Goal: Task Accomplishment & Management: Use online tool/utility

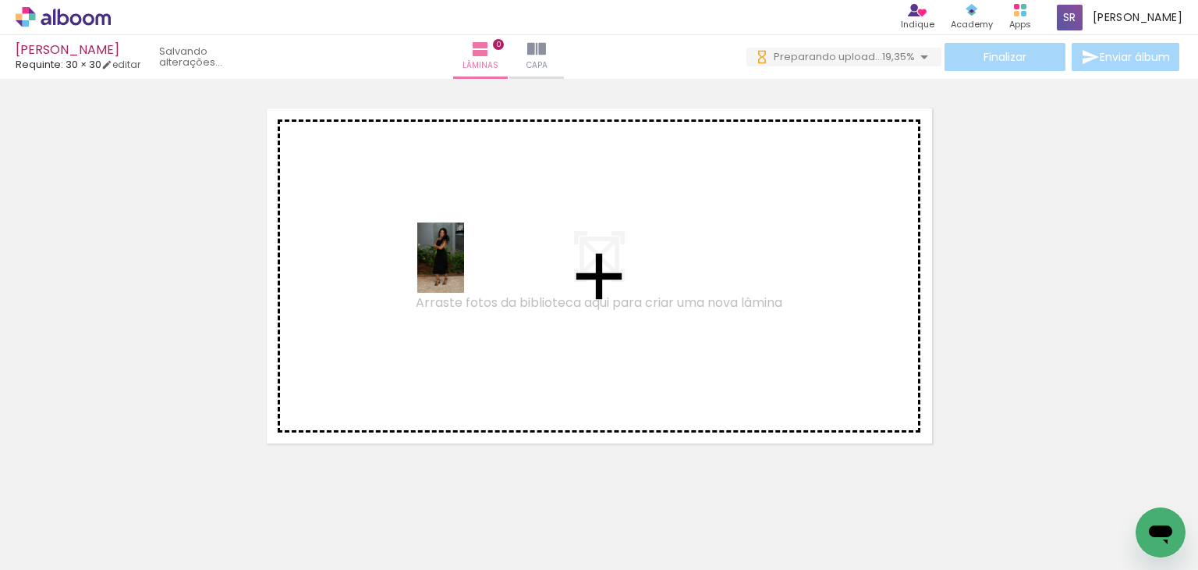
drag, startPoint x: 154, startPoint y: 520, endPoint x: 464, endPoint y: 269, distance: 398.8
click at [464, 269] on quentale-workspace at bounding box center [599, 285] width 1198 height 570
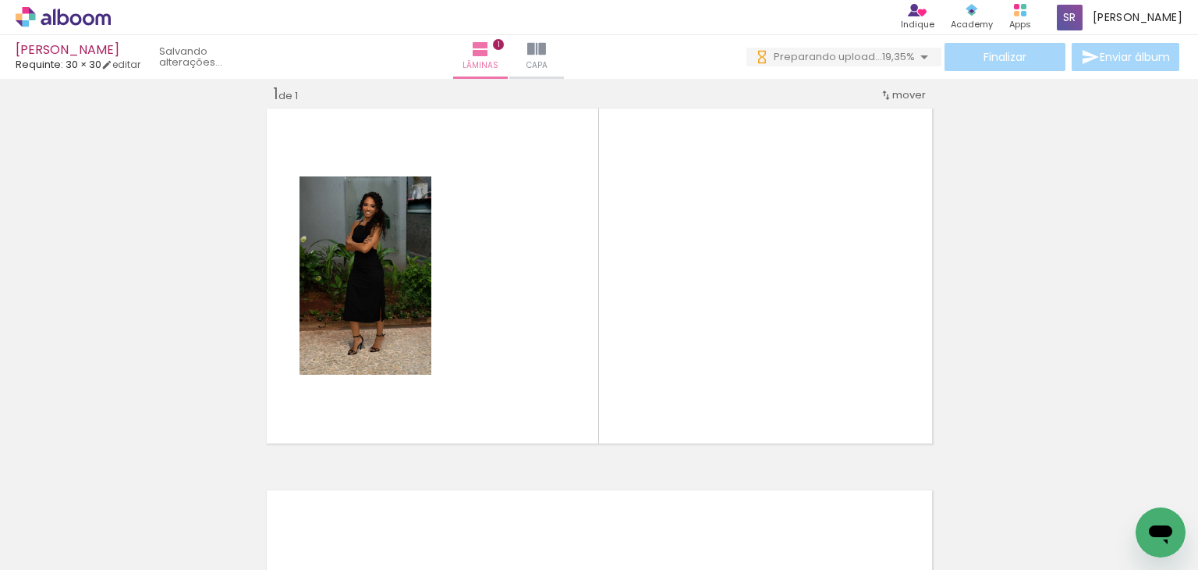
scroll to position [20, 0]
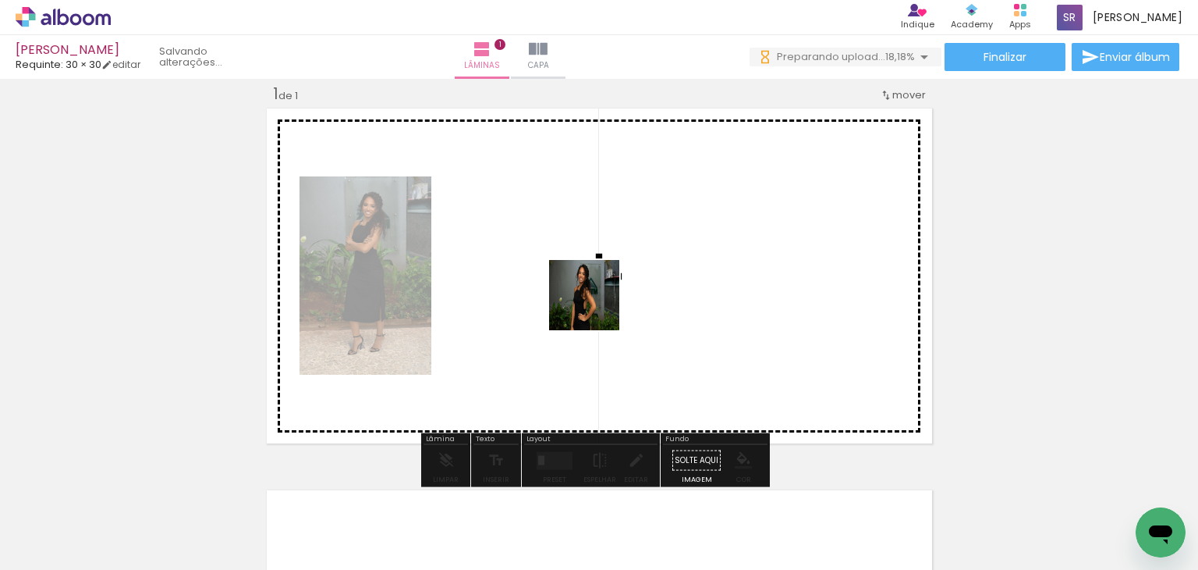
drag, startPoint x: 449, startPoint y: 403, endPoint x: 597, endPoint y: 306, distance: 176.8
click at [597, 306] on quentale-workspace at bounding box center [599, 285] width 1198 height 570
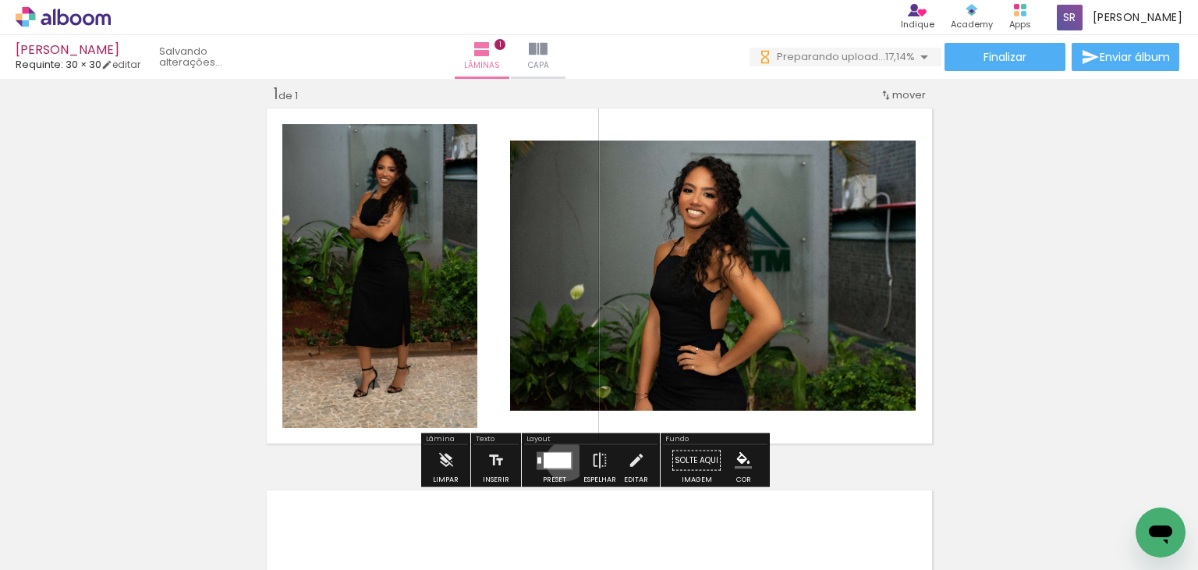
click at [563, 460] on div at bounding box center [557, 460] width 27 height 16
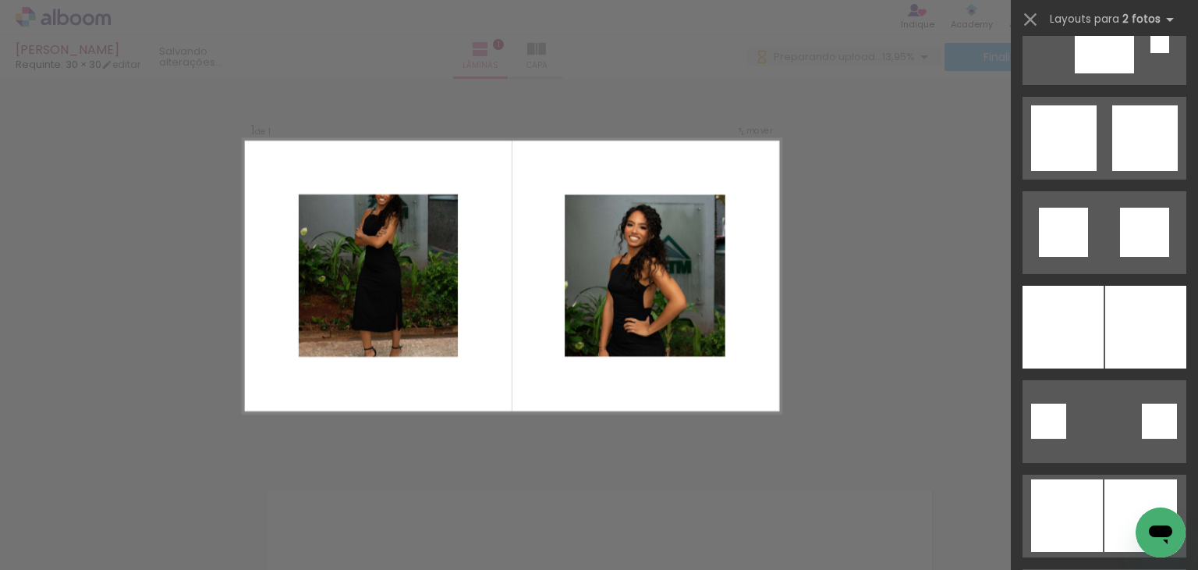
scroll to position [2185, 0]
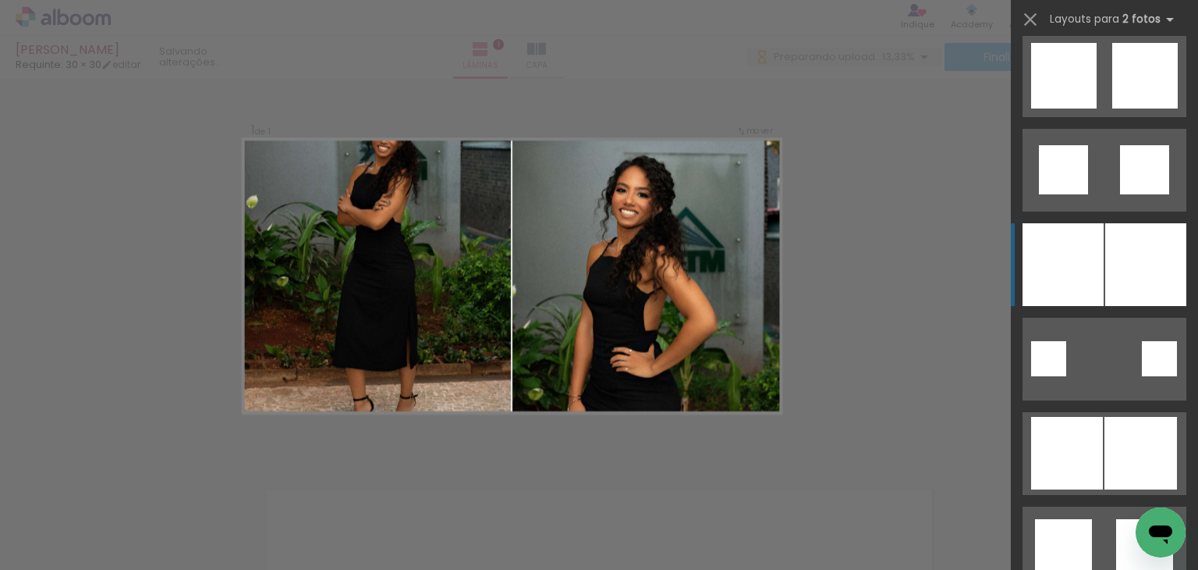
click at [1093, 252] on div at bounding box center [1063, 264] width 81 height 83
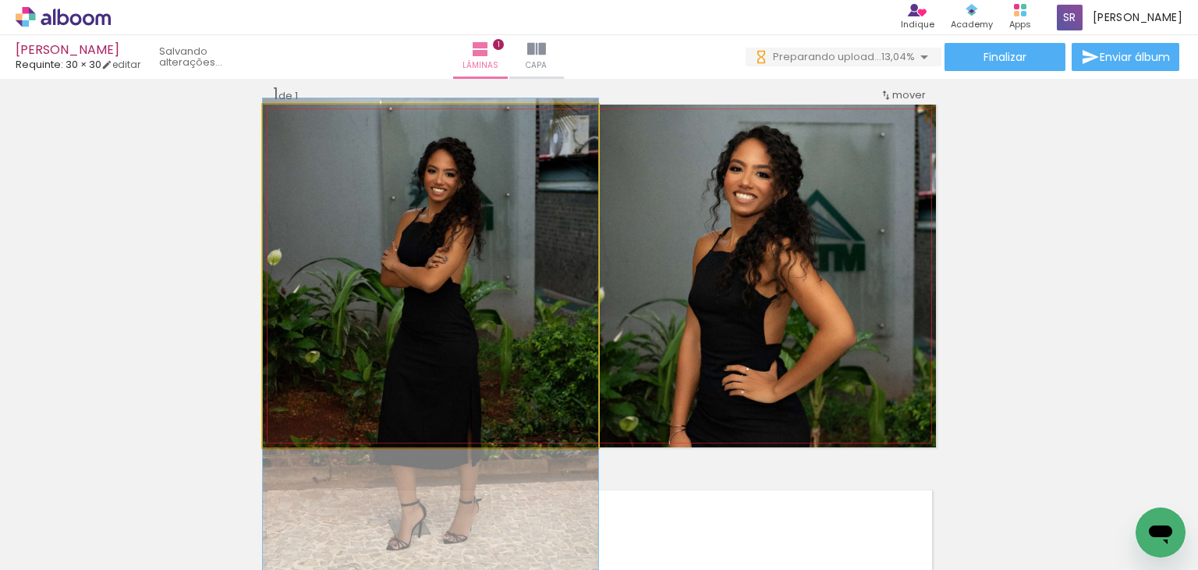
drag, startPoint x: 467, startPoint y: 198, endPoint x: 463, endPoint y: 272, distance: 74.3
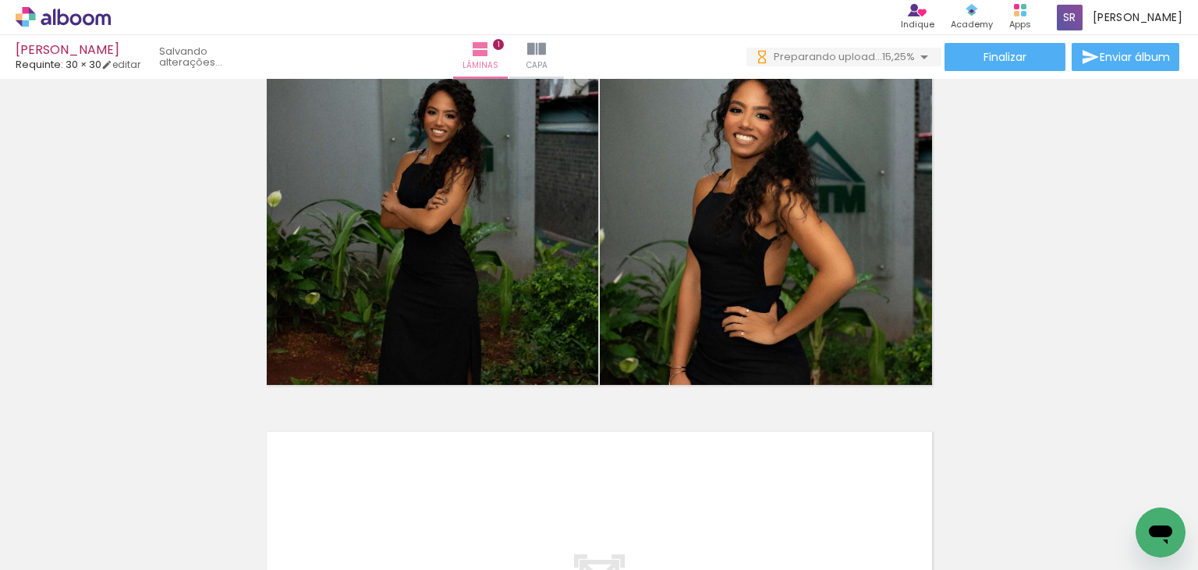
scroll to position [431, 0]
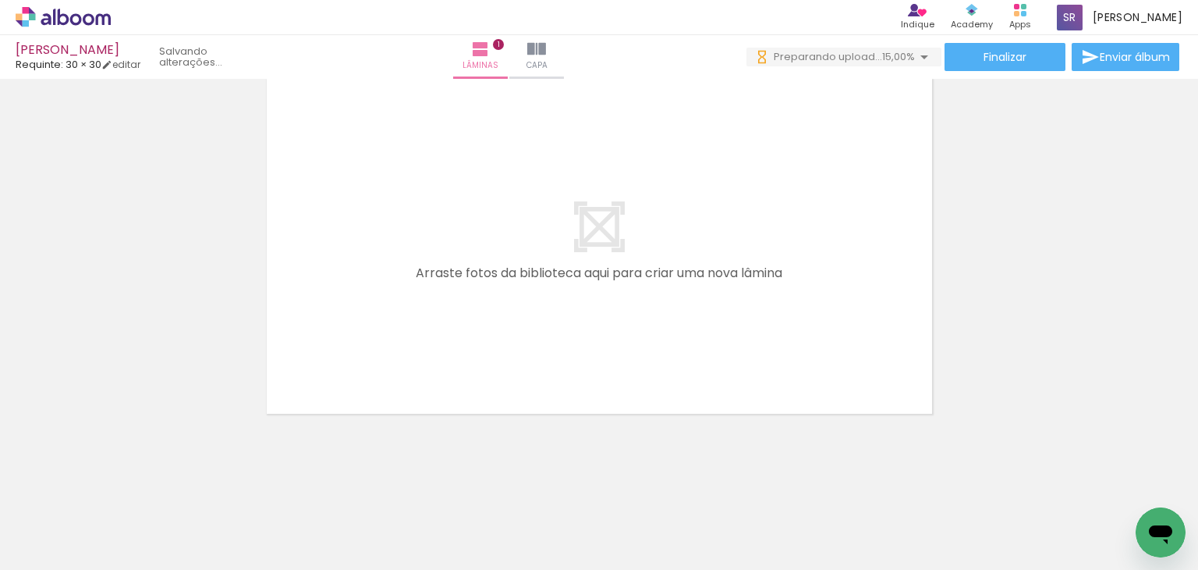
drag, startPoint x: 337, startPoint y: 515, endPoint x: 415, endPoint y: 452, distance: 100.4
click at [403, 214] on quentale-workspace at bounding box center [599, 285] width 1198 height 570
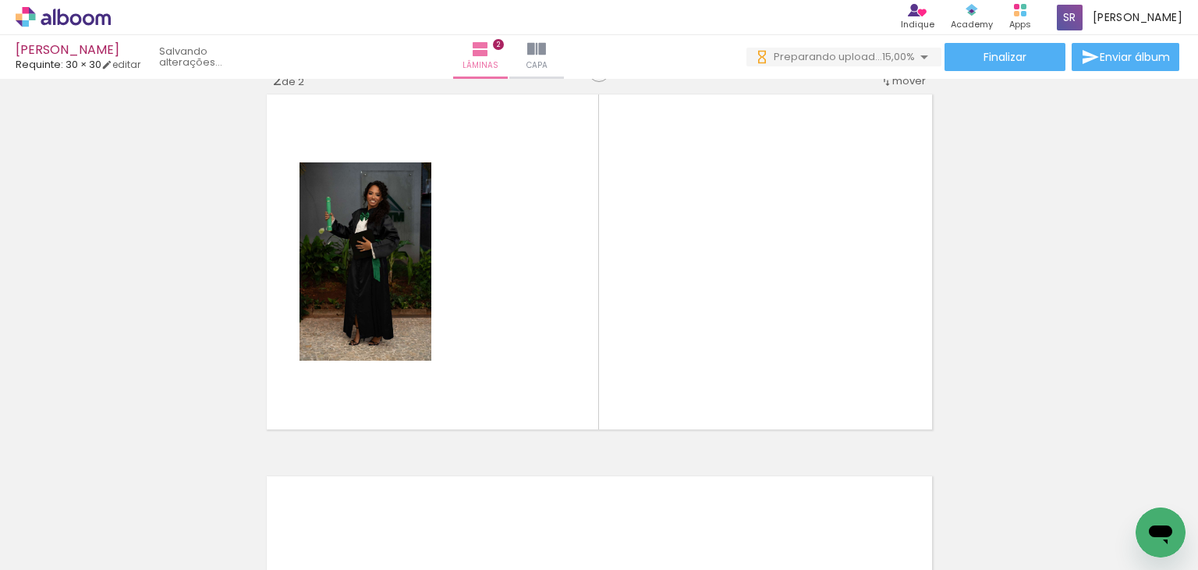
scroll to position [401, 0]
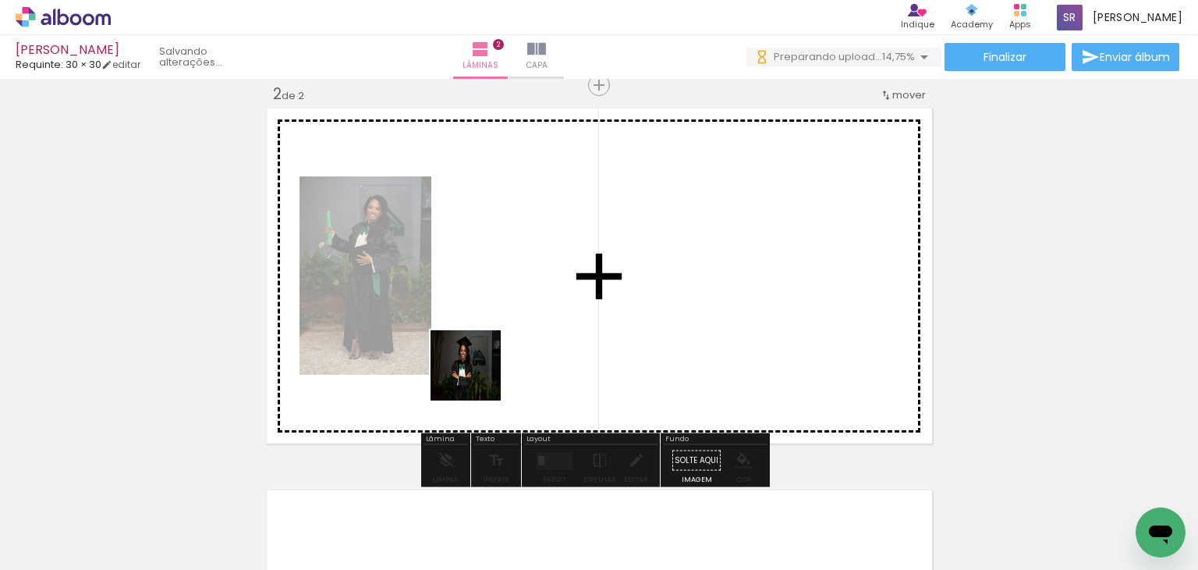
drag, startPoint x: 424, startPoint y: 513, endPoint x: 511, endPoint y: 478, distance: 93.2
click at [506, 327] on quentale-workspace at bounding box center [599, 285] width 1198 height 570
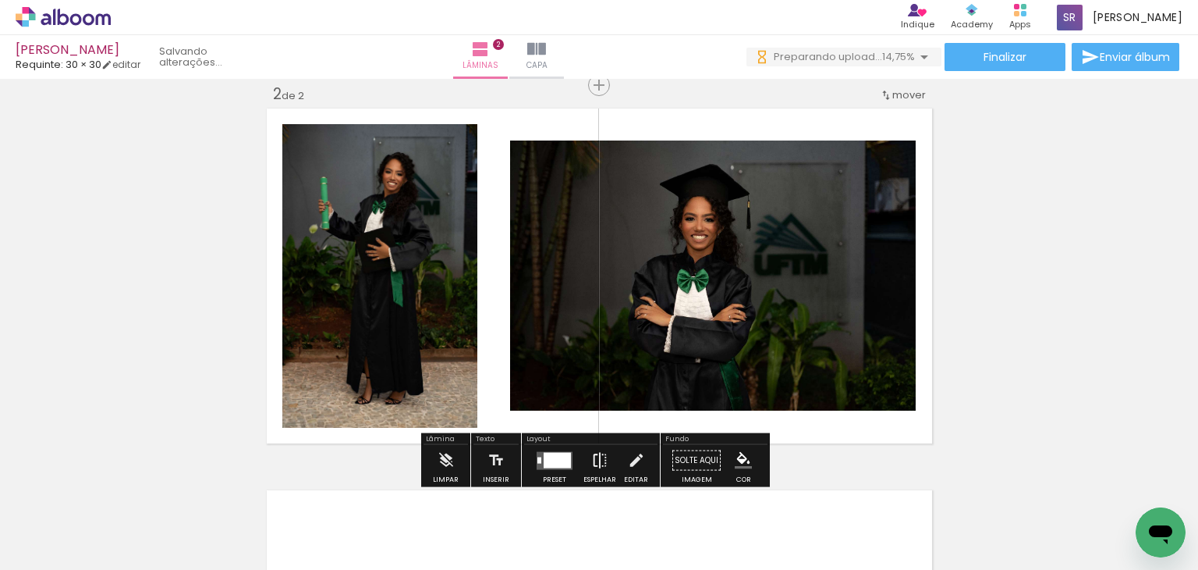
drag, startPoint x: 518, startPoint y: 531, endPoint x: 598, endPoint y: 444, distance: 118.7
click at [580, 317] on quentale-workspace at bounding box center [599, 285] width 1198 height 570
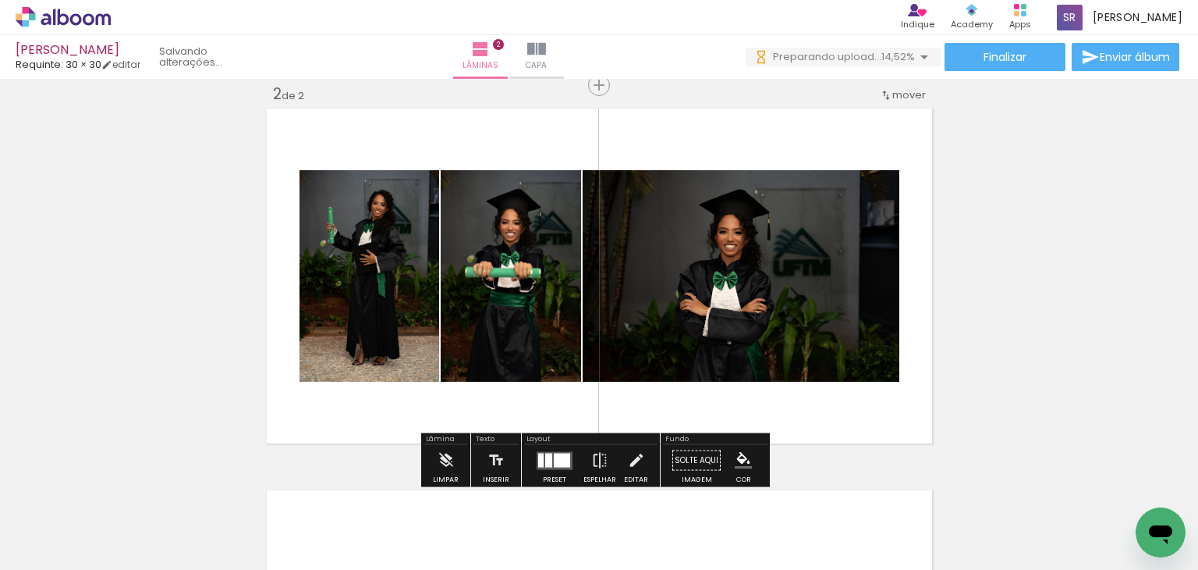
drag, startPoint x: 605, startPoint y: 538, endPoint x: 605, endPoint y: 268, distance: 269.9
click at [605, 272] on quentale-workspace at bounding box center [599, 285] width 1198 height 570
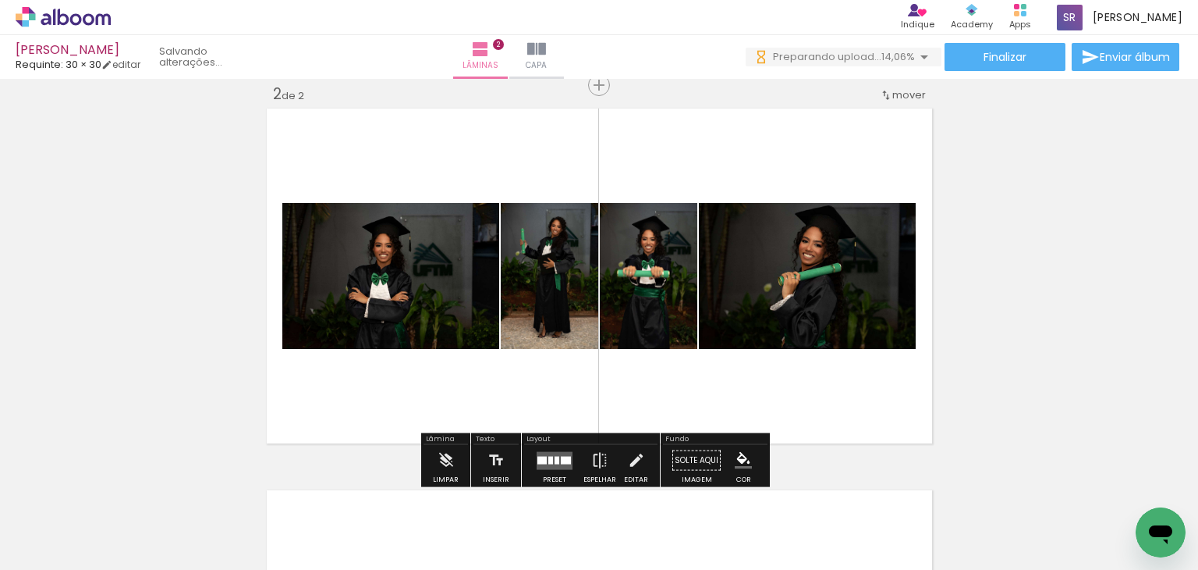
click at [549, 456] on div at bounding box center [550, 460] width 5 height 8
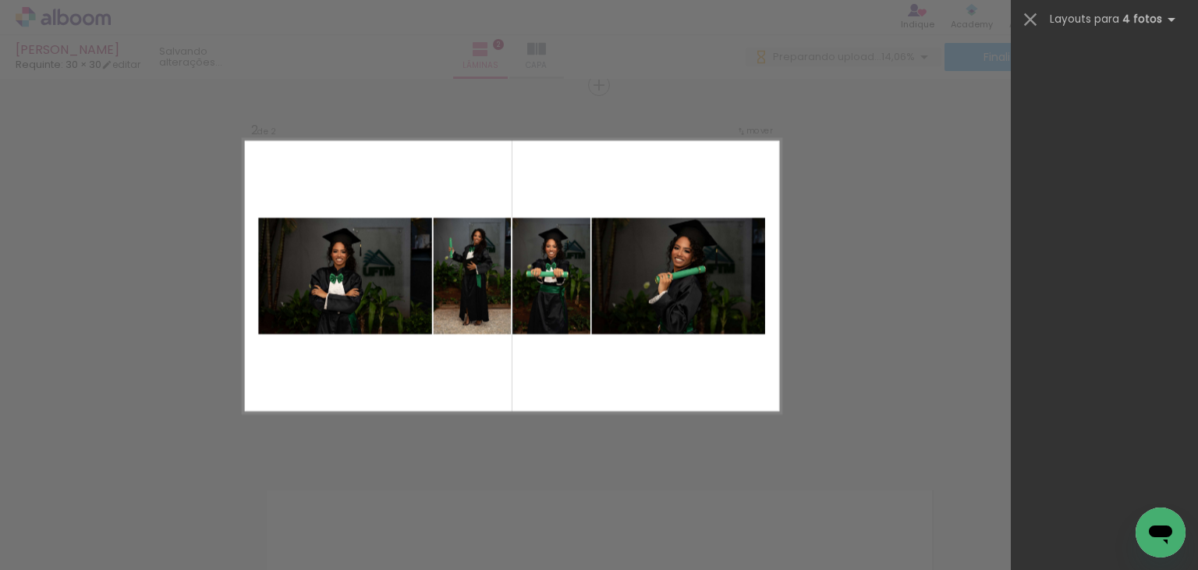
scroll to position [0, 0]
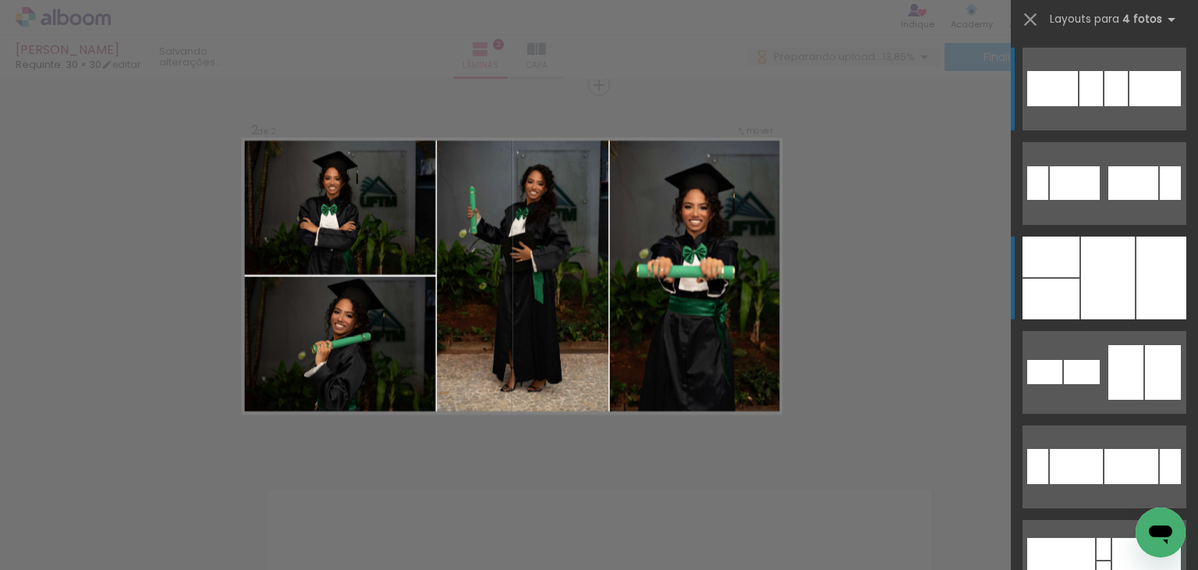
click at [1100, 264] on div at bounding box center [1108, 277] width 54 height 83
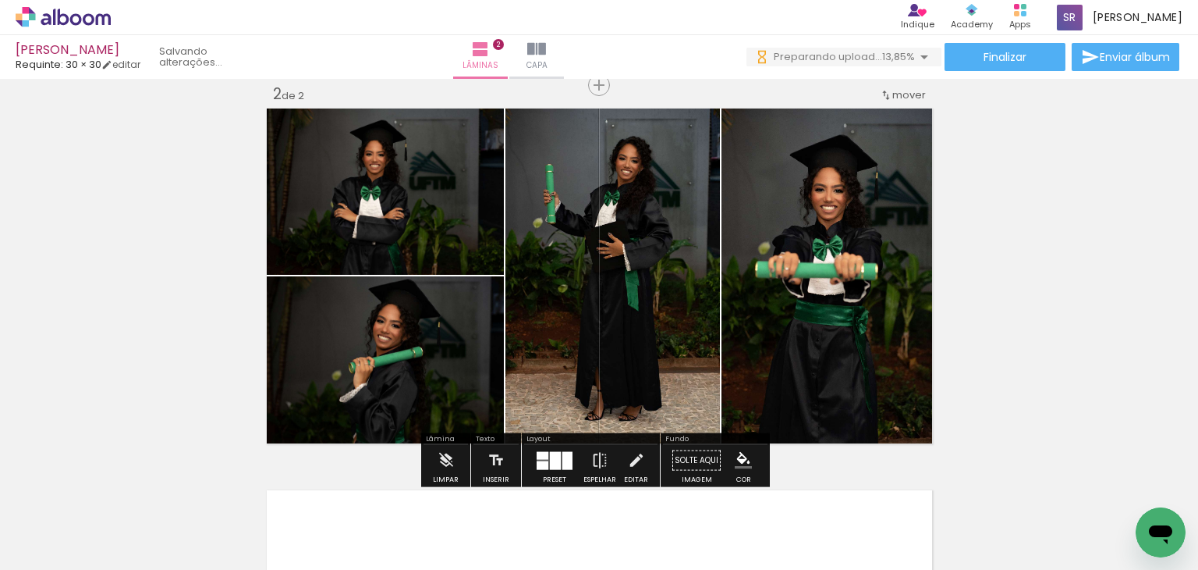
click at [1091, 208] on div "Inserir lâmina 1 de 2 Inserir lâmina 2 de 2" at bounding box center [599, 255] width 1198 height 1145
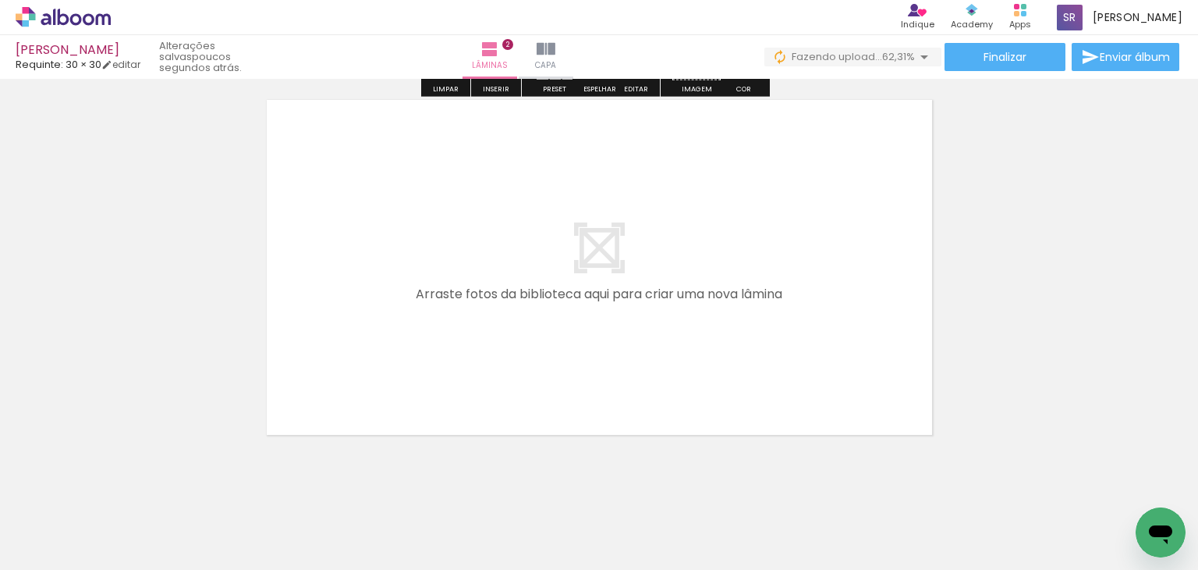
scroll to position [812, 0]
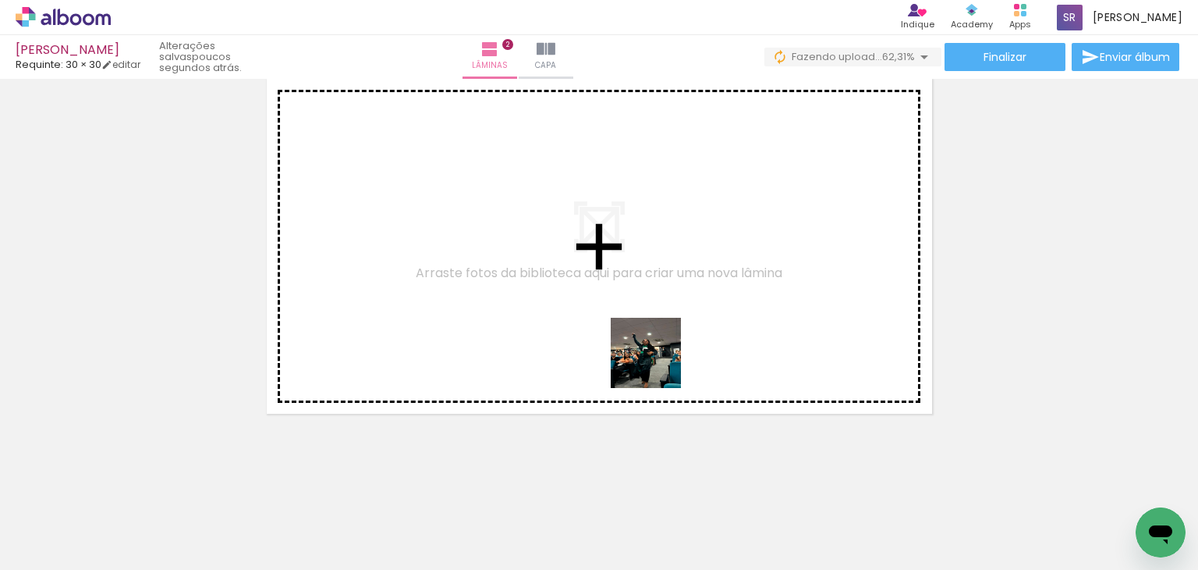
drag, startPoint x: 698, startPoint y: 510, endPoint x: 647, endPoint y: 309, distance: 207.8
click at [647, 309] on quentale-workspace at bounding box center [599, 285] width 1198 height 570
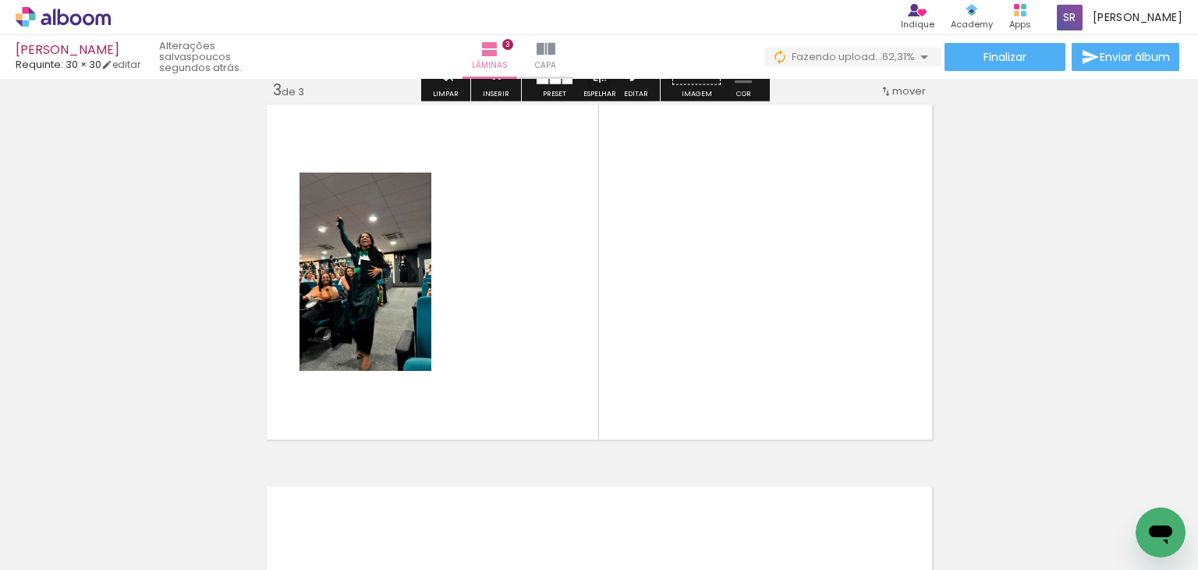
scroll to position [783, 0]
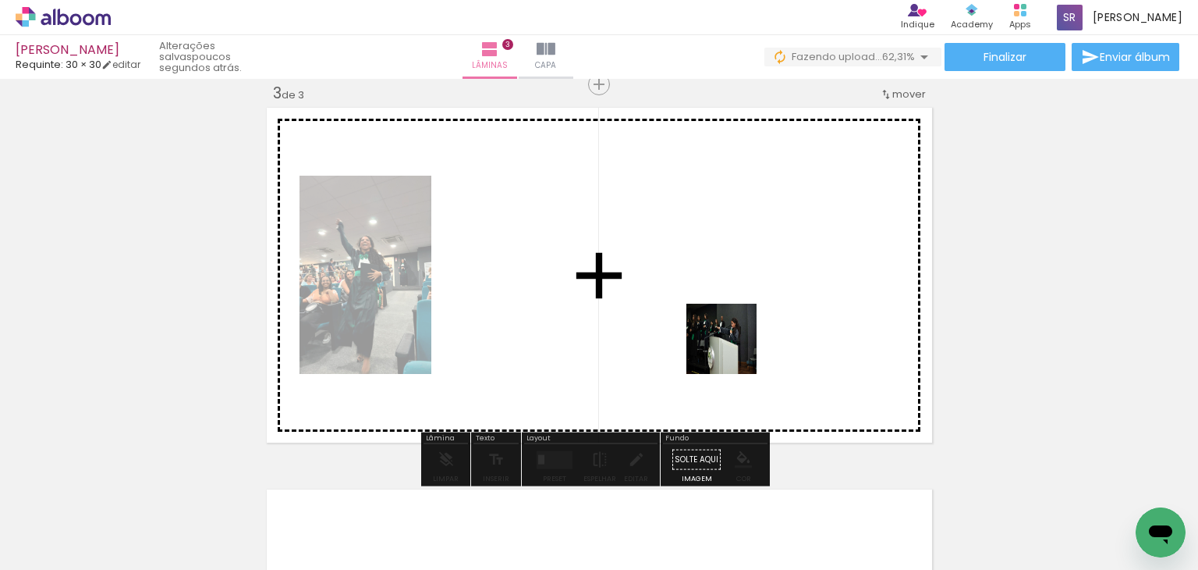
drag, startPoint x: 776, startPoint y: 517, endPoint x: 730, endPoint y: 344, distance: 179.0
click at [730, 344] on quentale-workspace at bounding box center [599, 285] width 1198 height 570
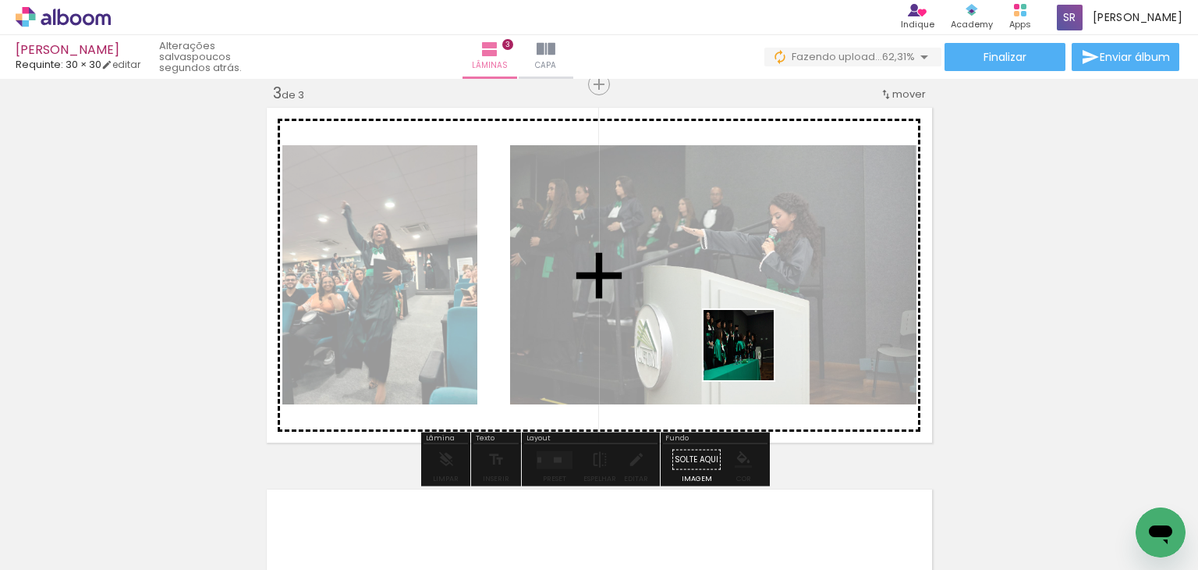
drag, startPoint x: 847, startPoint y: 531, endPoint x: 749, endPoint y: 341, distance: 213.9
click at [738, 335] on quentale-workspace at bounding box center [599, 285] width 1198 height 570
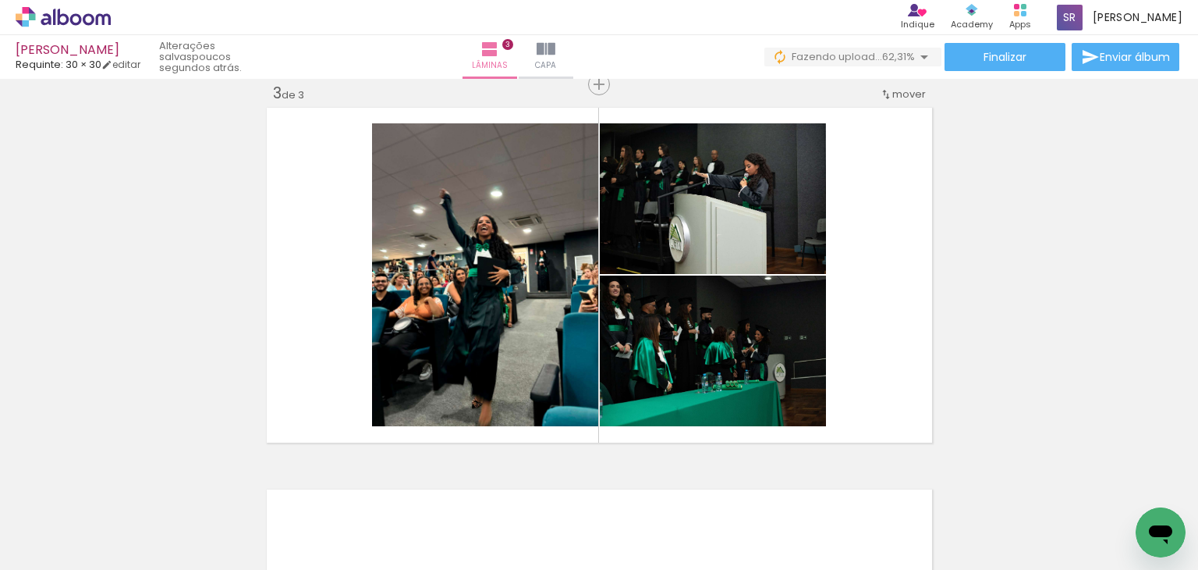
scroll to position [0, 652]
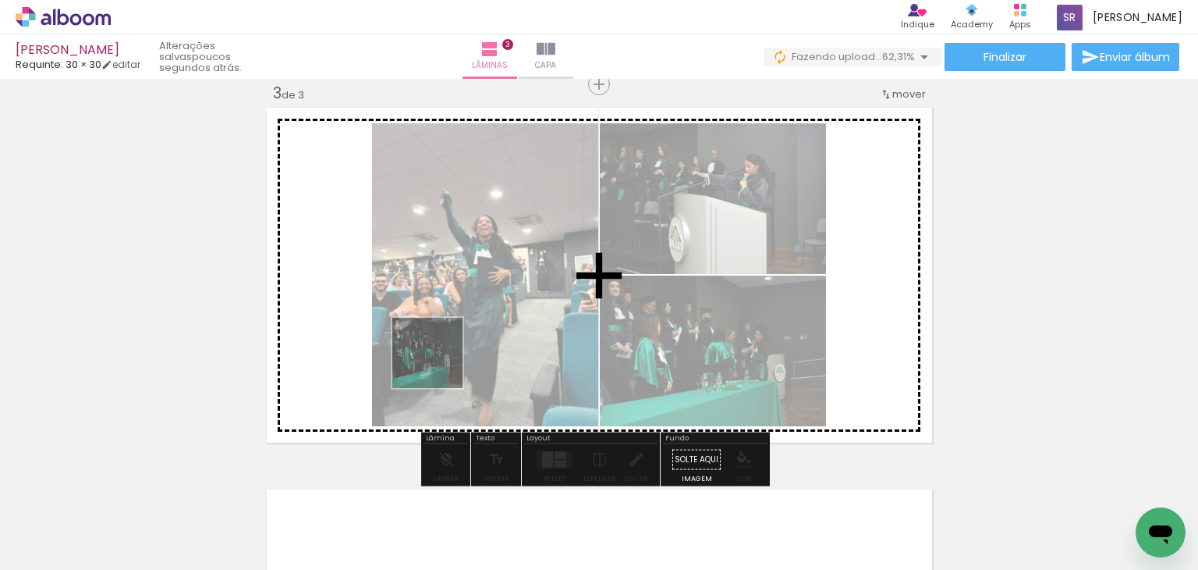
drag, startPoint x: 224, startPoint y: 525, endPoint x: 385, endPoint y: 491, distance: 164.3
click at [470, 344] on quentale-workspace at bounding box center [599, 285] width 1198 height 570
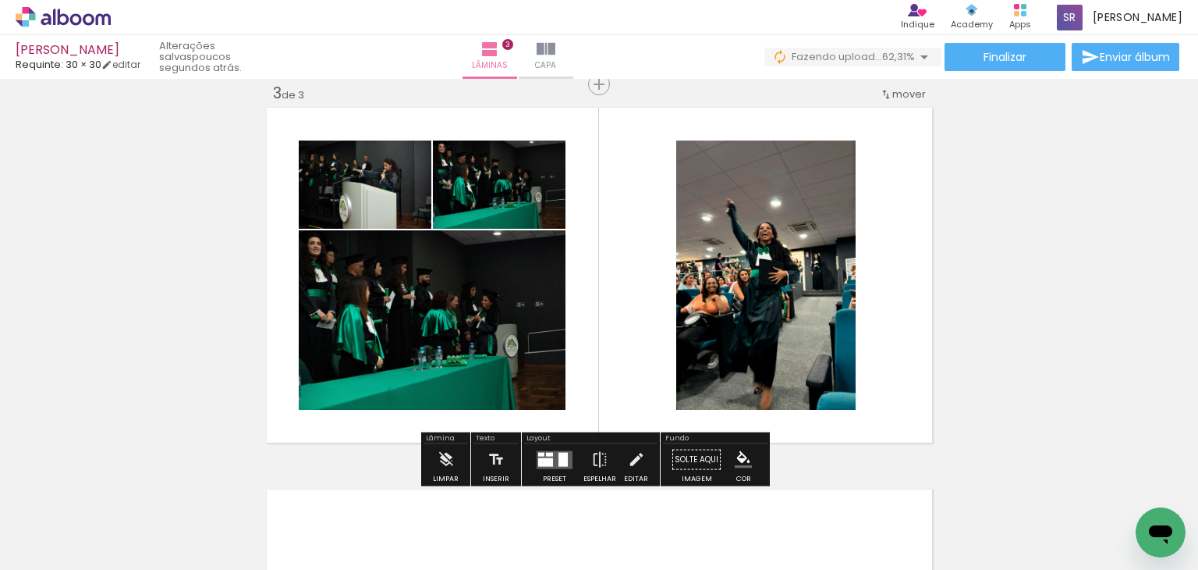
drag, startPoint x: 318, startPoint y: 523, endPoint x: 446, endPoint y: 425, distance: 160.9
click at [446, 425] on quentale-workspace at bounding box center [599, 285] width 1198 height 570
click at [446, 425] on quentale-layouter at bounding box center [599, 275] width 673 height 343
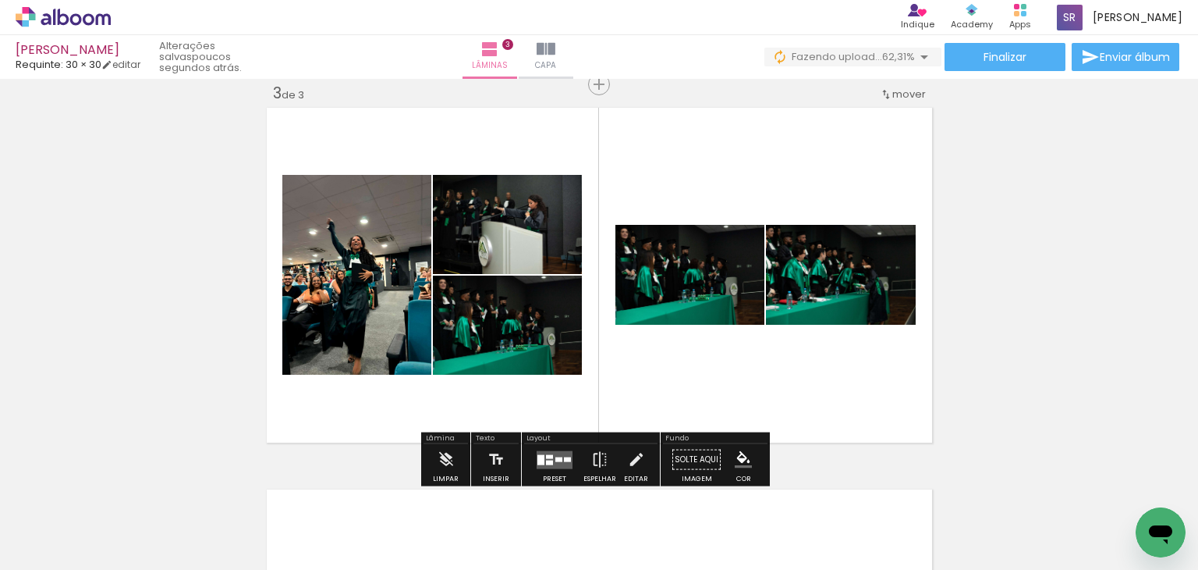
click at [201, 530] on div at bounding box center [203, 517] width 77 height 51
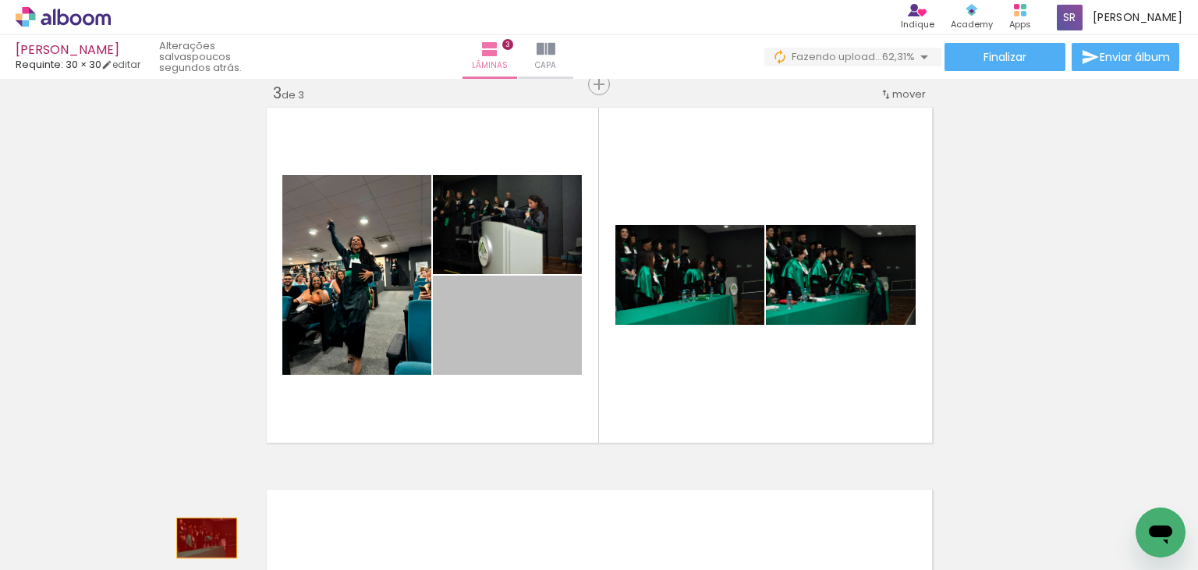
drag, startPoint x: 500, startPoint y: 328, endPoint x: 200, endPoint y: 538, distance: 366.0
click at [200, 538] on quentale-workspace at bounding box center [599, 285] width 1198 height 570
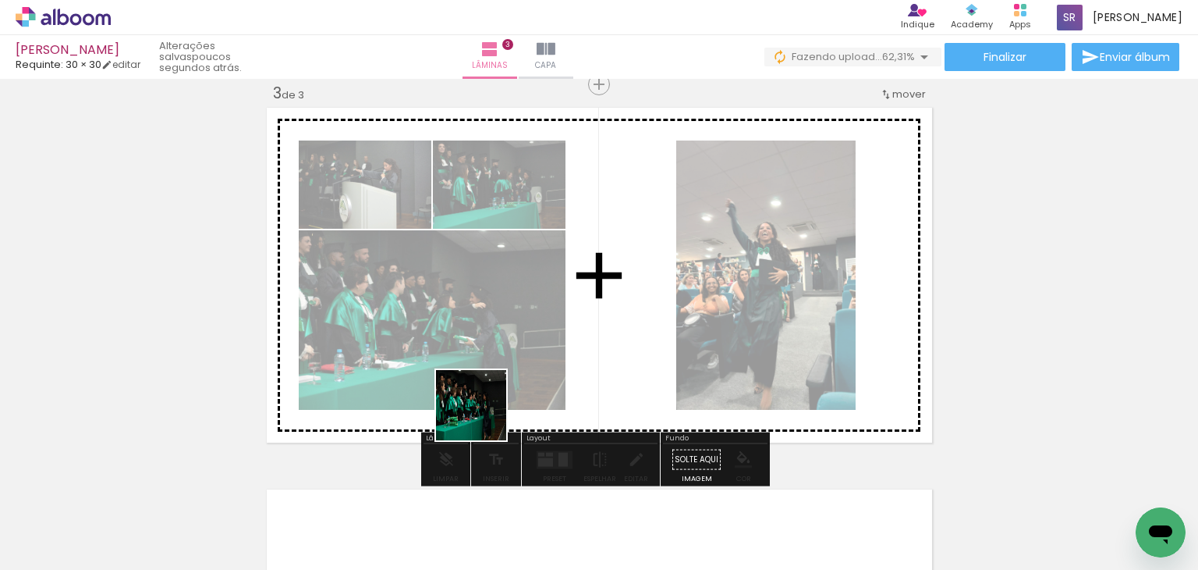
drag, startPoint x: 483, startPoint y: 417, endPoint x: 495, endPoint y: 478, distance: 62.9
click at [520, 360] on quentale-workspace at bounding box center [599, 285] width 1198 height 570
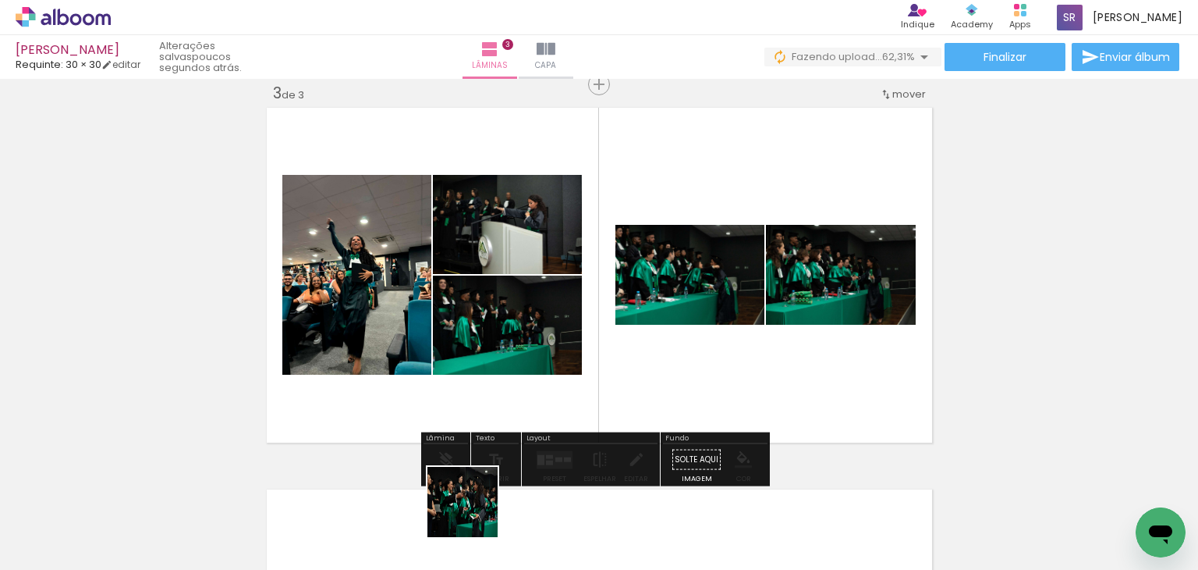
drag, startPoint x: 470, startPoint y: 524, endPoint x: 572, endPoint y: 391, distance: 167.6
click at [572, 368] on quentale-workspace at bounding box center [599, 285] width 1198 height 570
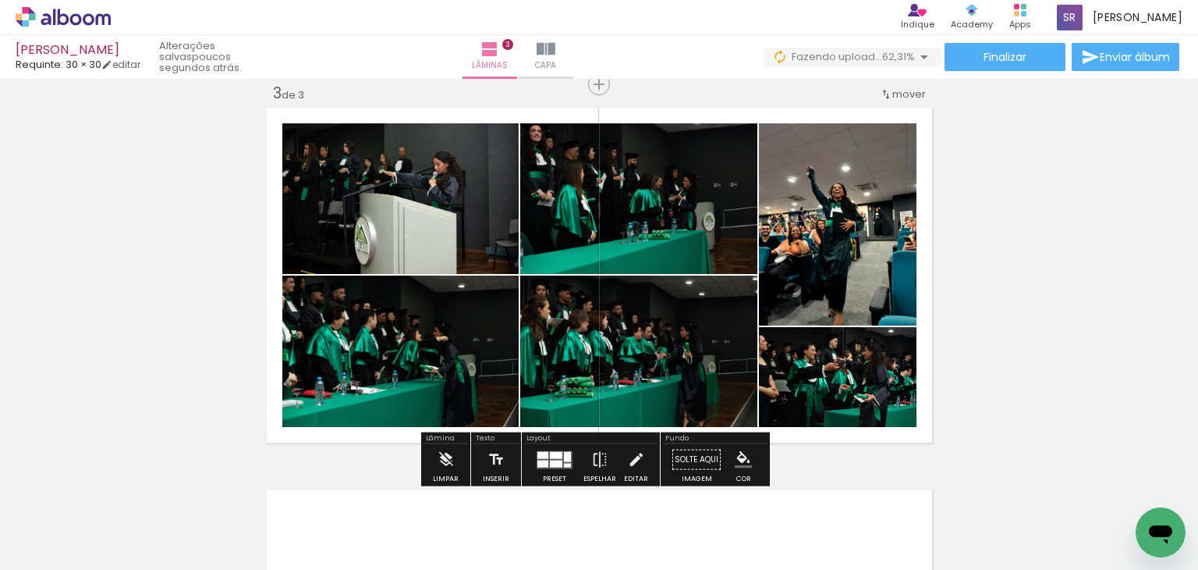
click at [553, 456] on div at bounding box center [556, 454] width 12 height 7
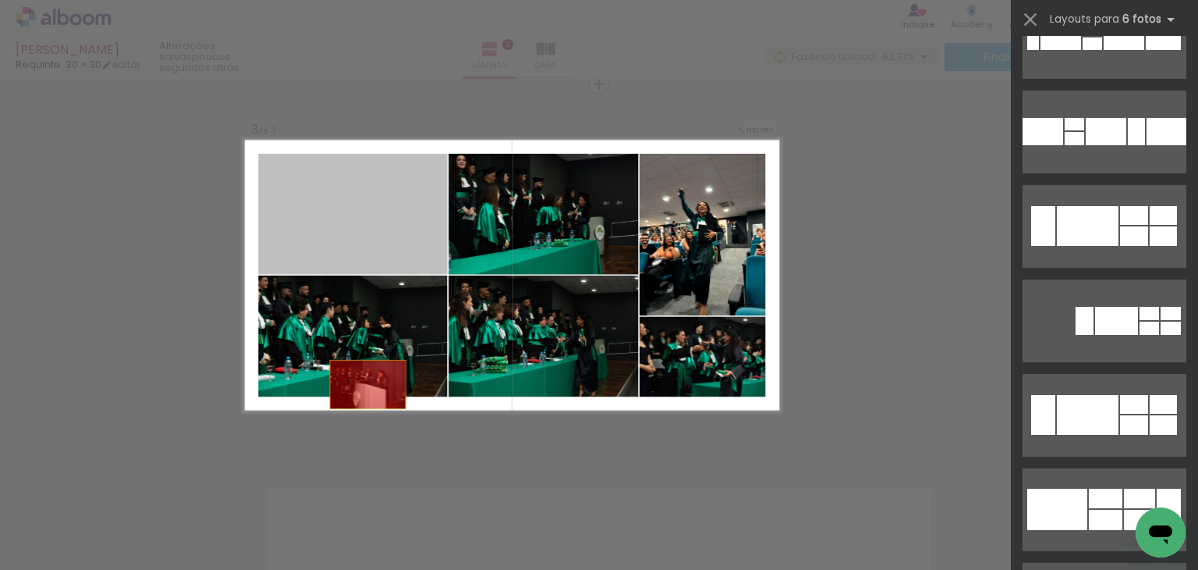
scroll to position [0, 0]
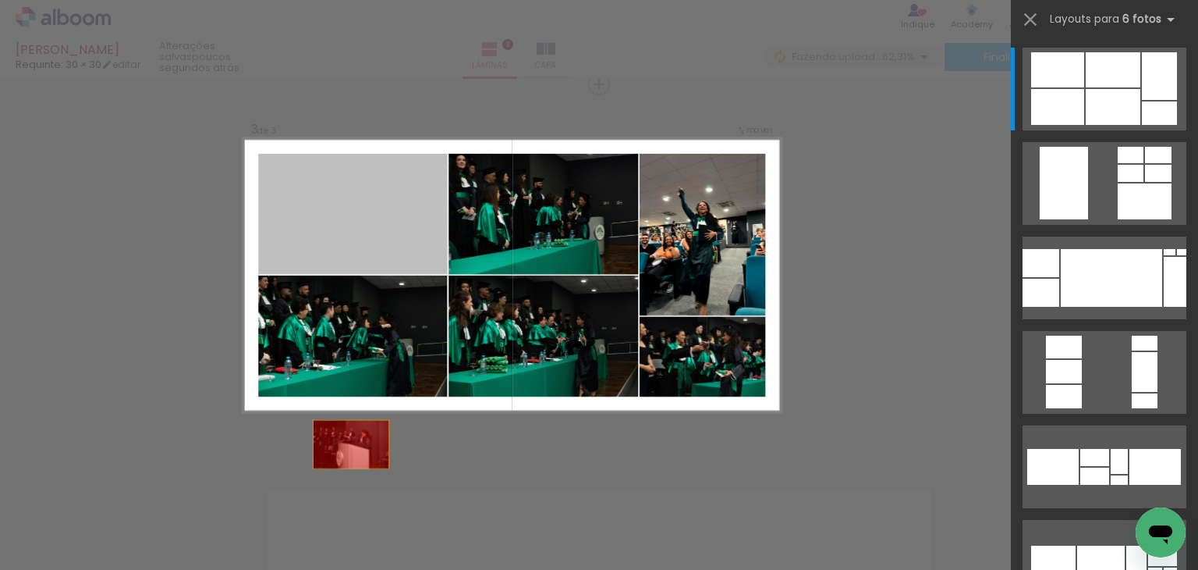
drag, startPoint x: 447, startPoint y: 296, endPoint x: 422, endPoint y: 548, distance: 253.2
click at [422, 548] on quentale-workspace at bounding box center [599, 285] width 1198 height 570
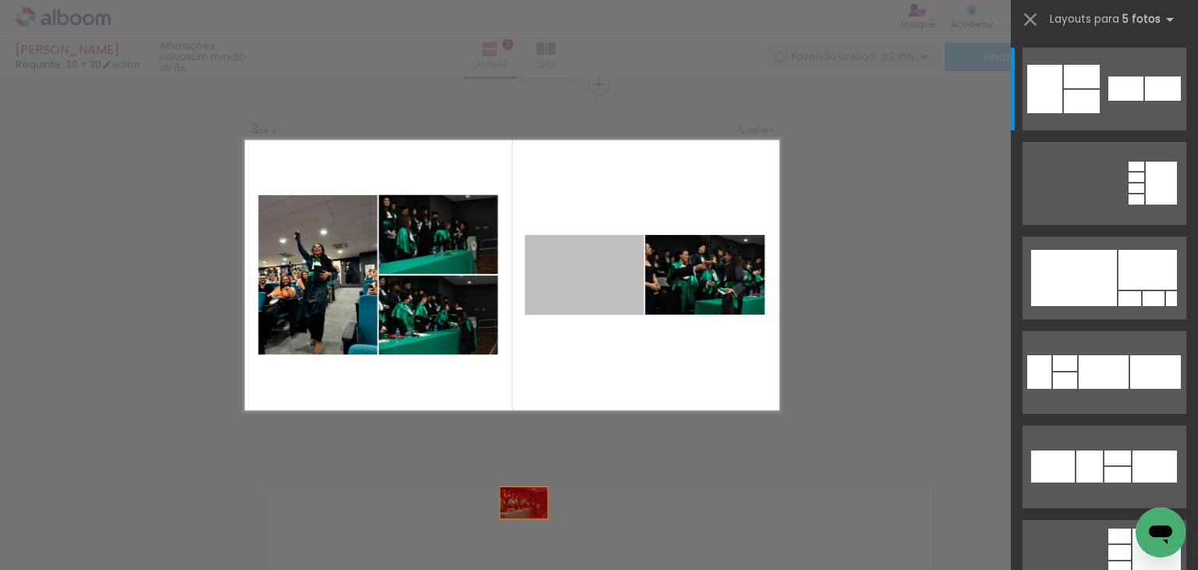
drag, startPoint x: 603, startPoint y: 284, endPoint x: 488, endPoint y: 552, distance: 291.9
click at [492, 566] on quentale-workspace at bounding box center [599, 285] width 1198 height 570
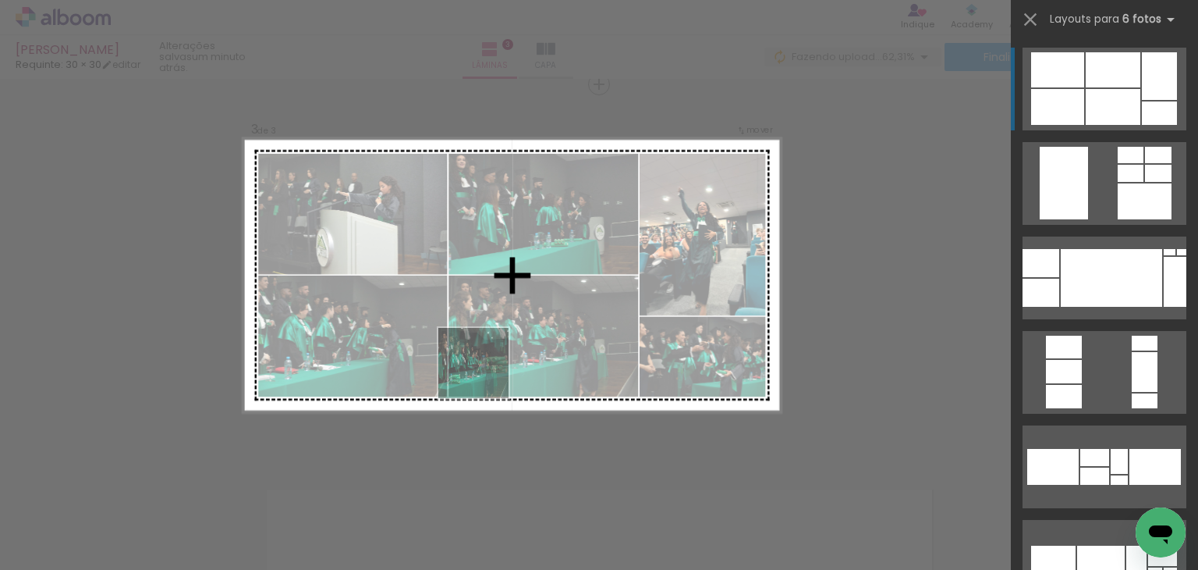
drag, startPoint x: 373, startPoint y: 532, endPoint x: 505, endPoint y: 339, distance: 233.5
click at [504, 339] on quentale-workspace at bounding box center [599, 285] width 1198 height 570
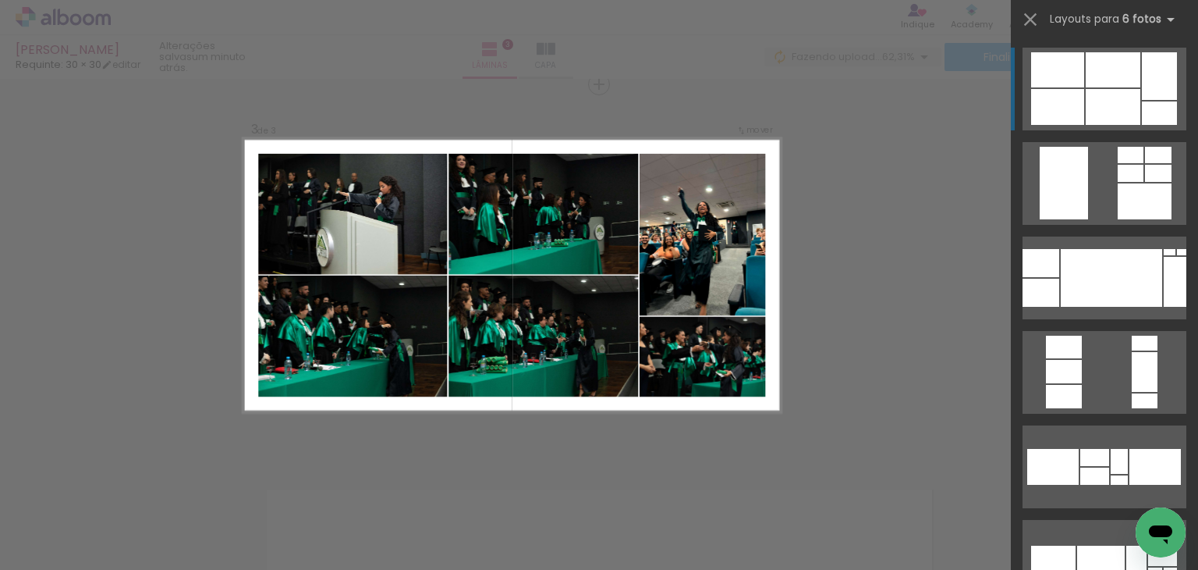
click at [832, 127] on div "Confirmar Cancelar" at bounding box center [599, 76] width 1198 height 1563
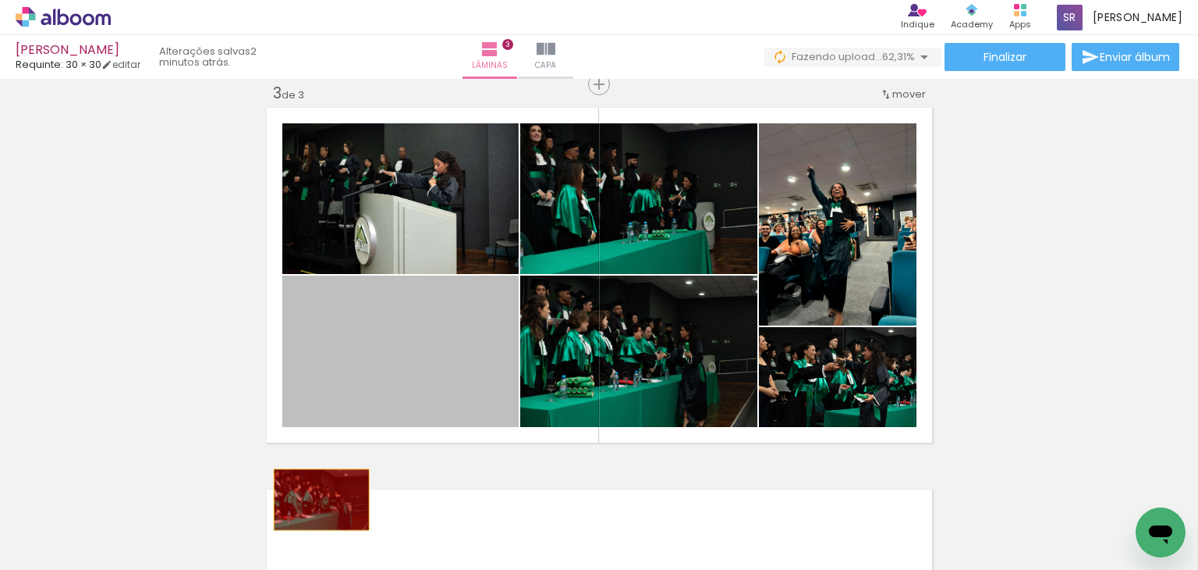
drag, startPoint x: 403, startPoint y: 342, endPoint x: 309, endPoint y: 503, distance: 186.7
click at [309, 503] on quentale-workspace at bounding box center [599, 285] width 1198 height 570
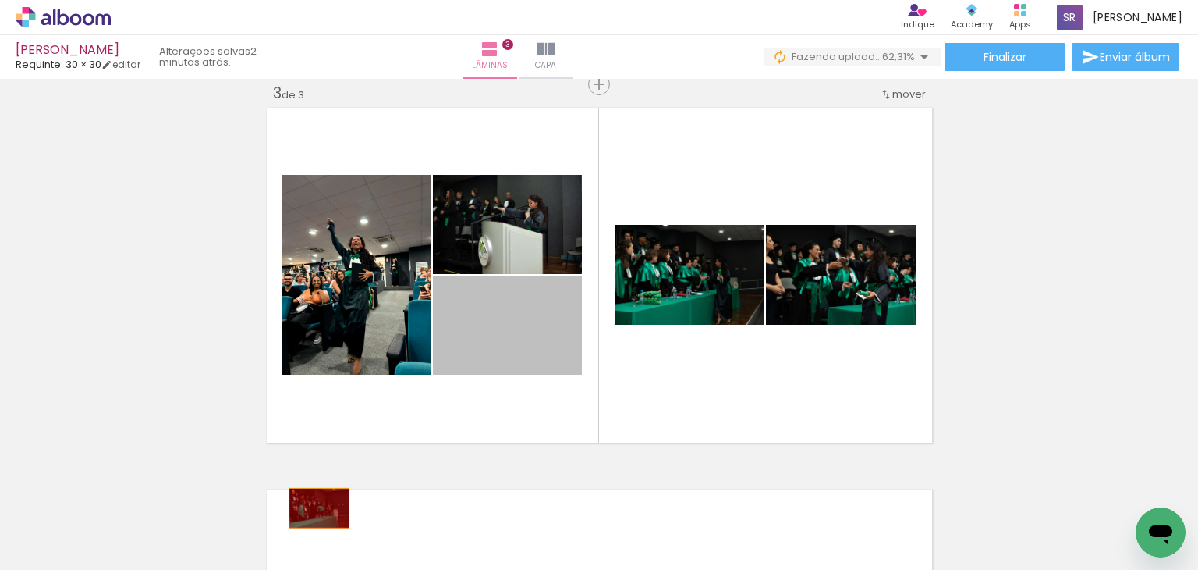
drag, startPoint x: 497, startPoint y: 330, endPoint x: 313, endPoint y: 508, distance: 256.0
click at [313, 508] on quentale-workspace at bounding box center [599, 285] width 1198 height 570
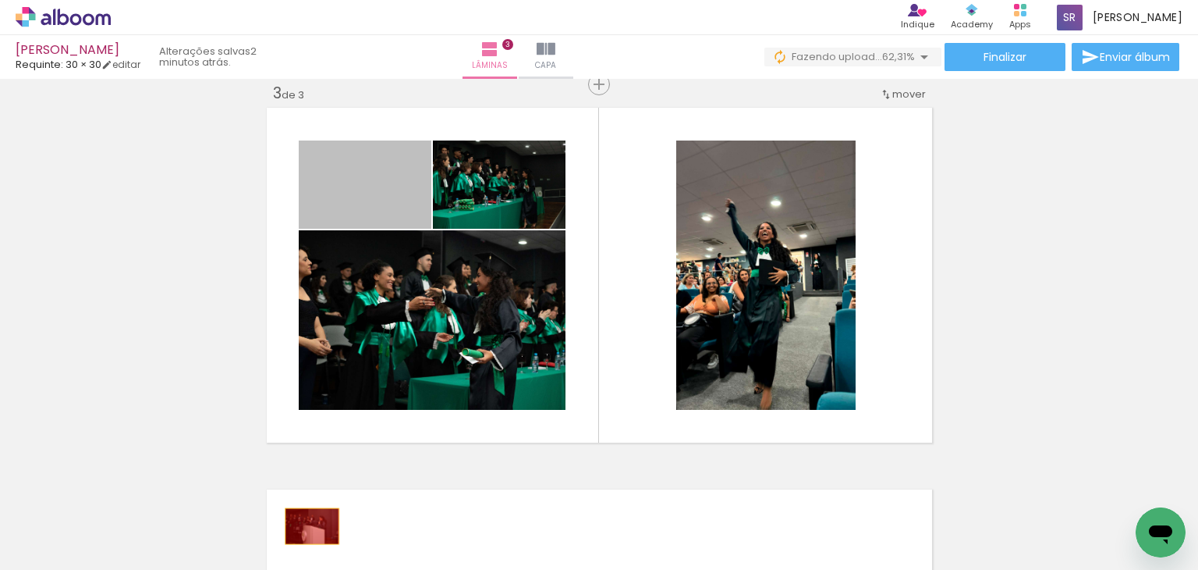
drag, startPoint x: 385, startPoint y: 202, endPoint x: 303, endPoint y: 533, distance: 341.0
click at [303, 533] on quentale-workspace at bounding box center [599, 285] width 1198 height 570
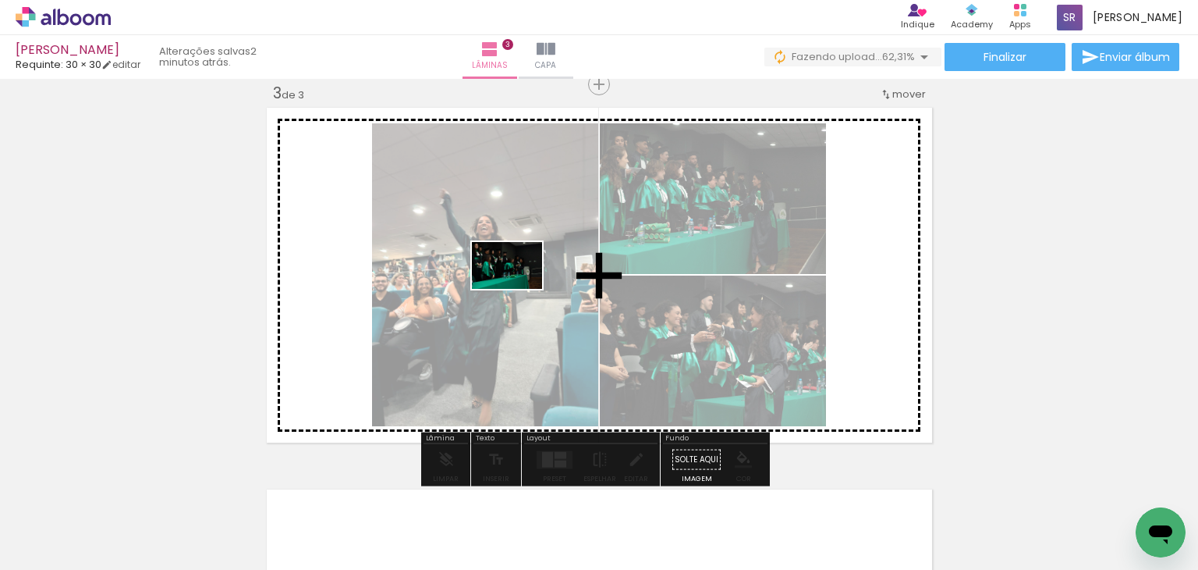
drag, startPoint x: 275, startPoint y: 463, endPoint x: 519, endPoint y: 289, distance: 299.8
click at [519, 289] on quentale-workspace at bounding box center [599, 285] width 1198 height 570
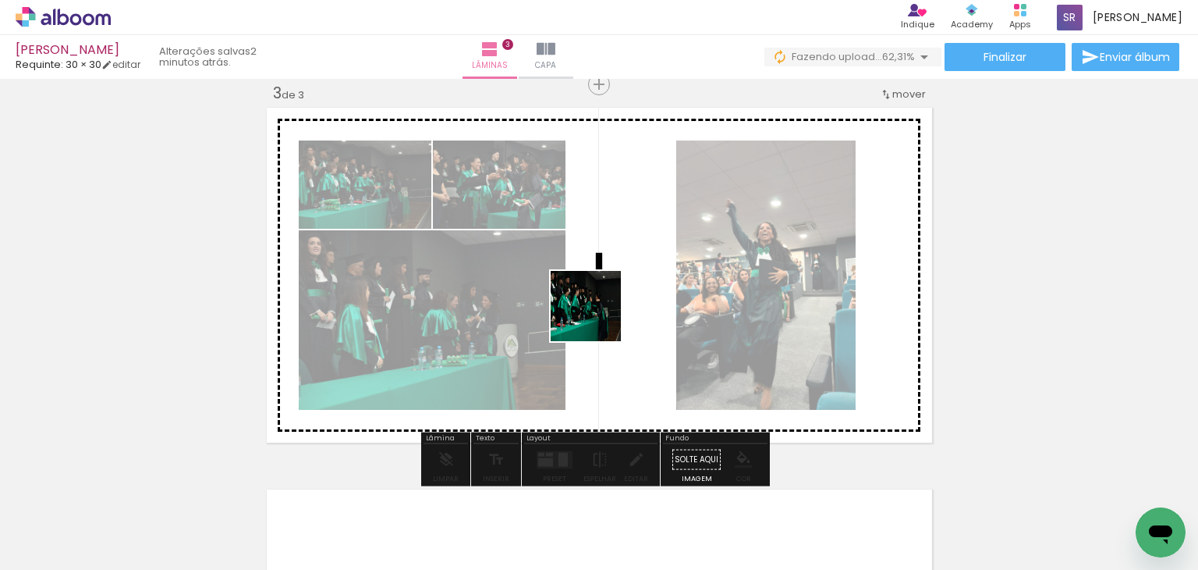
drag, startPoint x: 296, startPoint y: 526, endPoint x: 598, endPoint y: 318, distance: 366.2
click at [598, 318] on quentale-workspace at bounding box center [599, 285] width 1198 height 570
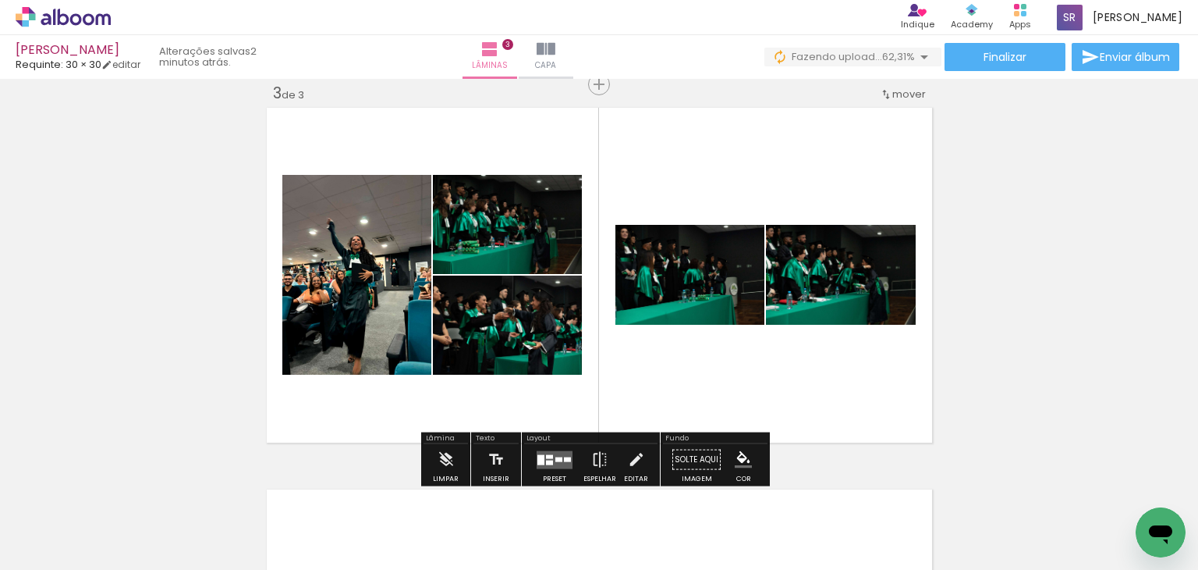
click at [549, 455] on div at bounding box center [549, 456] width 7 height 4
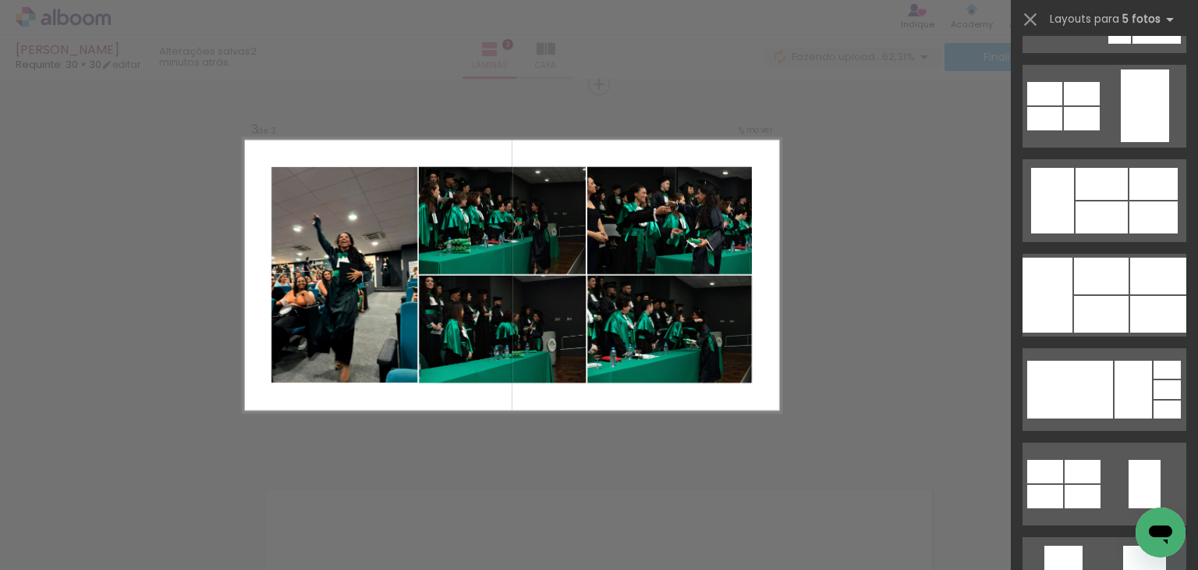
scroll to position [546, 0]
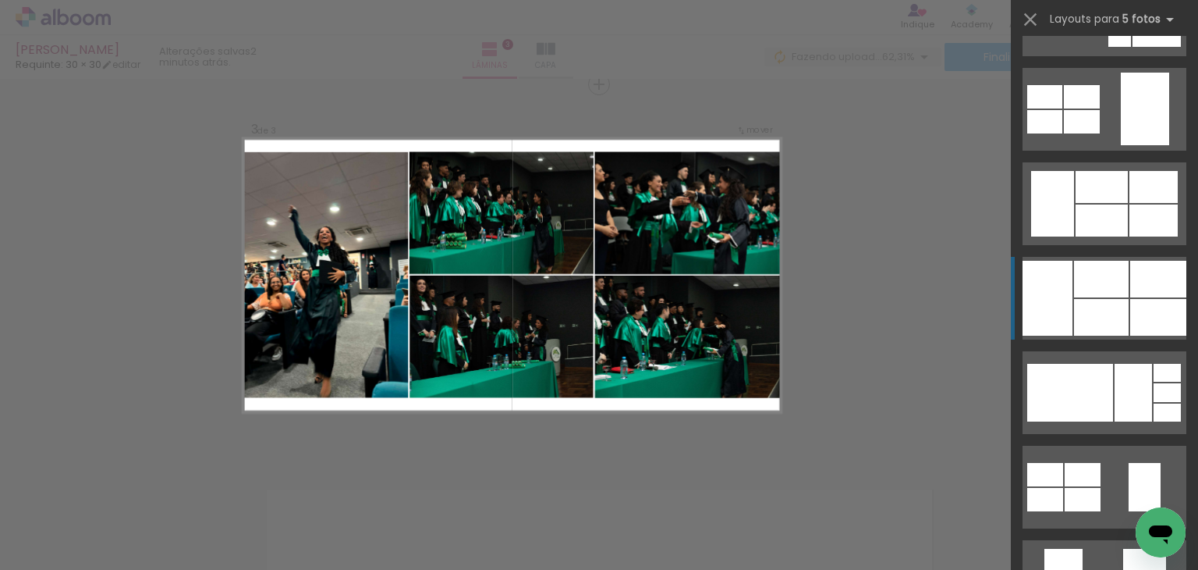
click at [1103, 303] on div at bounding box center [1101, 317] width 55 height 37
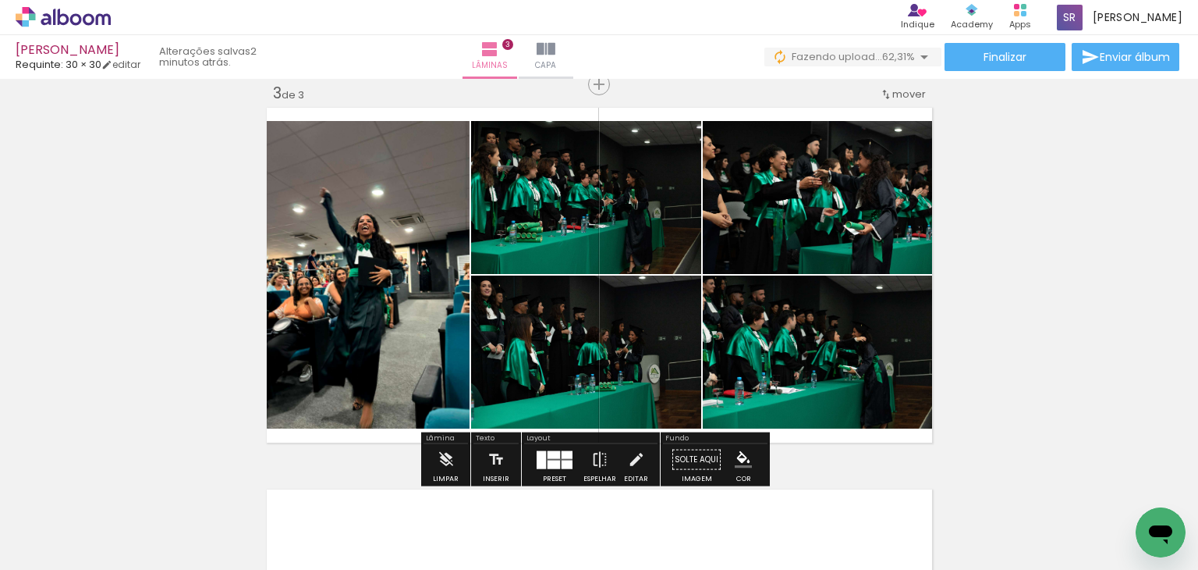
drag, startPoint x: 779, startPoint y: 176, endPoint x: 574, endPoint y: 191, distance: 205.0
click at [0, 0] on slot at bounding box center [0, 0] width 0 height 0
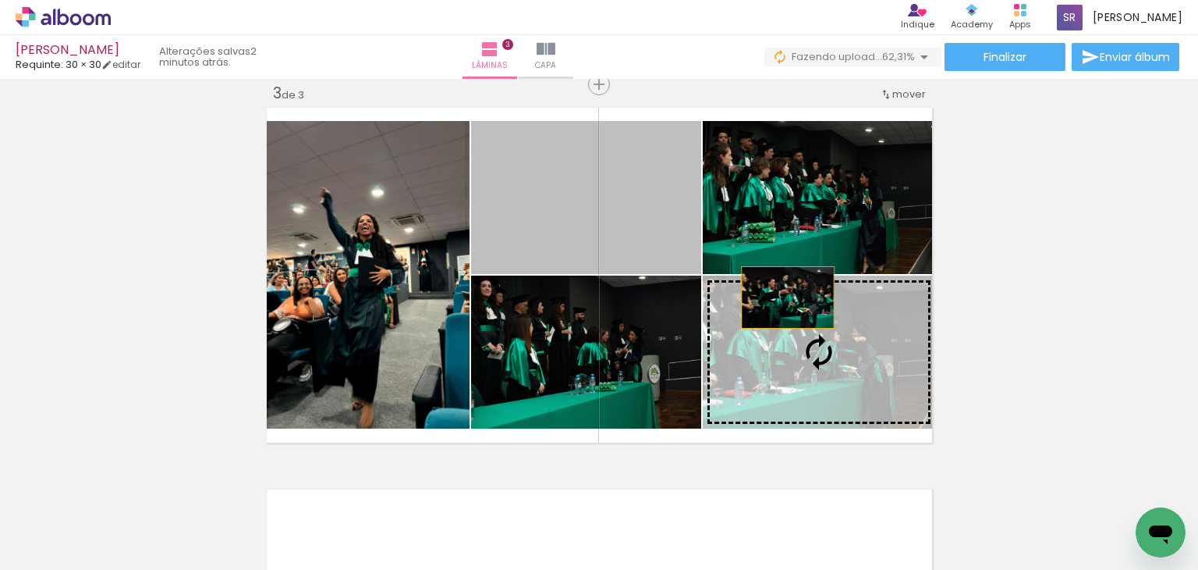
drag, startPoint x: 623, startPoint y: 229, endPoint x: 822, endPoint y: 350, distance: 233.2
click at [0, 0] on slot at bounding box center [0, 0] width 0 height 0
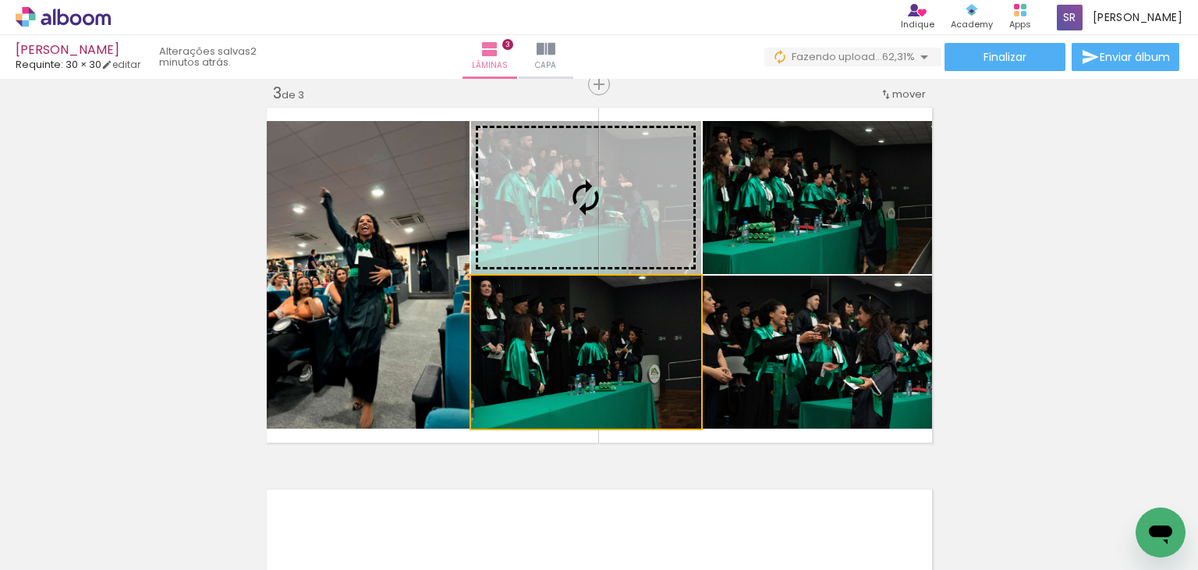
drag, startPoint x: 617, startPoint y: 343, endPoint x: 616, endPoint y: 203, distance: 140.4
click at [0, 0] on slot at bounding box center [0, 0] width 0 height 0
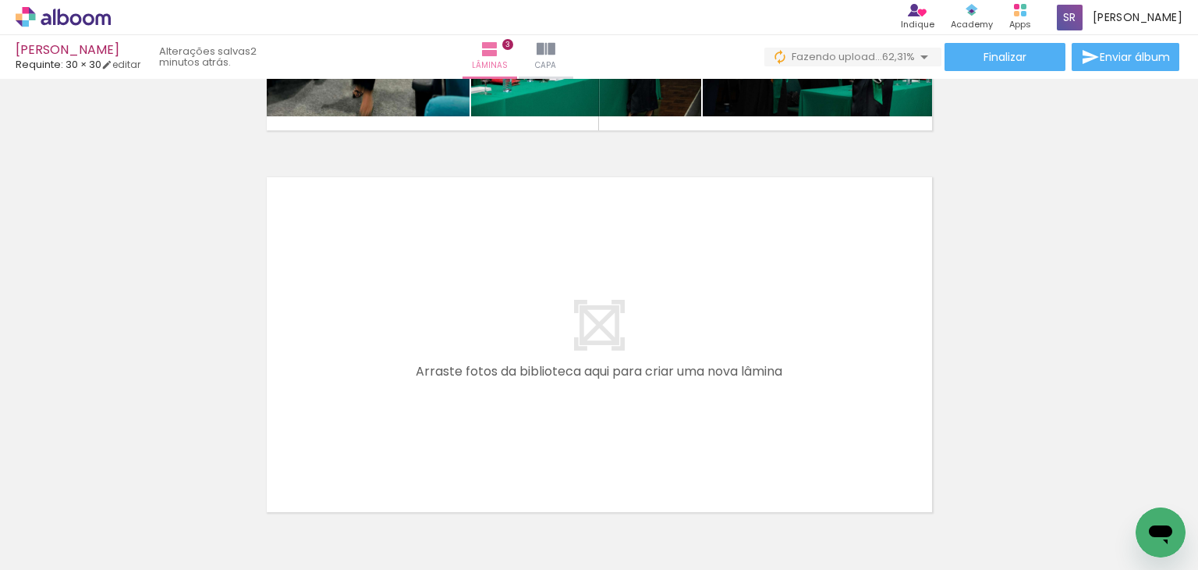
scroll to position [0, 499]
drag, startPoint x: 278, startPoint y: 515, endPoint x: 552, endPoint y: 258, distance: 375.3
click at [552, 258] on quentale-workspace at bounding box center [599, 285] width 1198 height 570
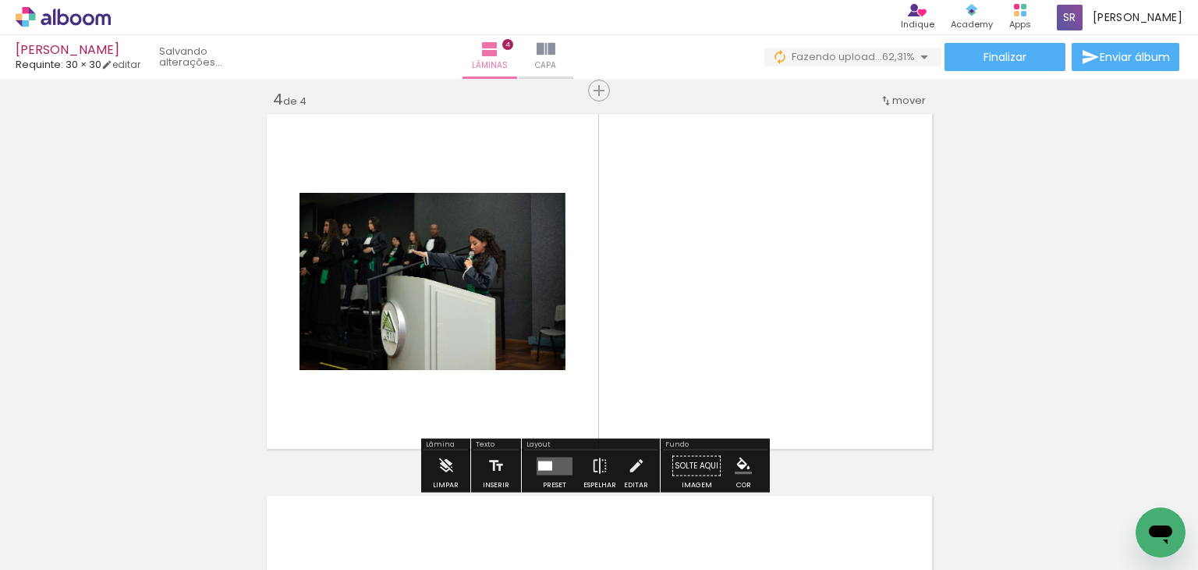
scroll to position [1164, 0]
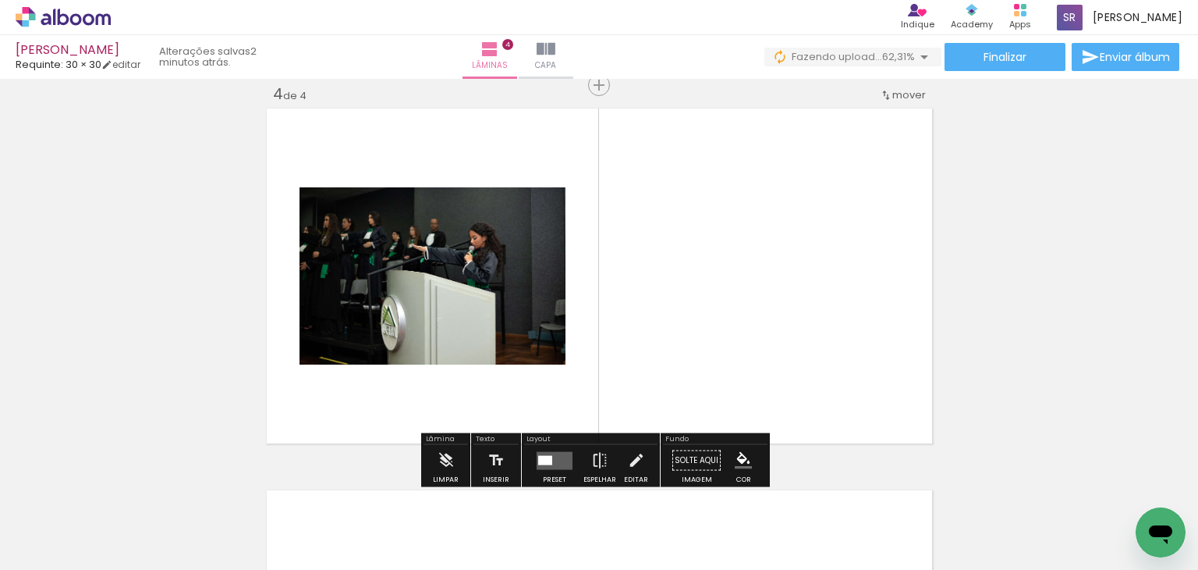
drag, startPoint x: 712, startPoint y: 527, endPoint x: 749, endPoint y: 422, distance: 110.8
click at [676, 331] on quentale-workspace at bounding box center [599, 285] width 1198 height 570
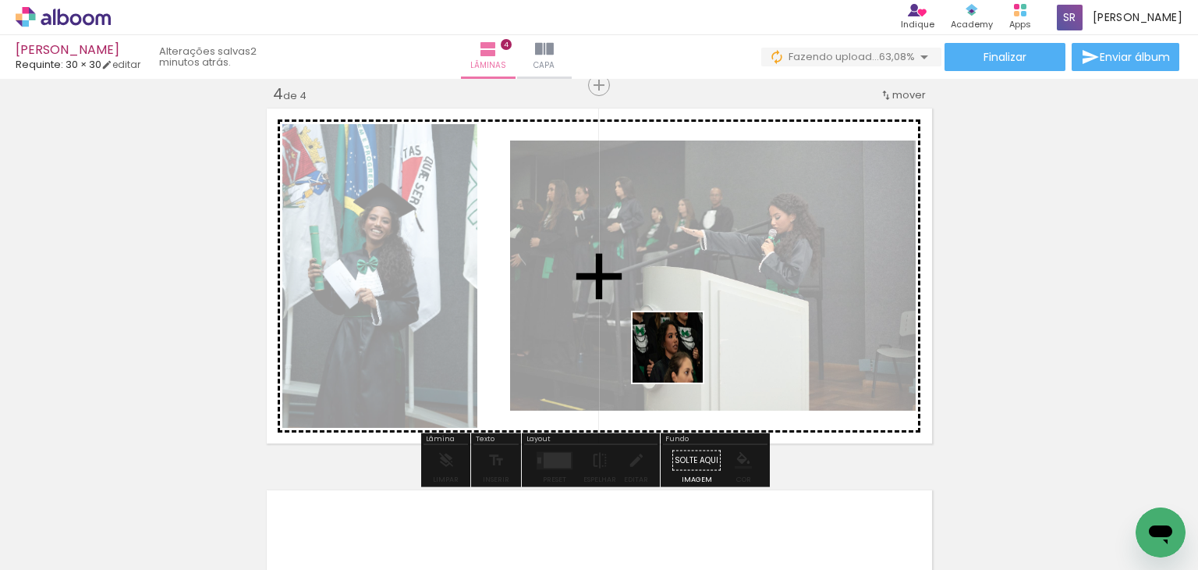
drag, startPoint x: 702, startPoint y: 377, endPoint x: 680, endPoint y: 359, distance: 28.9
click at [680, 359] on quentale-workspace at bounding box center [599, 285] width 1198 height 570
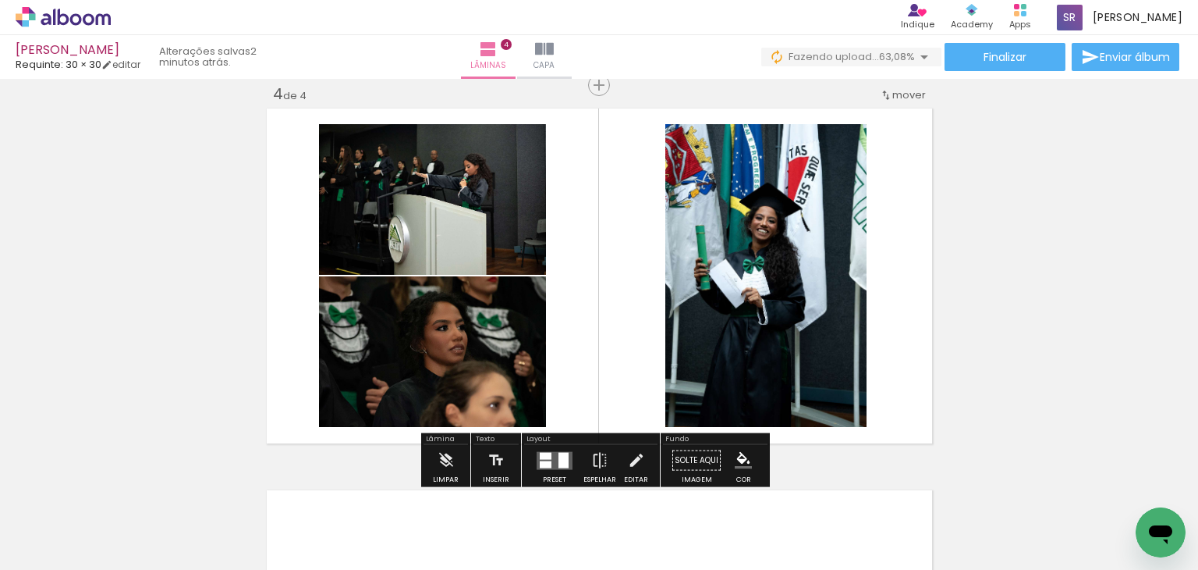
drag, startPoint x: 767, startPoint y: 396, endPoint x: 670, endPoint y: 332, distance: 116.0
click at [670, 332] on quentale-workspace at bounding box center [599, 285] width 1198 height 570
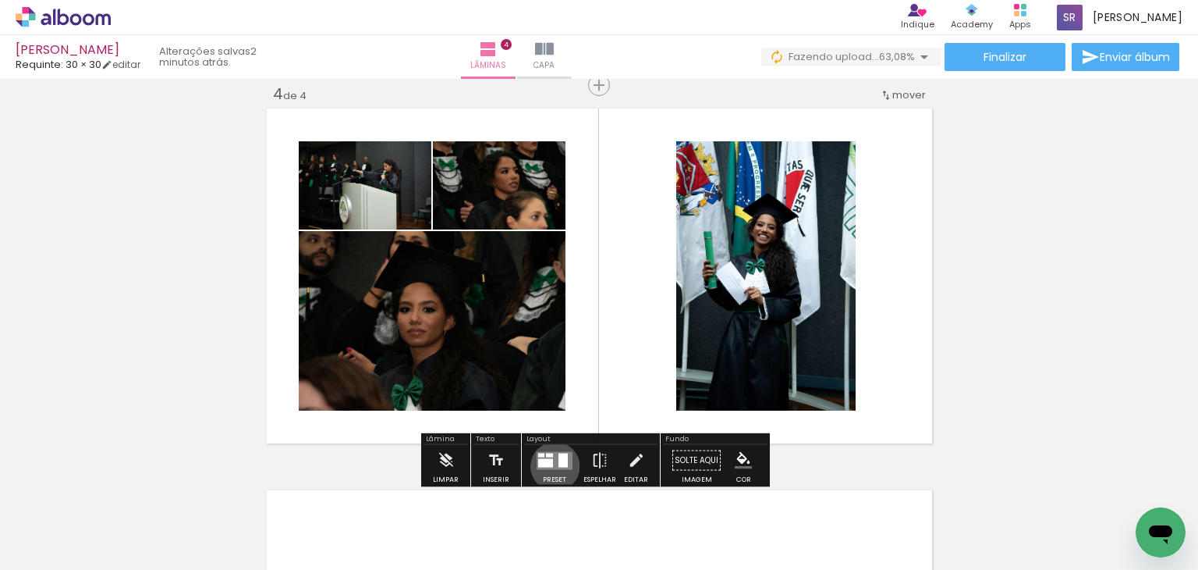
click at [552, 465] on quentale-layouter at bounding box center [555, 460] width 36 height 18
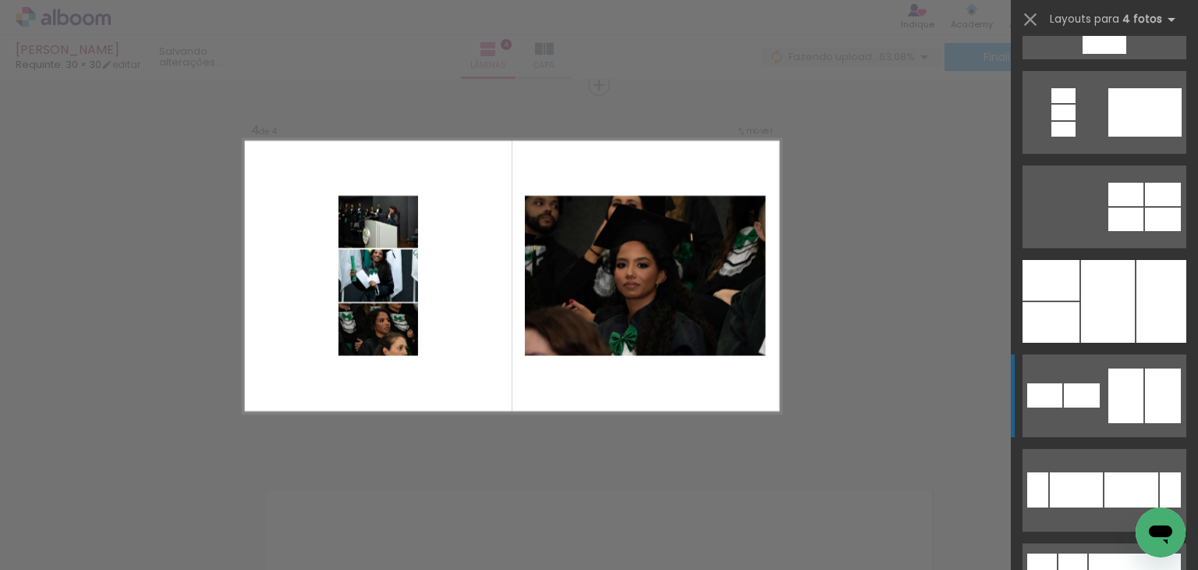
scroll to position [5851, 0]
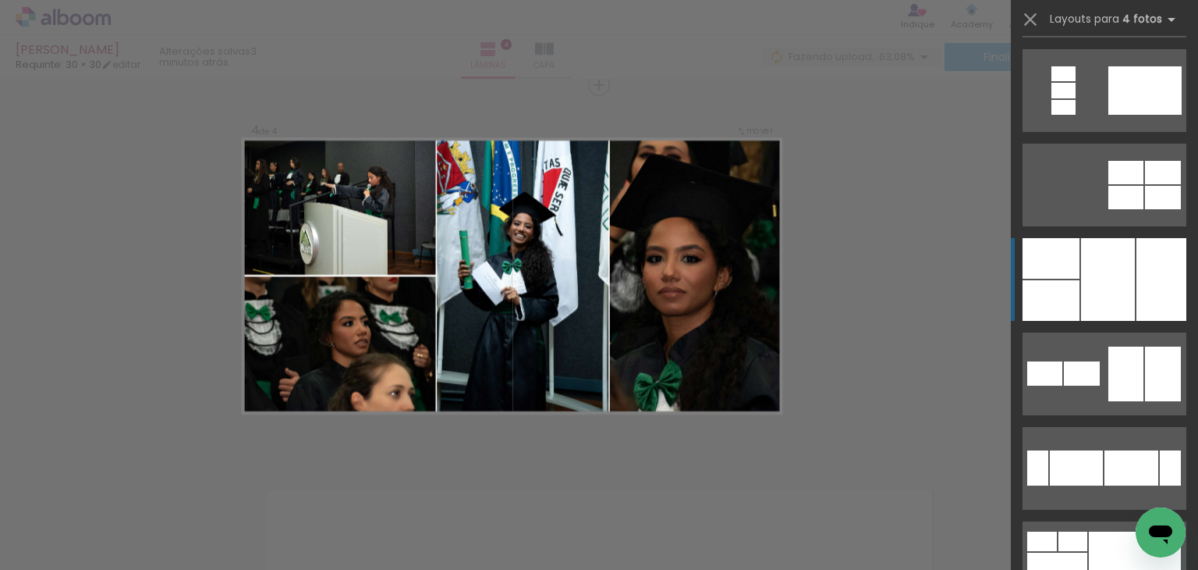
click at [1096, 246] on div at bounding box center [1108, 279] width 54 height 83
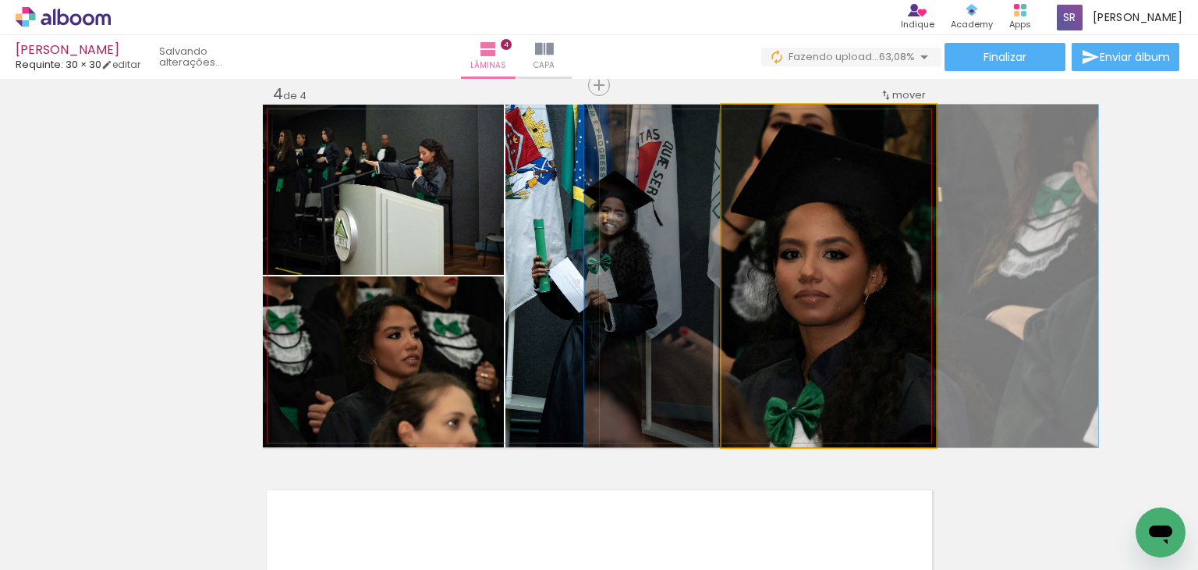
drag, startPoint x: 863, startPoint y: 323, endPoint x: 836, endPoint y: 317, distance: 27.3
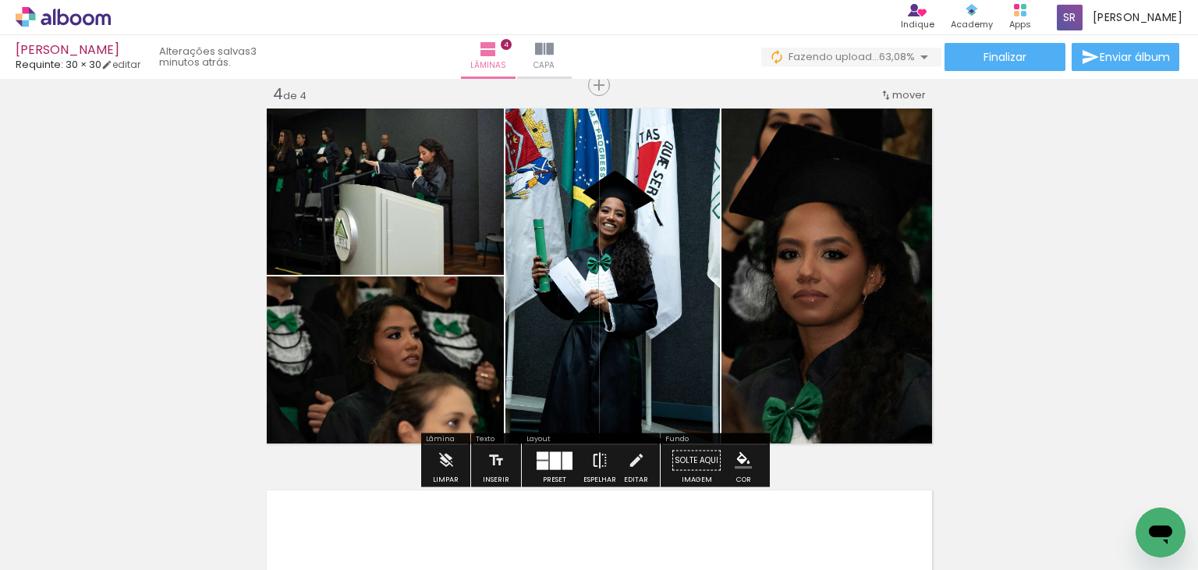
click at [598, 460] on iron-icon at bounding box center [599, 460] width 17 height 31
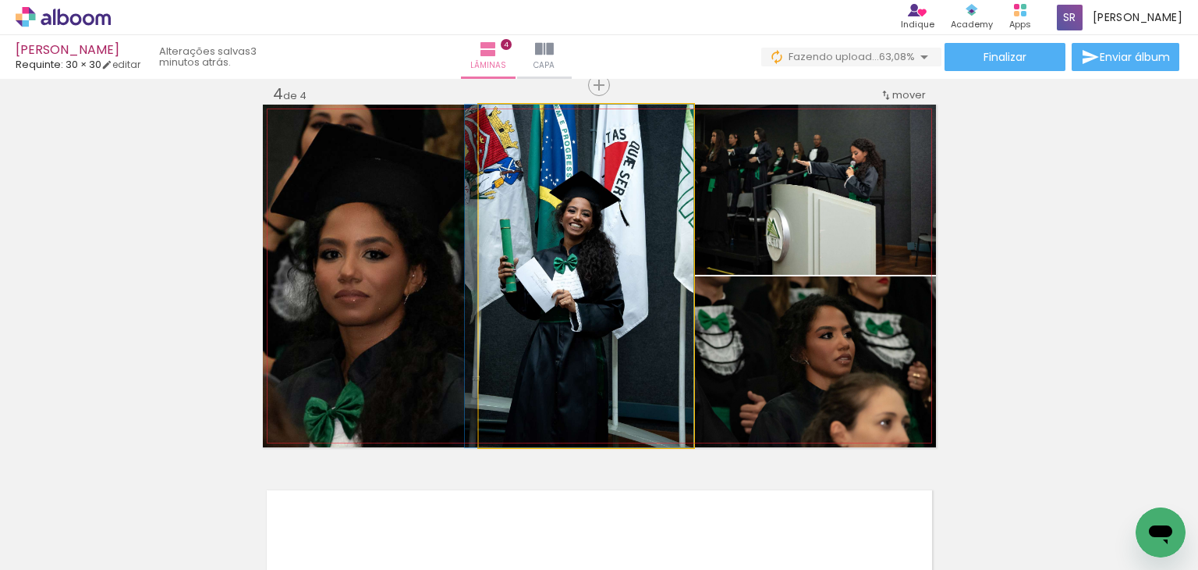
drag, startPoint x: 618, startPoint y: 350, endPoint x: 312, endPoint y: 327, distance: 306.7
click at [0, 0] on slot at bounding box center [0, 0] width 0 height 0
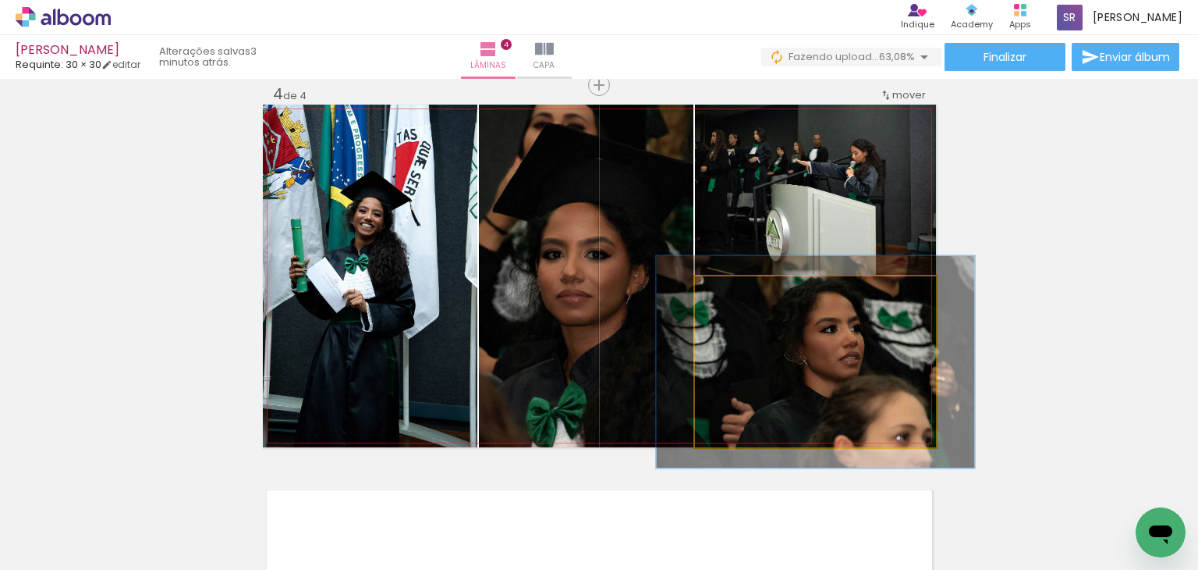
drag, startPoint x: 730, startPoint y: 294, endPoint x: 756, endPoint y: 299, distance: 26.2
click at [756, 299] on div at bounding box center [745, 292] width 25 height 25
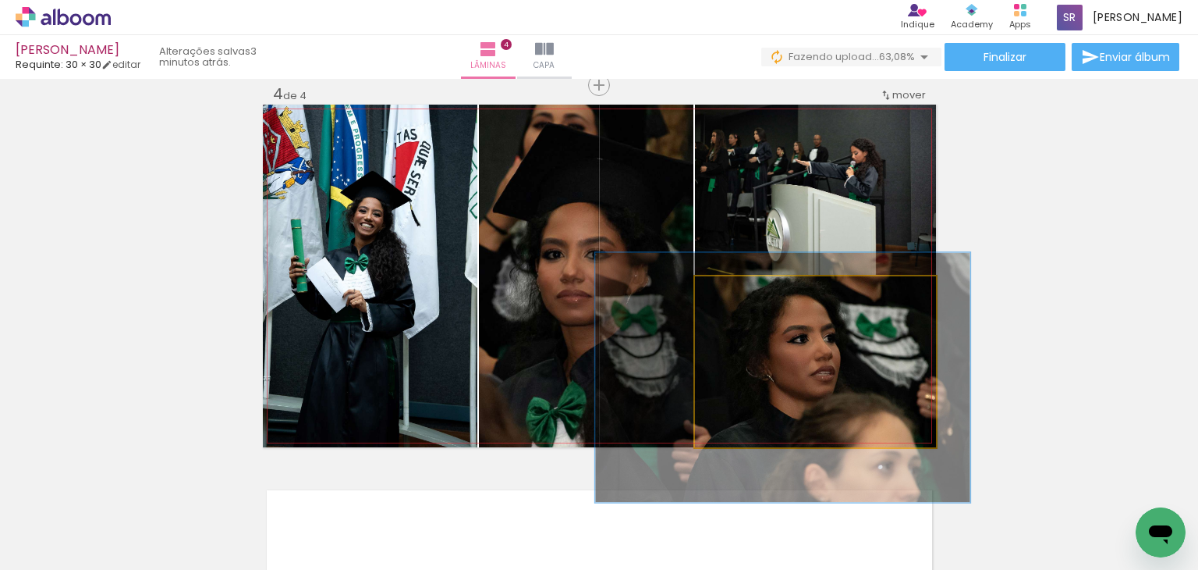
drag, startPoint x: 878, startPoint y: 413, endPoint x: 843, endPoint y: 422, distance: 36.3
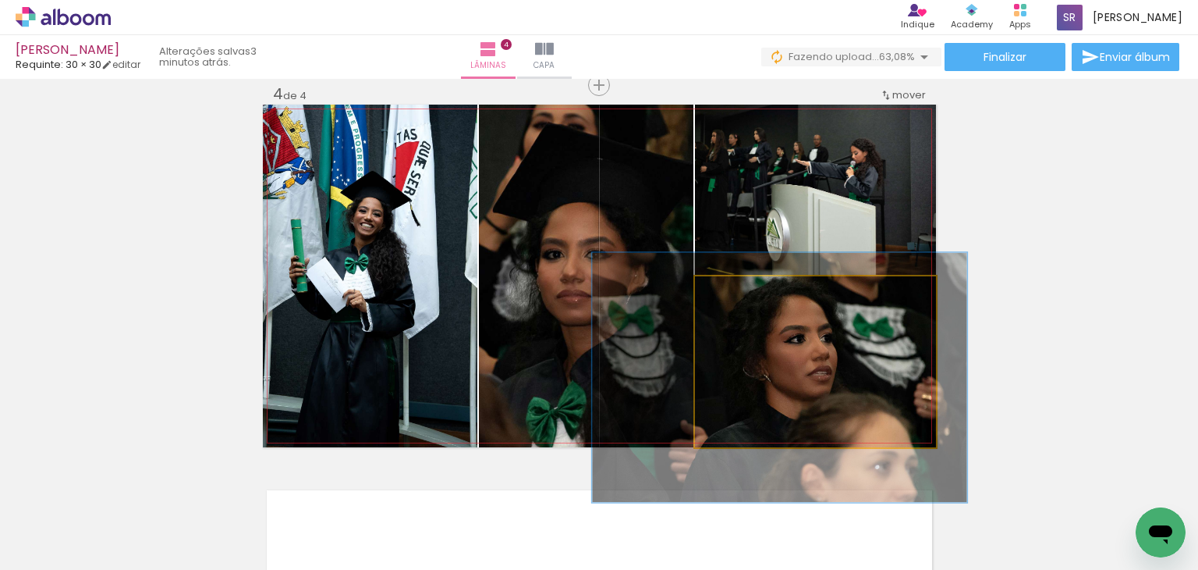
drag, startPoint x: 760, startPoint y: 291, endPoint x: 773, endPoint y: 292, distance: 13.3
type paper-slider "174"
click at [766, 292] on div at bounding box center [759, 293] width 14 height 14
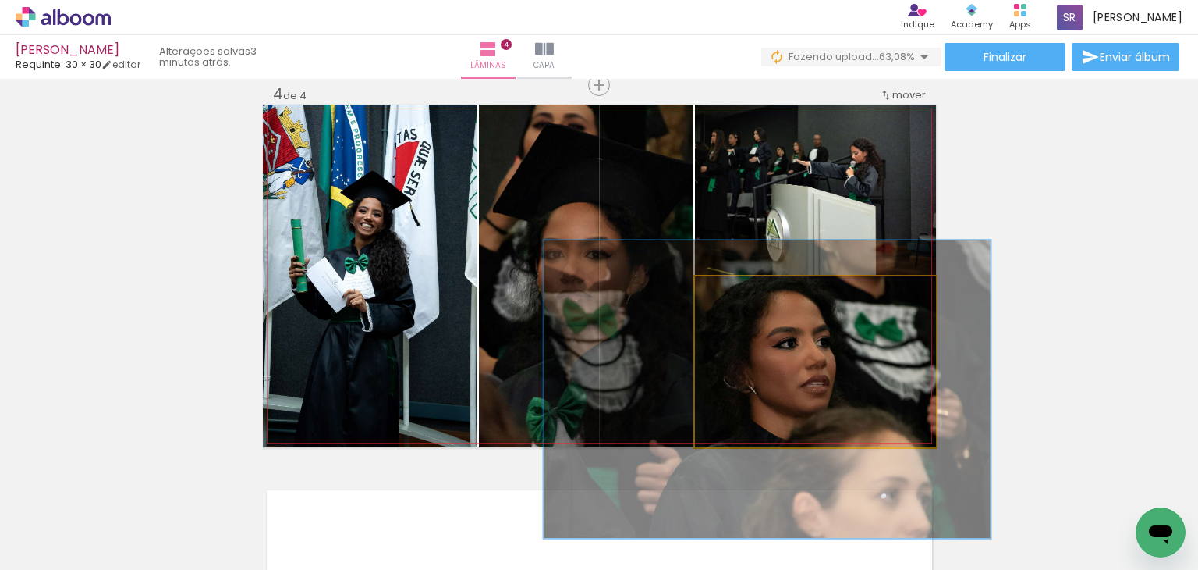
drag, startPoint x: 856, startPoint y: 380, endPoint x: 843, endPoint y: 385, distance: 13.3
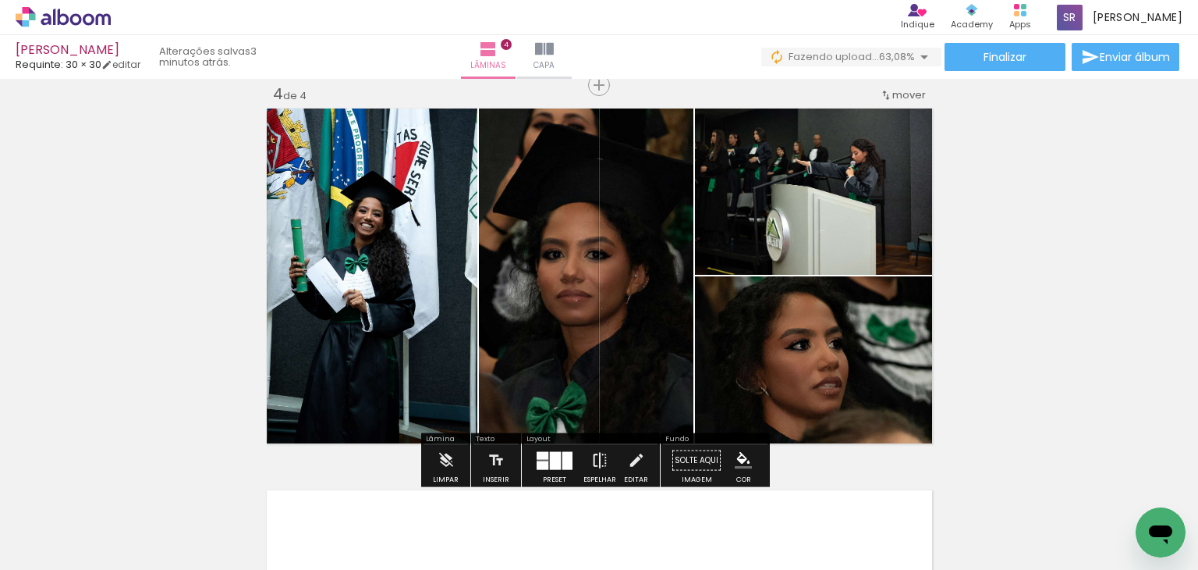
click at [591, 459] on iron-icon at bounding box center [599, 460] width 17 height 31
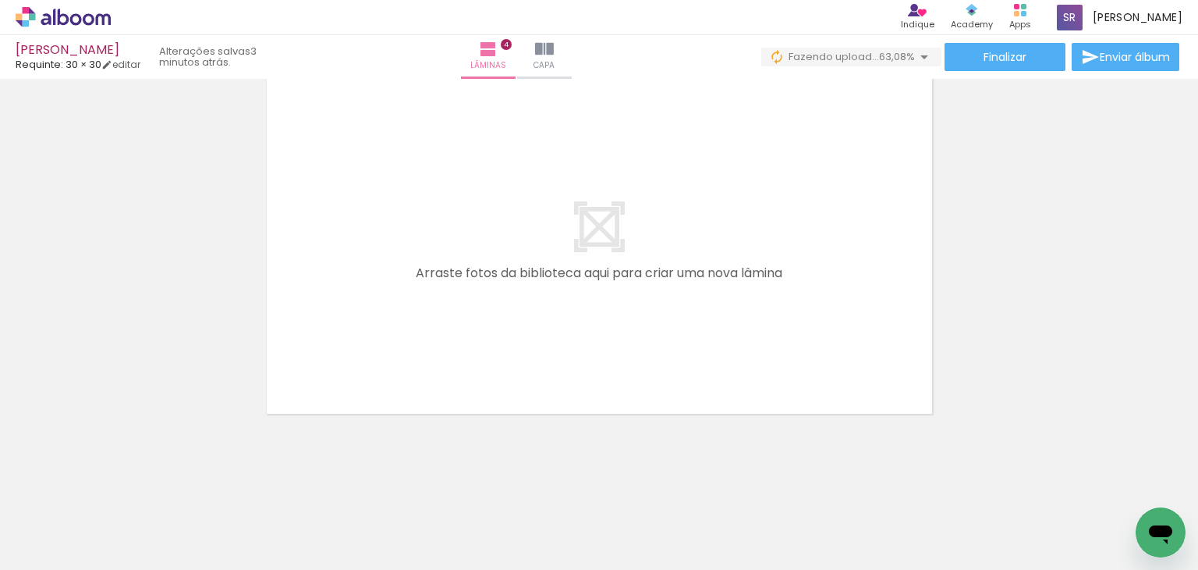
scroll to position [0, 1278]
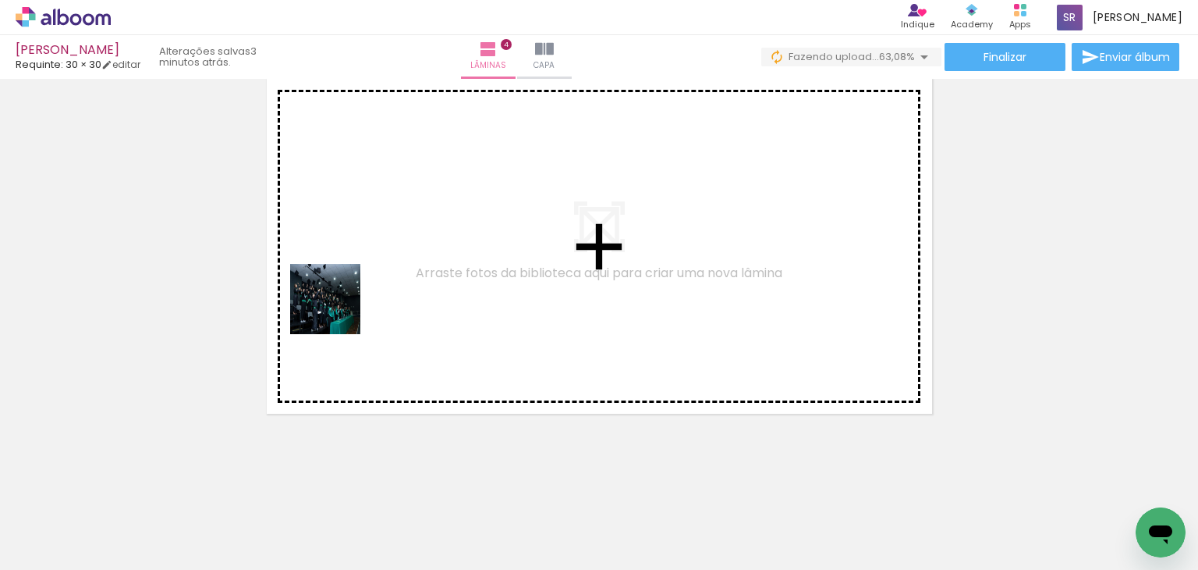
drag, startPoint x: 337, startPoint y: 311, endPoint x: 365, endPoint y: 268, distance: 51.3
click at [365, 268] on quentale-workspace at bounding box center [599, 285] width 1198 height 570
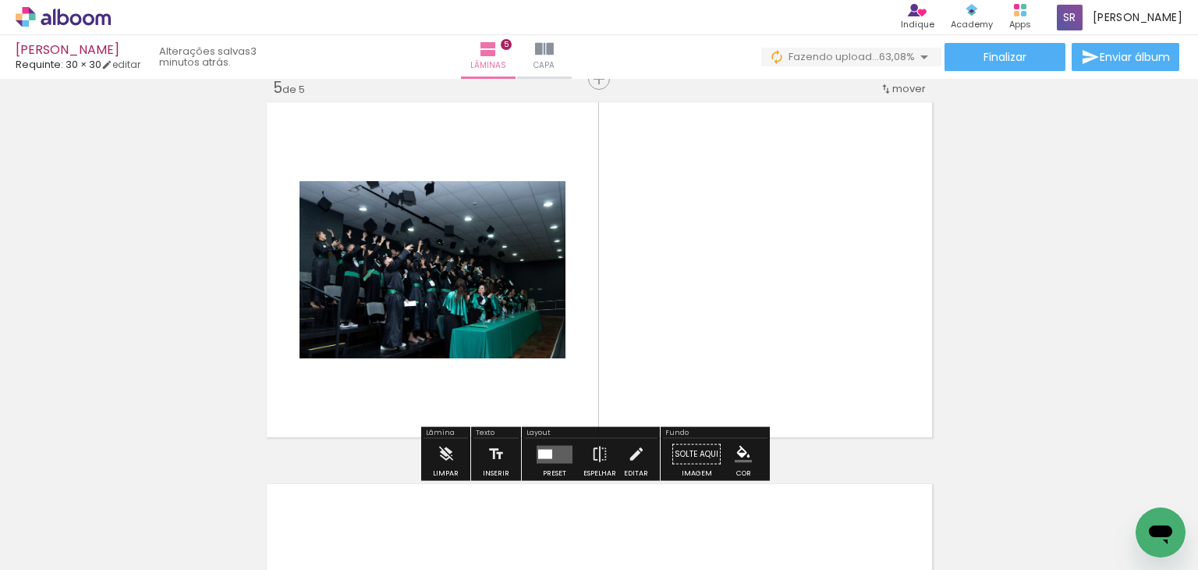
scroll to position [1546, 0]
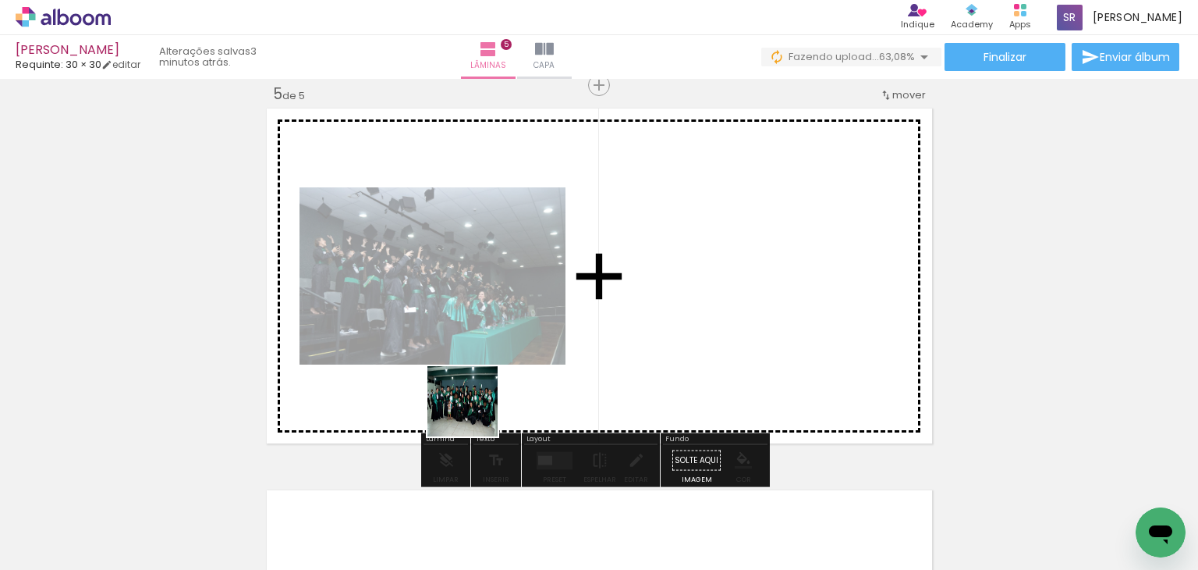
drag, startPoint x: 474, startPoint y: 413, endPoint x: 735, endPoint y: 286, distance: 290.0
click at [735, 286] on quentale-workspace at bounding box center [599, 285] width 1198 height 570
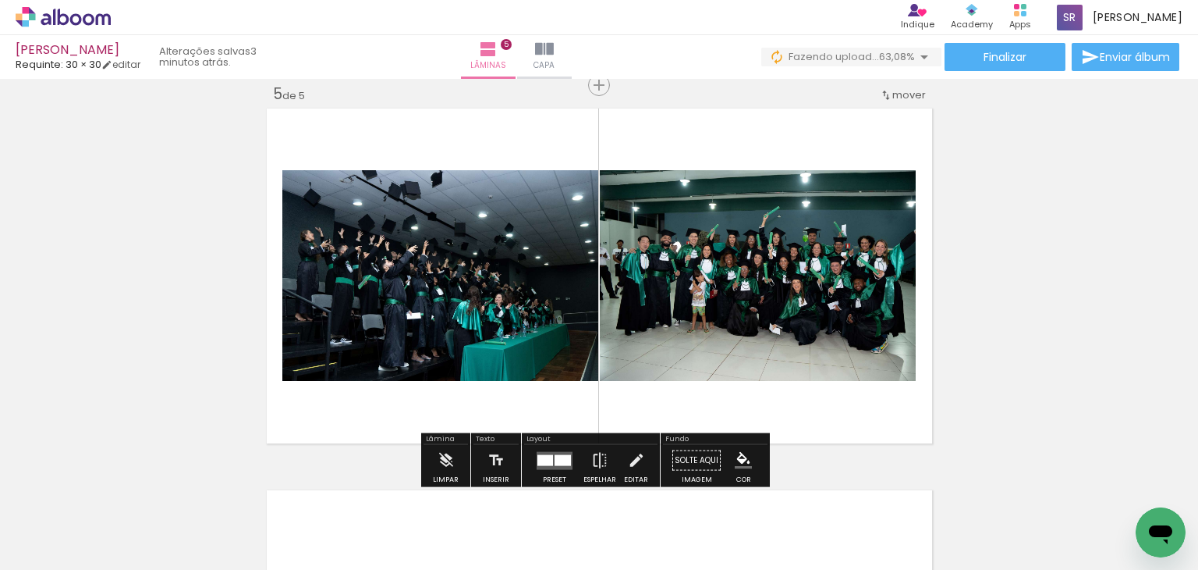
click at [538, 457] on div at bounding box center [546, 459] width 16 height 11
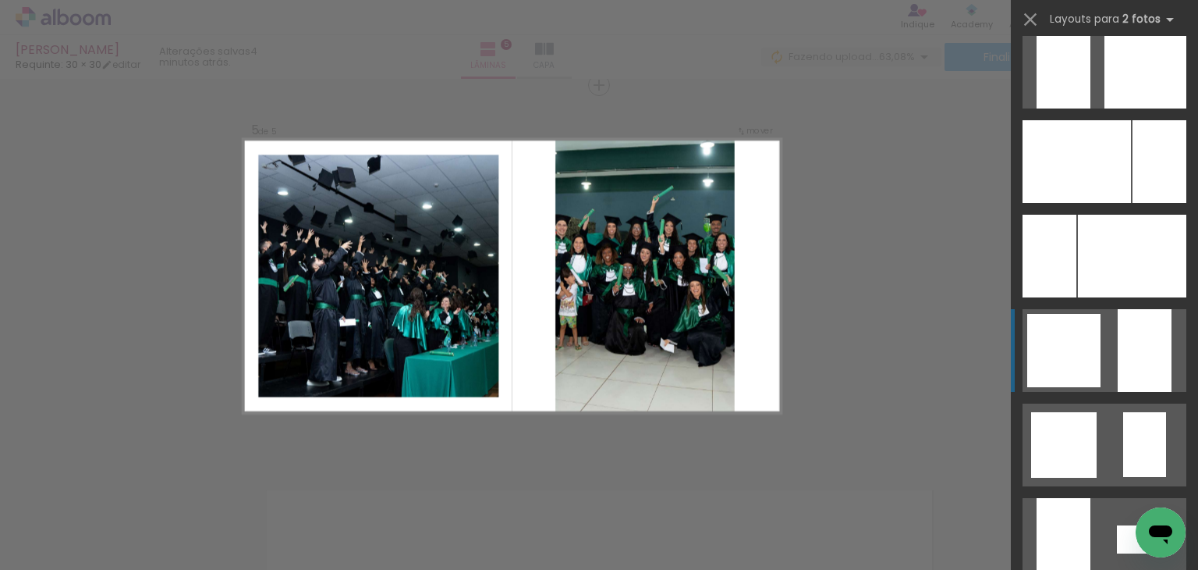
scroll to position [5383, 0]
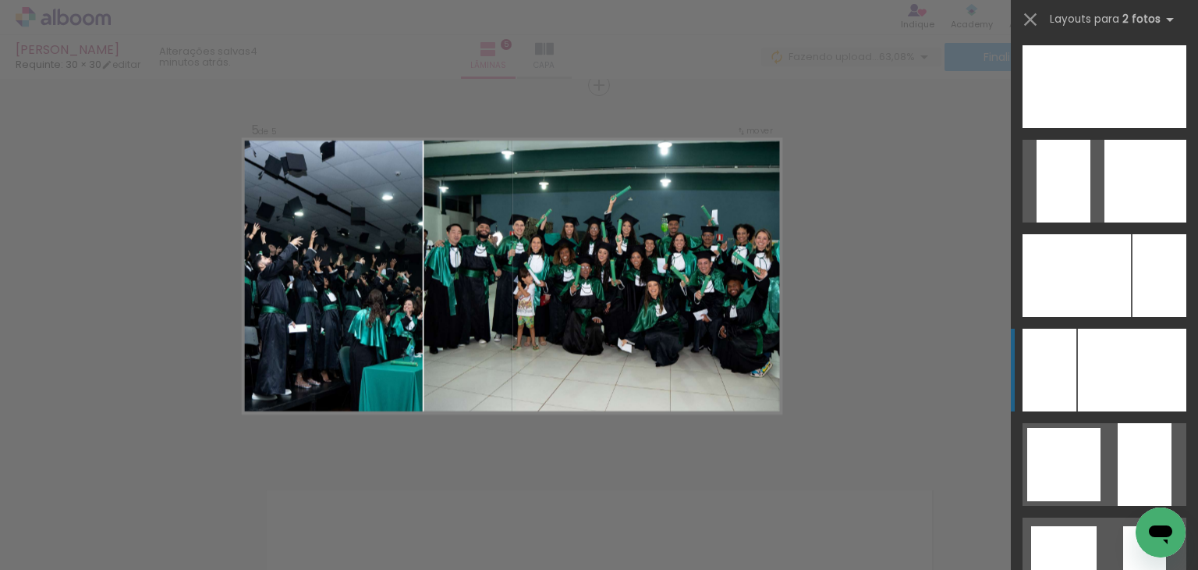
click at [1087, 351] on div at bounding box center [1132, 369] width 108 height 83
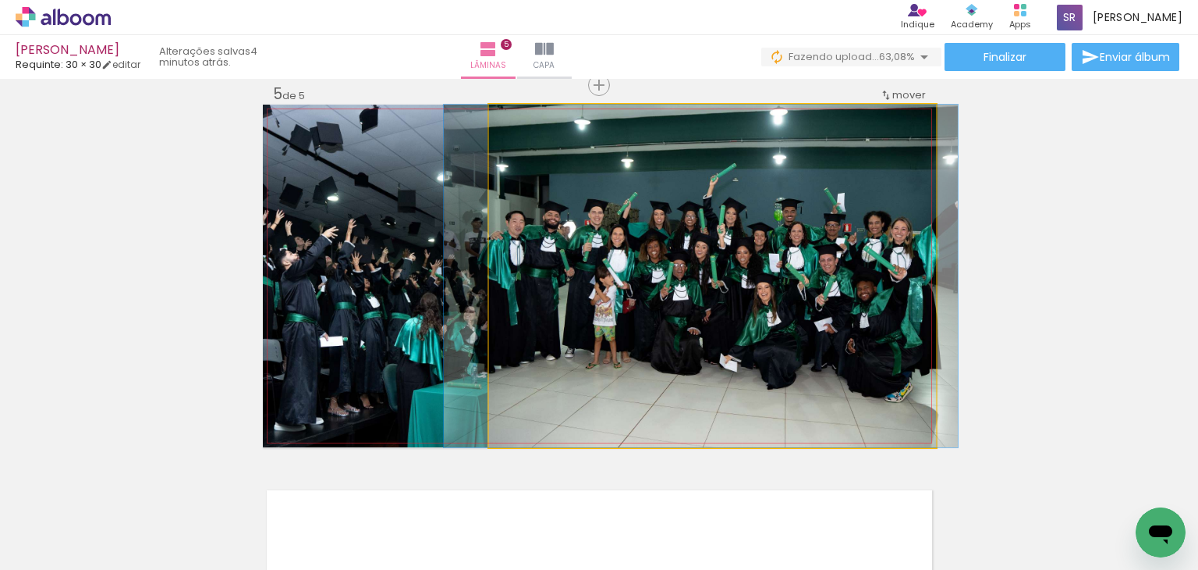
drag, startPoint x: 816, startPoint y: 303, endPoint x: 804, endPoint y: 293, distance: 15.5
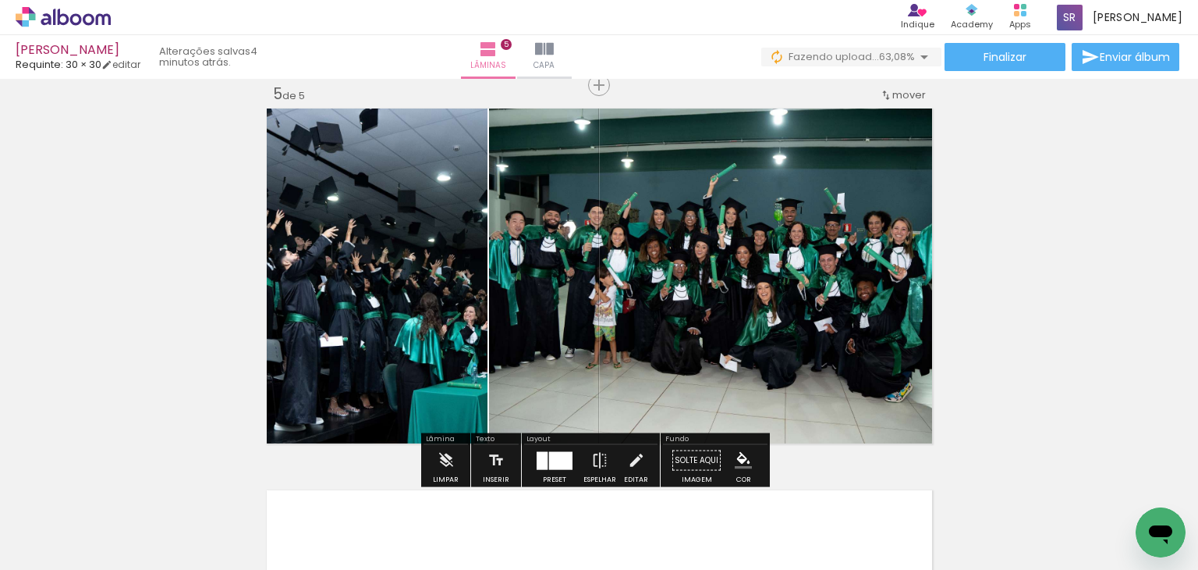
click at [0, 0] on slot "P&B" at bounding box center [0, 0] width 0 height 0
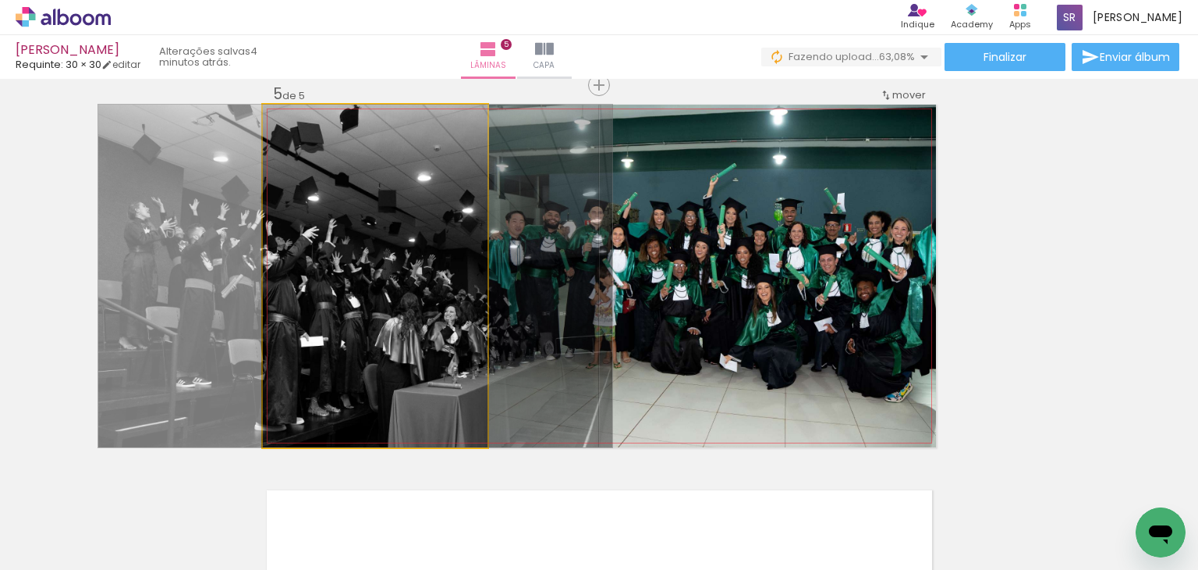
drag, startPoint x: 410, startPoint y: 292, endPoint x: 391, endPoint y: 294, distance: 19.6
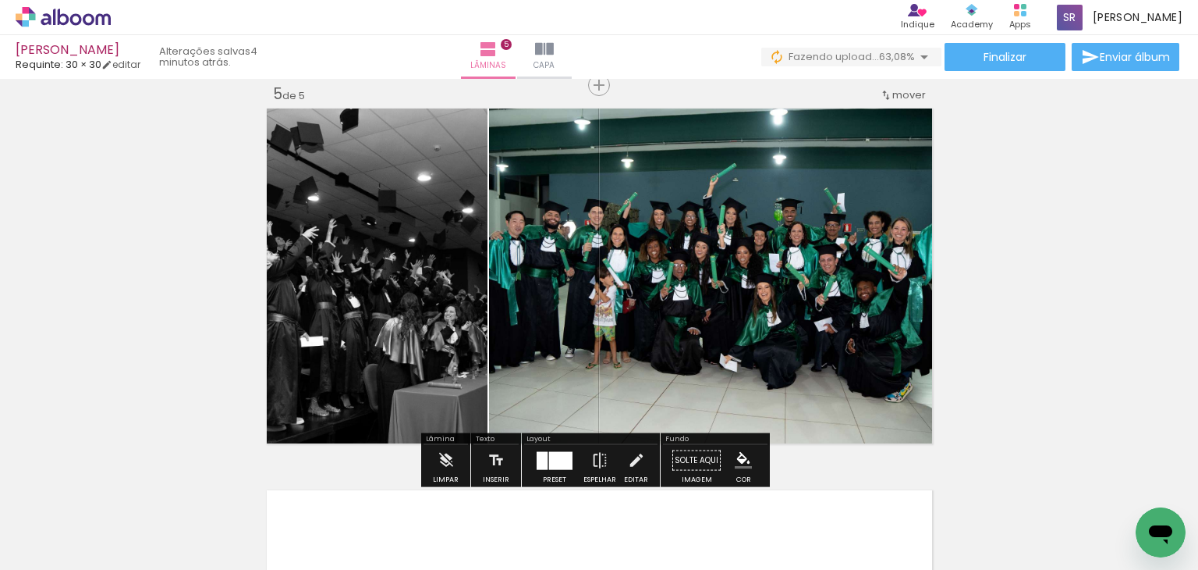
click at [0, 0] on slot "P&B" at bounding box center [0, 0] width 0 height 0
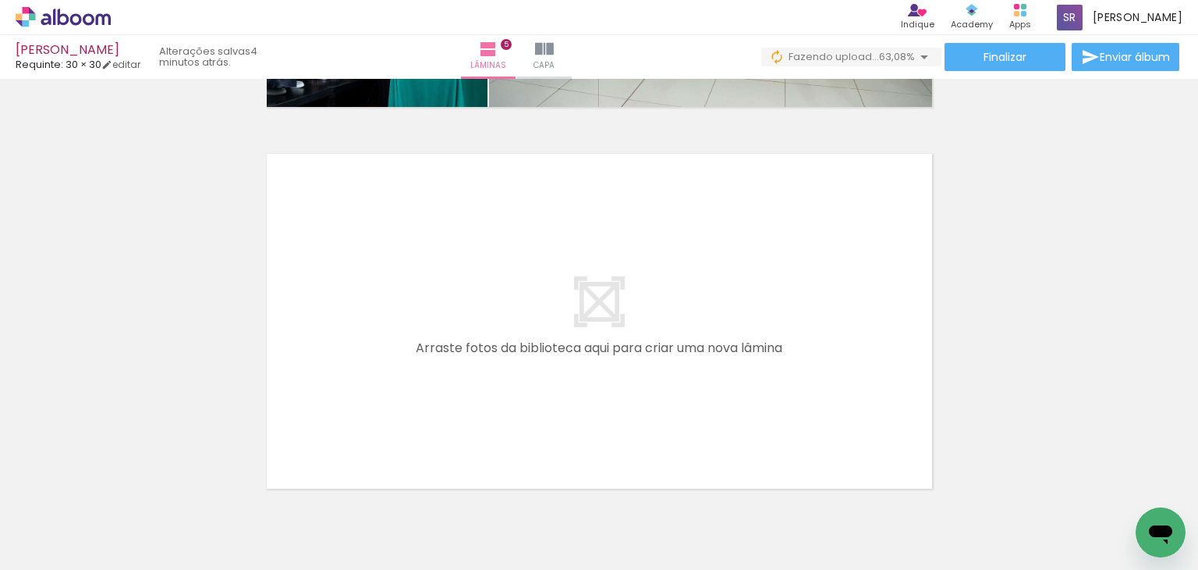
scroll to position [1957, 0]
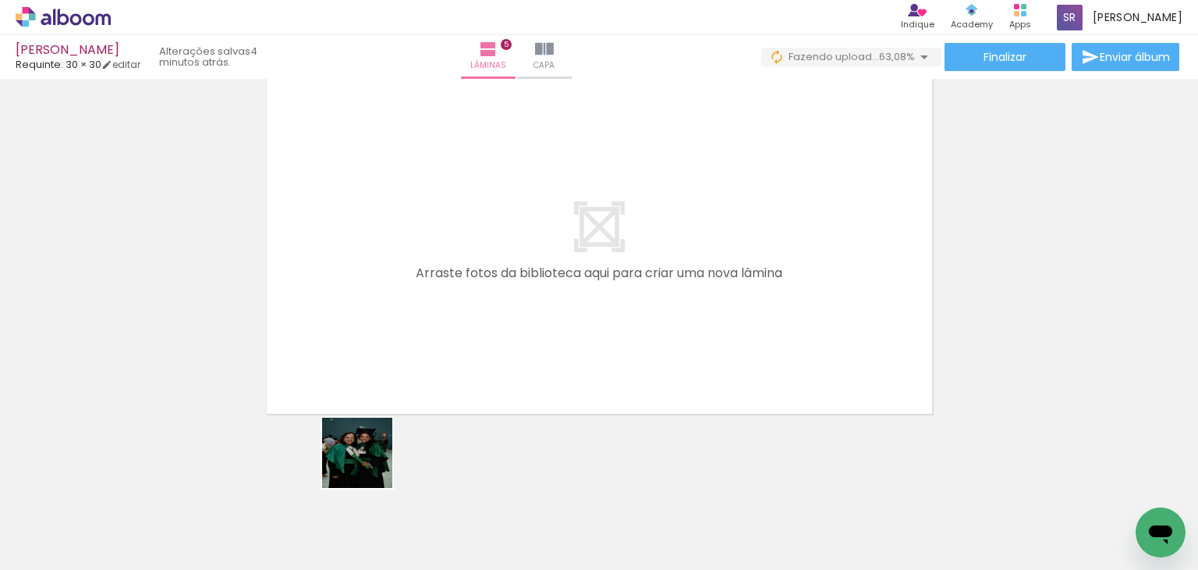
drag, startPoint x: 369, startPoint y: 464, endPoint x: 438, endPoint y: 461, distance: 68.7
click at [431, 340] on quentale-workspace at bounding box center [599, 285] width 1198 height 570
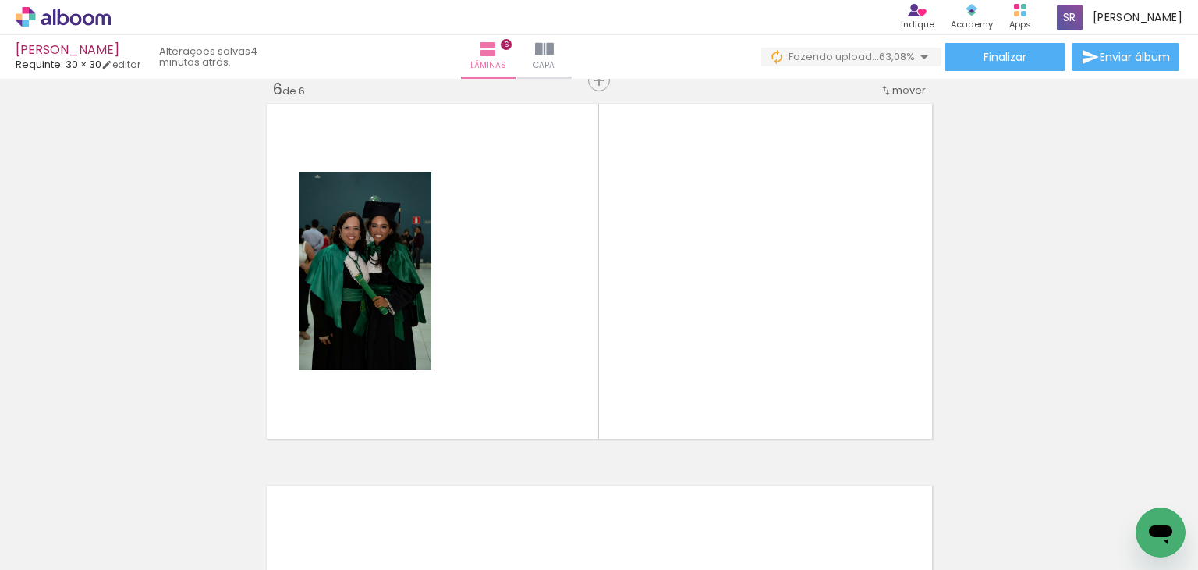
scroll to position [1927, 0]
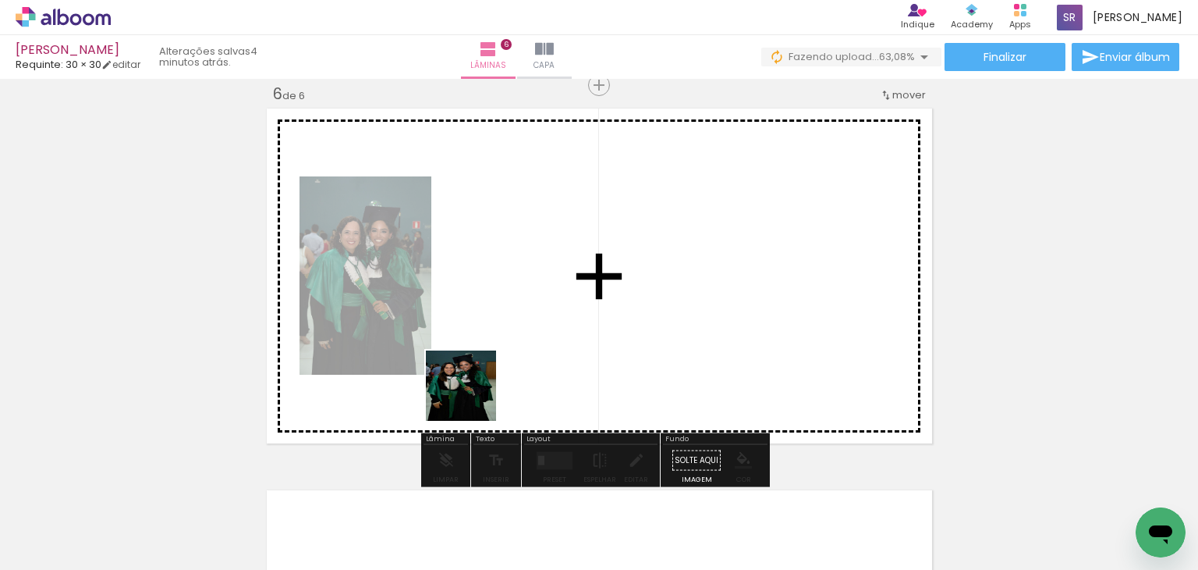
drag, startPoint x: 473, startPoint y: 397, endPoint x: 546, endPoint y: 469, distance: 102.6
click at [495, 291] on quentale-workspace at bounding box center [599, 285] width 1198 height 570
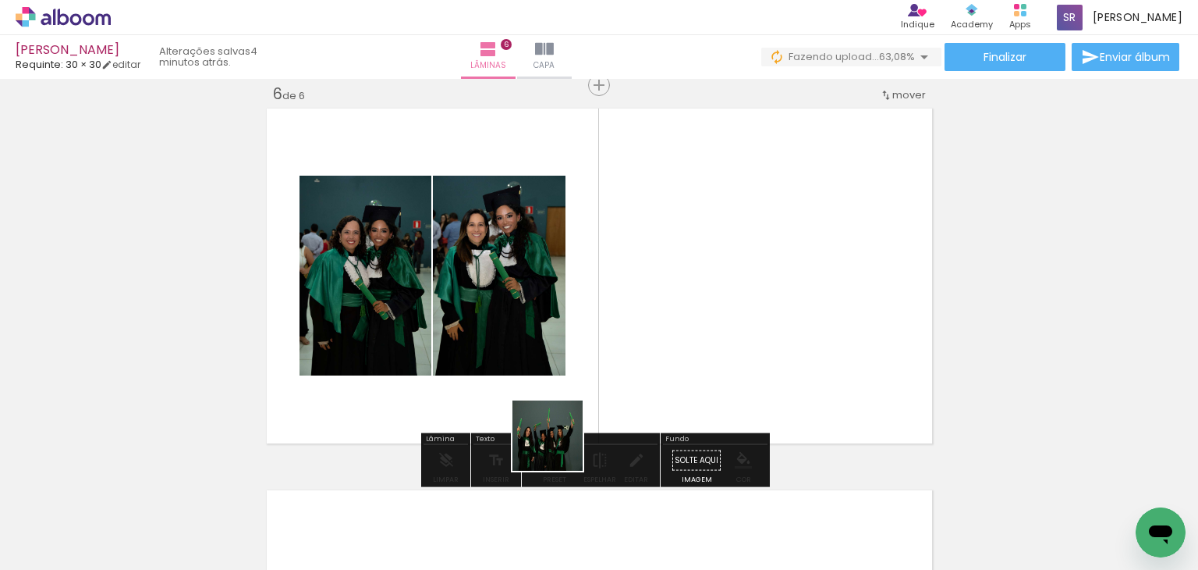
drag, startPoint x: 559, startPoint y: 447, endPoint x: 625, endPoint y: 465, distance: 67.9
click at [598, 347] on quentale-workspace at bounding box center [599, 285] width 1198 height 570
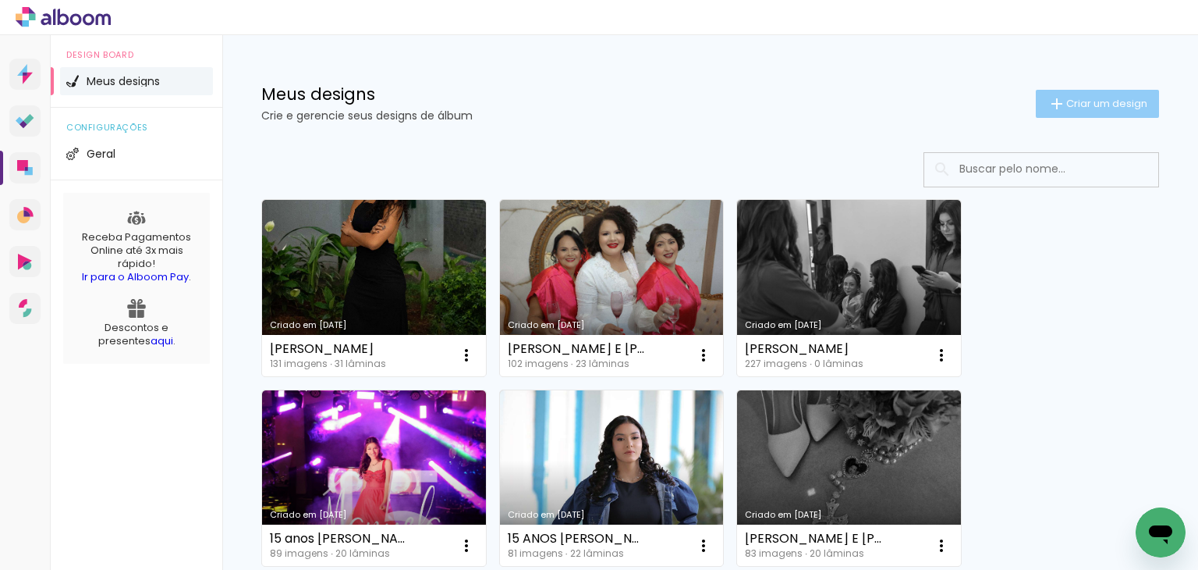
click at [1073, 107] on span "Criar um design" at bounding box center [1107, 103] width 81 height 10
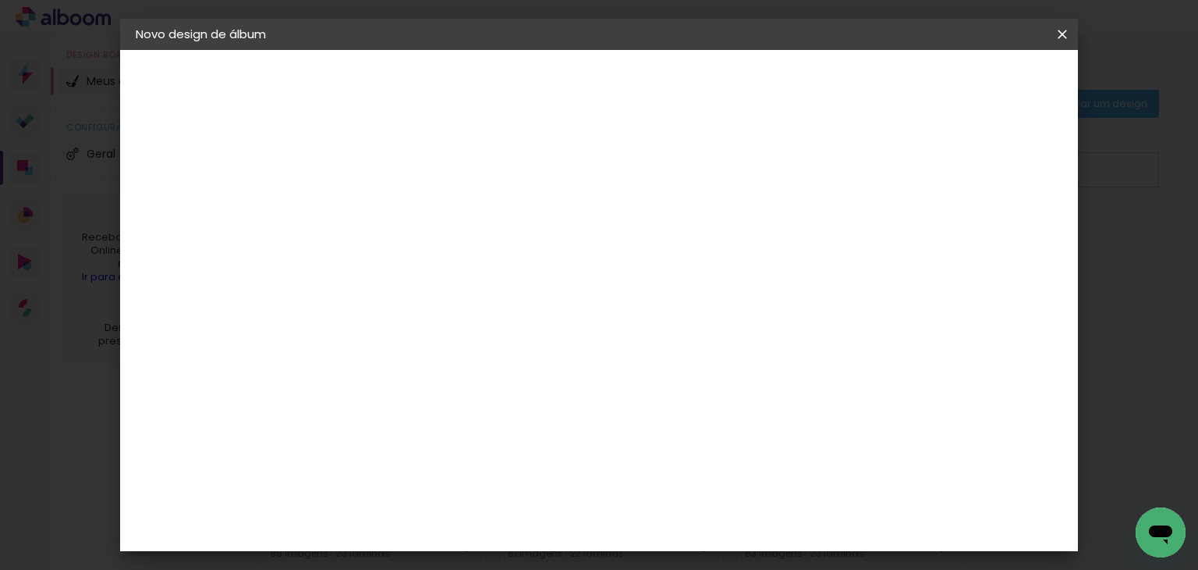
click at [391, 219] on input at bounding box center [391, 209] width 0 height 24
type input "VITÓRIA E [PERSON_NAME]"
type paper-input "VITÓRIA E [PERSON_NAME]"
click at [0, 0] on slot "Avançar" at bounding box center [0, 0] width 0 height 0
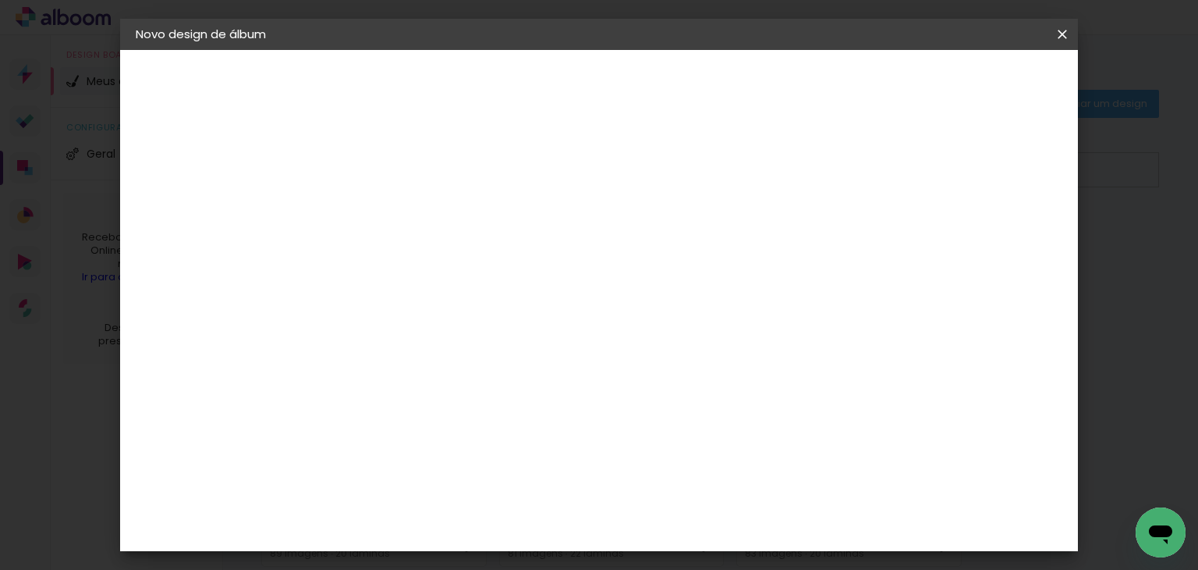
click at [421, 509] on div "Requinte" at bounding box center [407, 515] width 54 height 12
click at [0, 0] on slot "Avançar" at bounding box center [0, 0] width 0 height 0
click at [496, 390] on span "25 × 30" at bounding box center [460, 406] width 73 height 32
click at [0, 0] on slot "Avançar" at bounding box center [0, 0] width 0 height 0
click at [965, 85] on span "Iniciar design" at bounding box center [929, 82] width 71 height 11
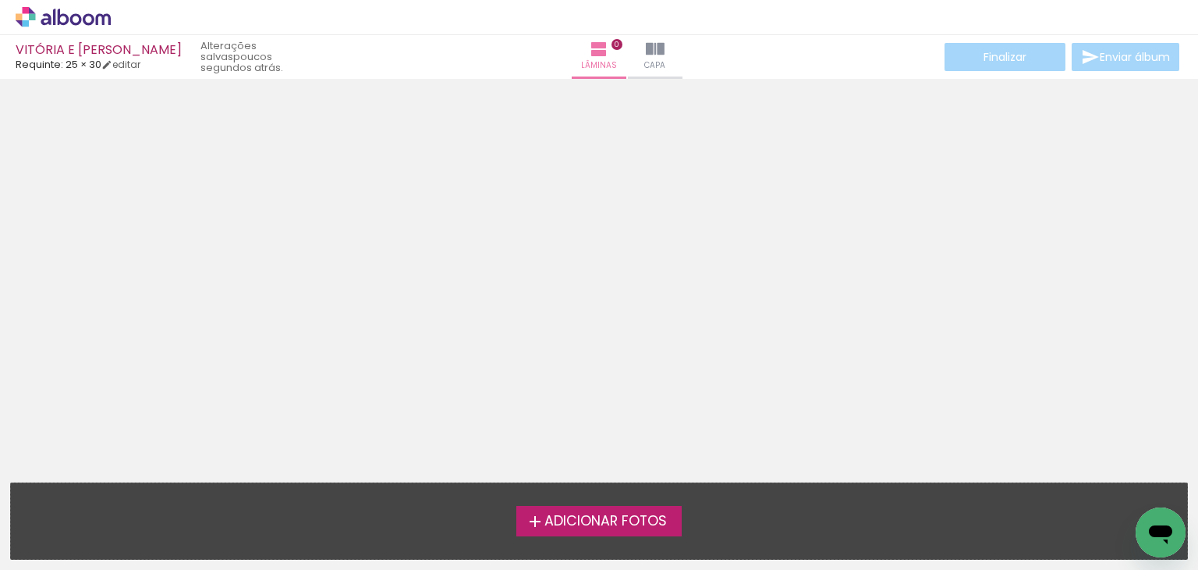
click at [637, 515] on span "Adicionar Fotos" at bounding box center [606, 521] width 122 height 14
click at [0, 0] on input "file" at bounding box center [0, 0] width 0 height 0
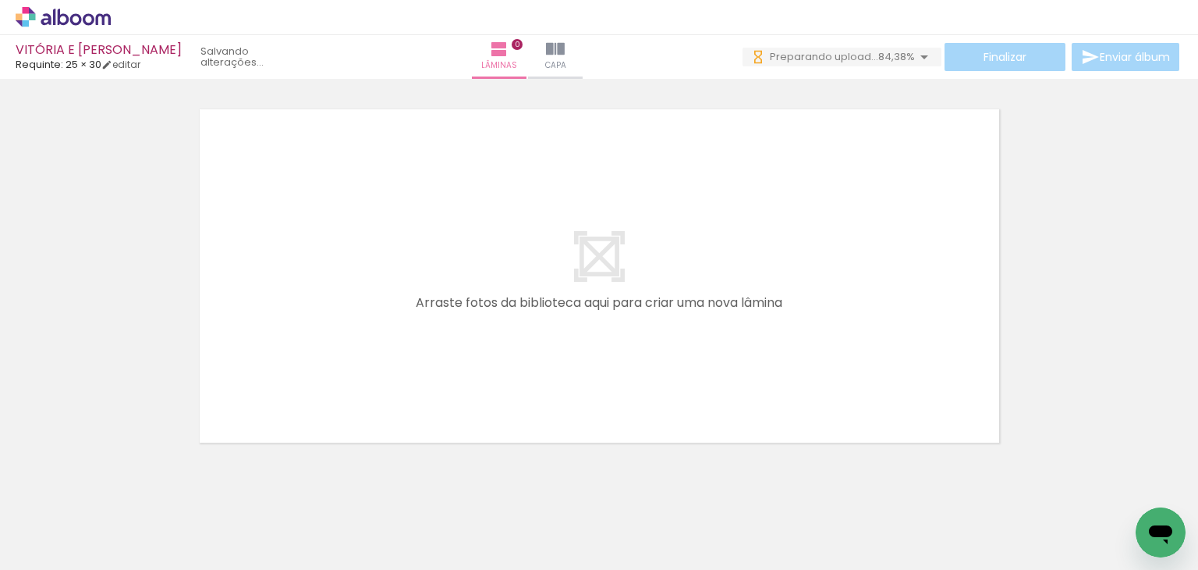
click at [55, 541] on span "Adicionar Fotos" at bounding box center [55, 548] width 47 height 17
click at [0, 0] on input "file" at bounding box center [0, 0] width 0 height 0
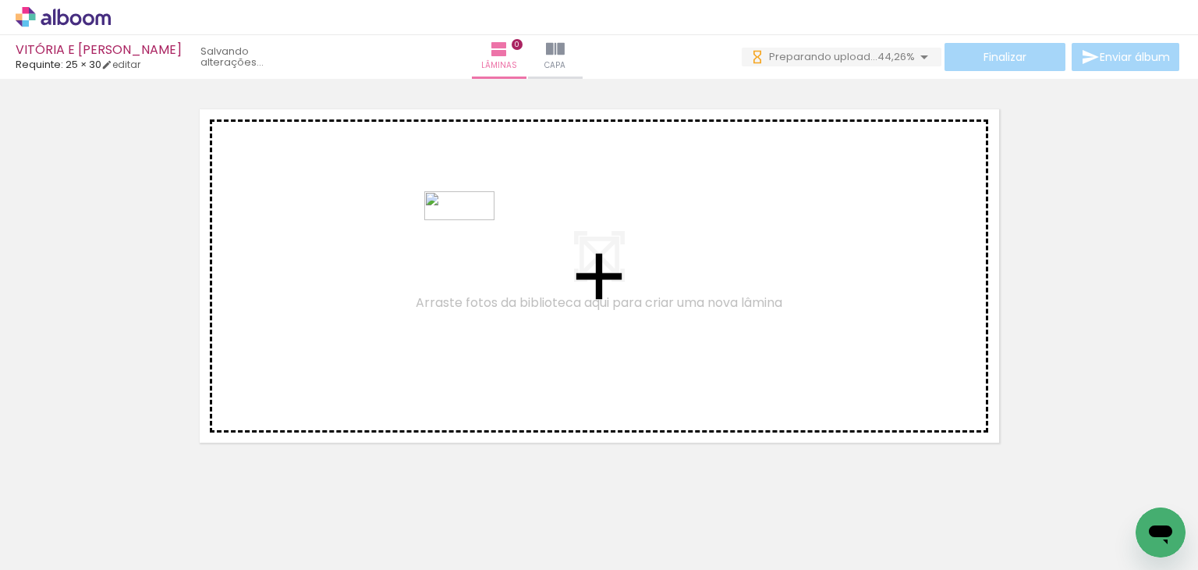
drag, startPoint x: 1120, startPoint y: 526, endPoint x: 443, endPoint y: 235, distance: 737.1
click at [443, 235] on quentale-workspace at bounding box center [599, 285] width 1198 height 570
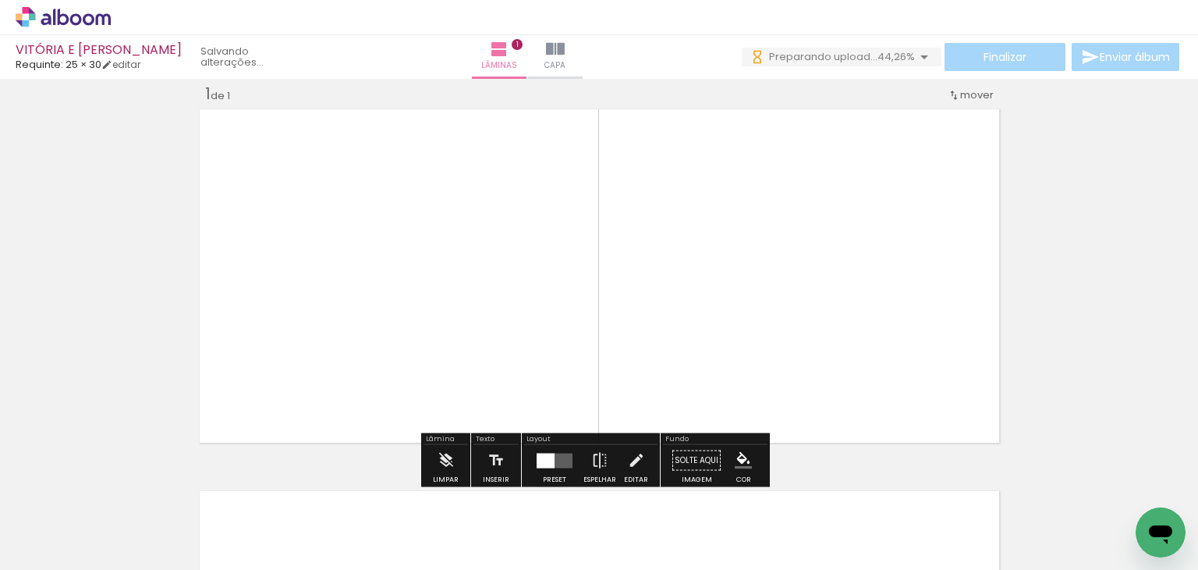
scroll to position [20, 0]
click at [551, 456] on quentale-layouter at bounding box center [555, 460] width 36 height 15
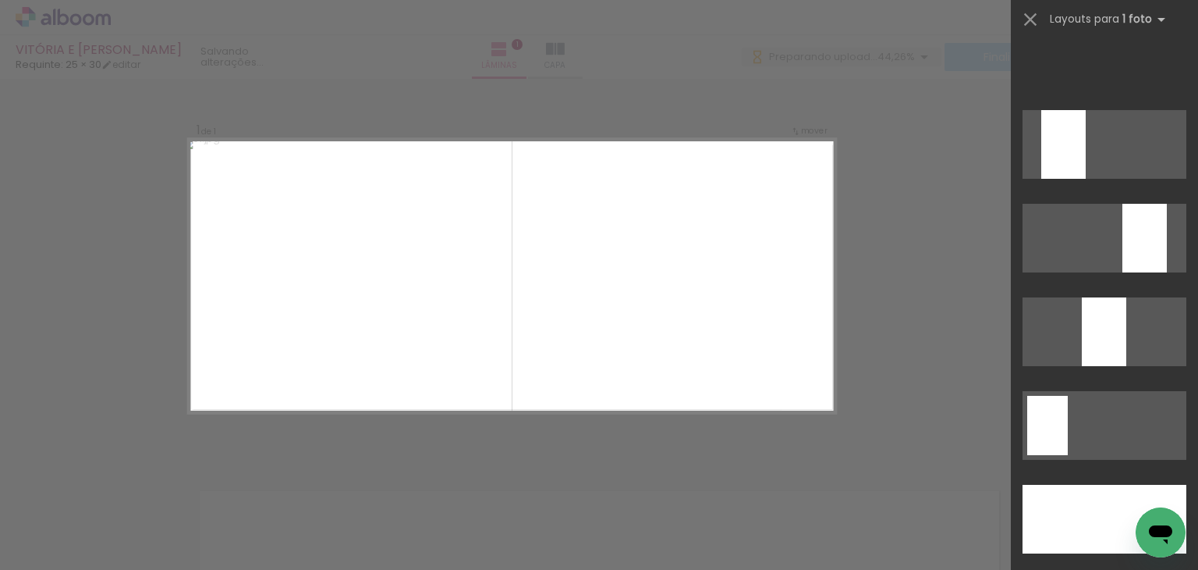
scroll to position [4447, 0]
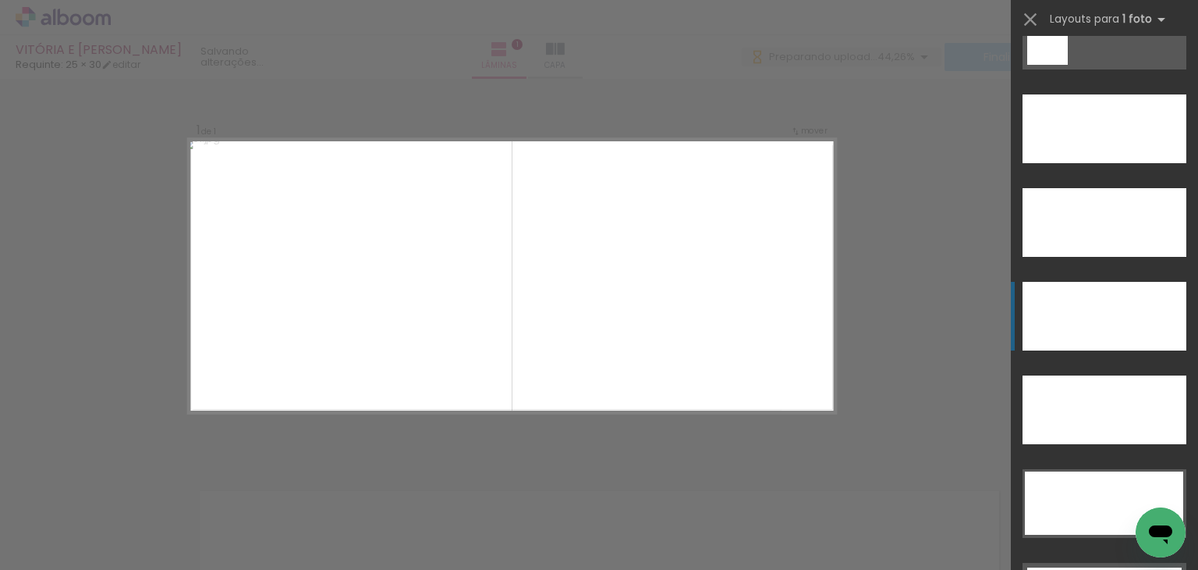
click at [1108, 303] on div at bounding box center [1105, 316] width 164 height 69
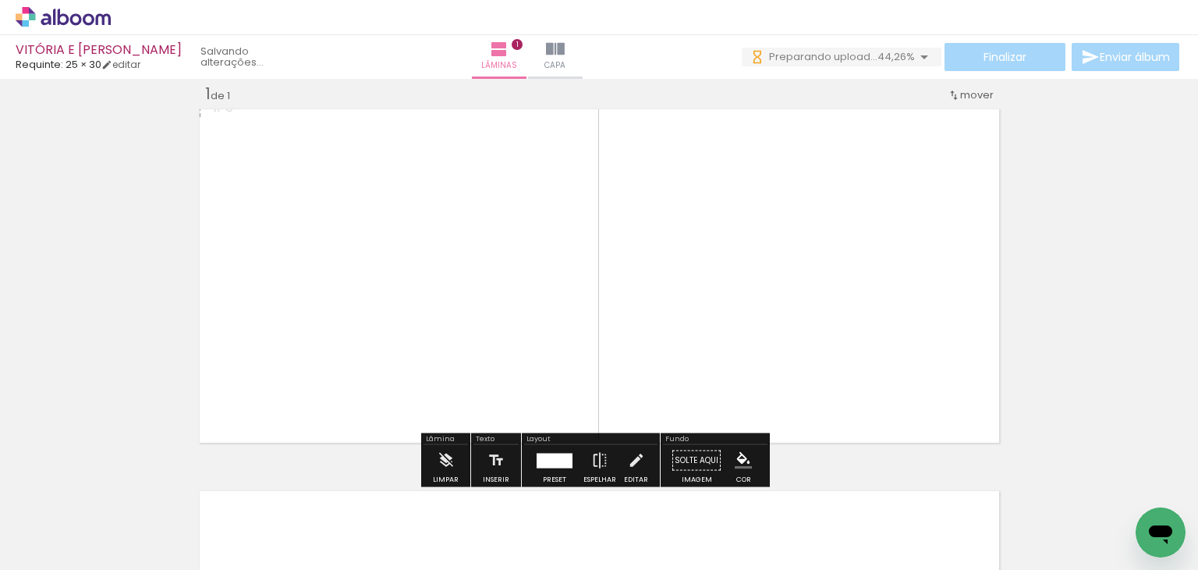
click at [1086, 272] on div "Inserir lâmina 1 de 1" at bounding box center [599, 447] width 1198 height 764
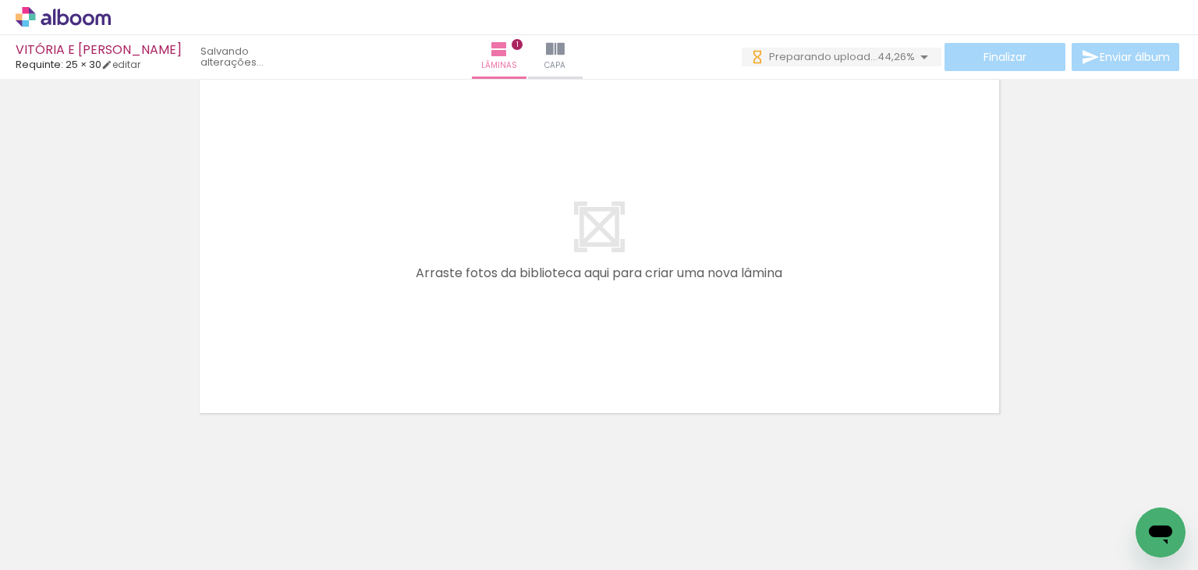
scroll to position [0, 0]
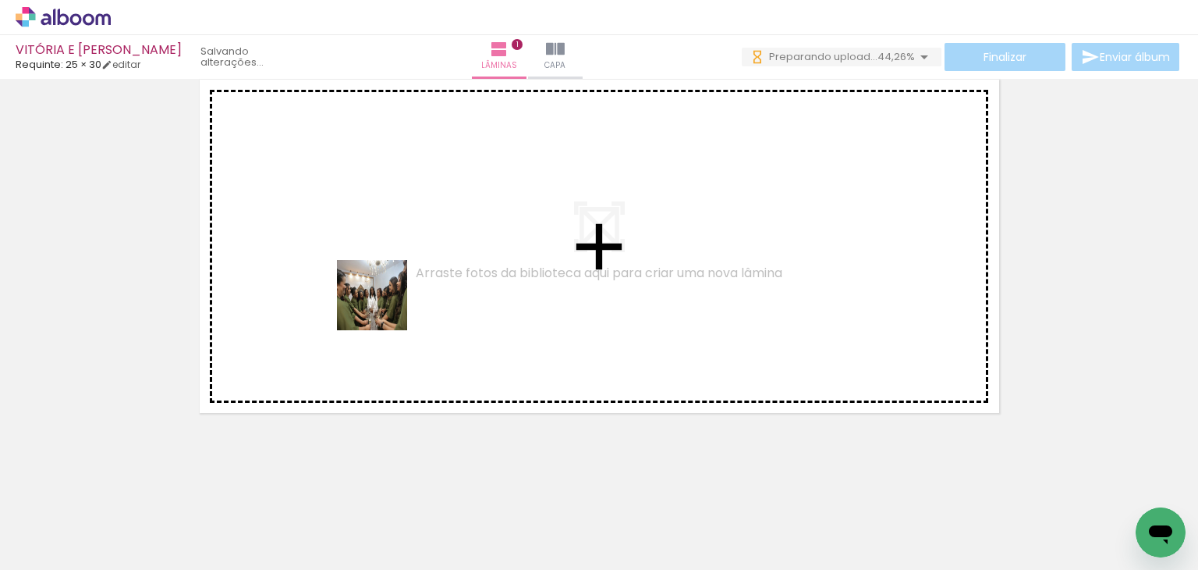
drag, startPoint x: 337, startPoint y: 371, endPoint x: 384, endPoint y: 307, distance: 79.3
click at [384, 307] on quentale-workspace at bounding box center [599, 285] width 1198 height 570
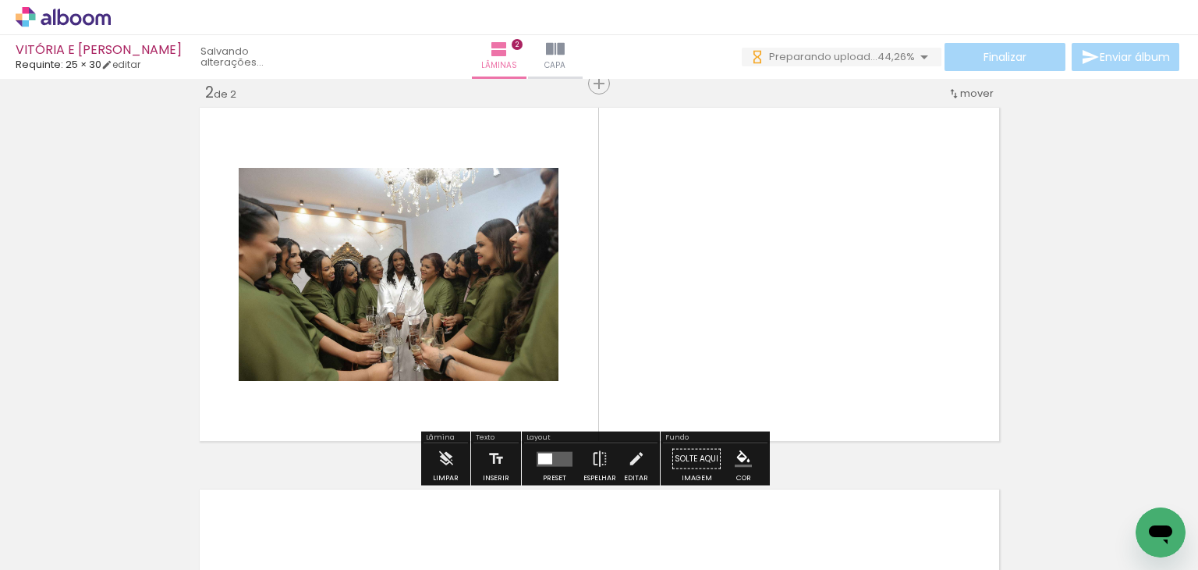
scroll to position [401, 0]
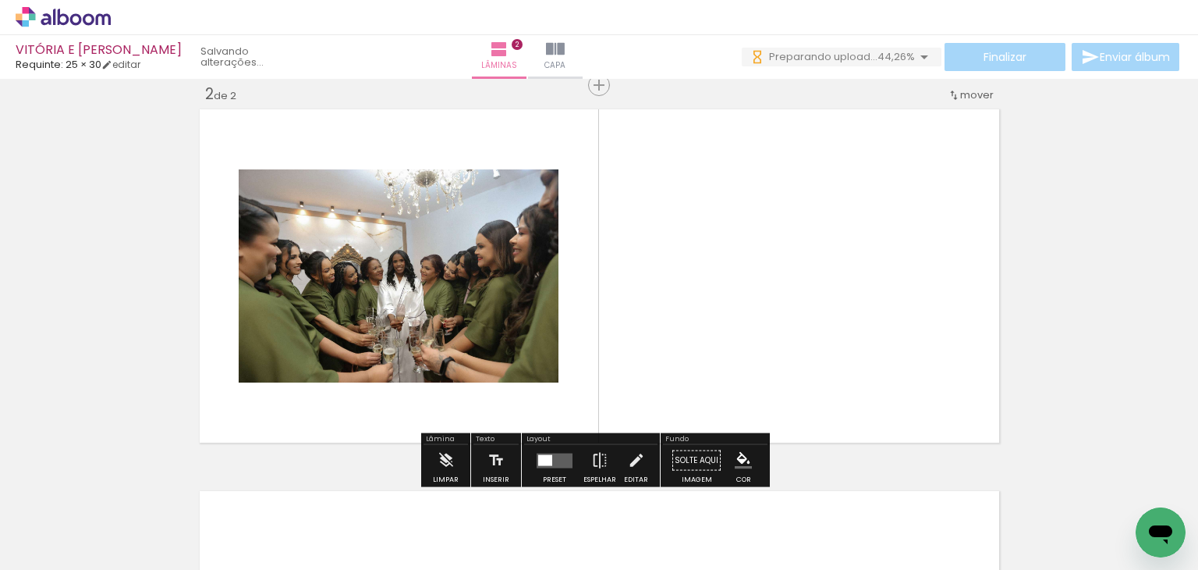
drag, startPoint x: 468, startPoint y: 377, endPoint x: 414, endPoint y: 436, distance: 80.1
click at [470, 375] on quentale-workspace at bounding box center [599, 285] width 1198 height 570
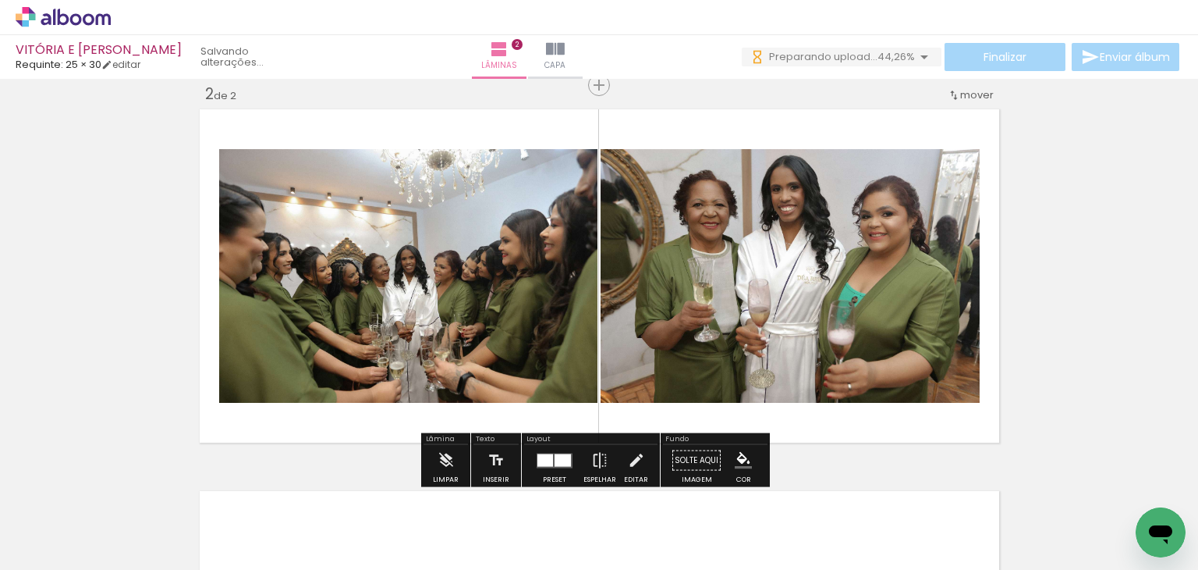
drag, startPoint x: 345, startPoint y: 513, endPoint x: 490, endPoint y: 442, distance: 161.9
click at [518, 346] on quentale-workspace at bounding box center [599, 285] width 1198 height 570
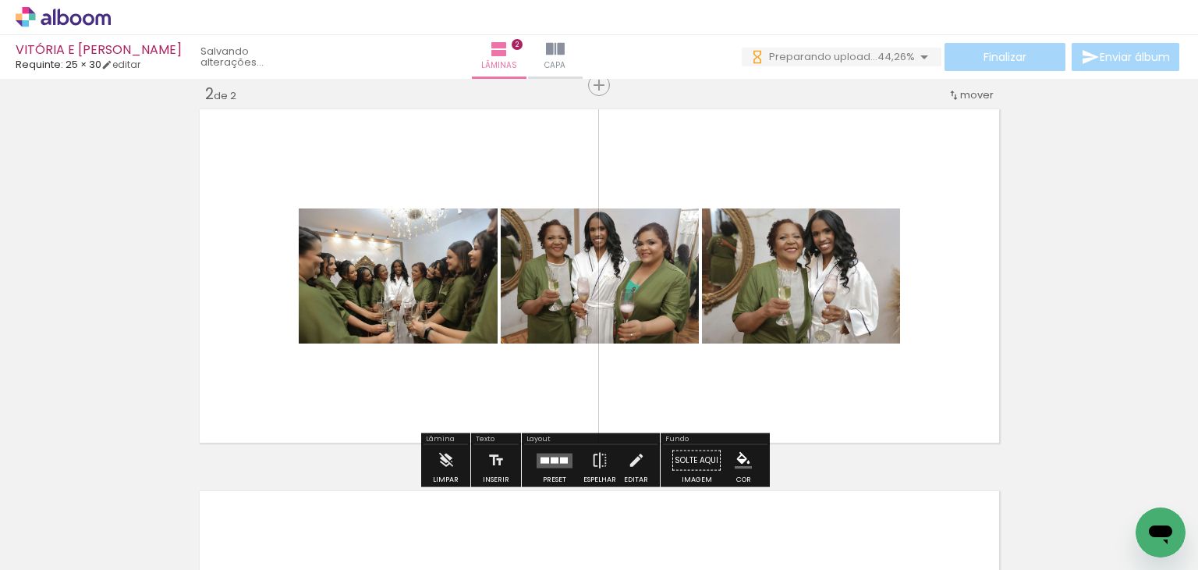
drag, startPoint x: 435, startPoint y: 500, endPoint x: 534, endPoint y: 353, distance: 177.0
click at [534, 353] on quentale-workspace at bounding box center [599, 285] width 1198 height 570
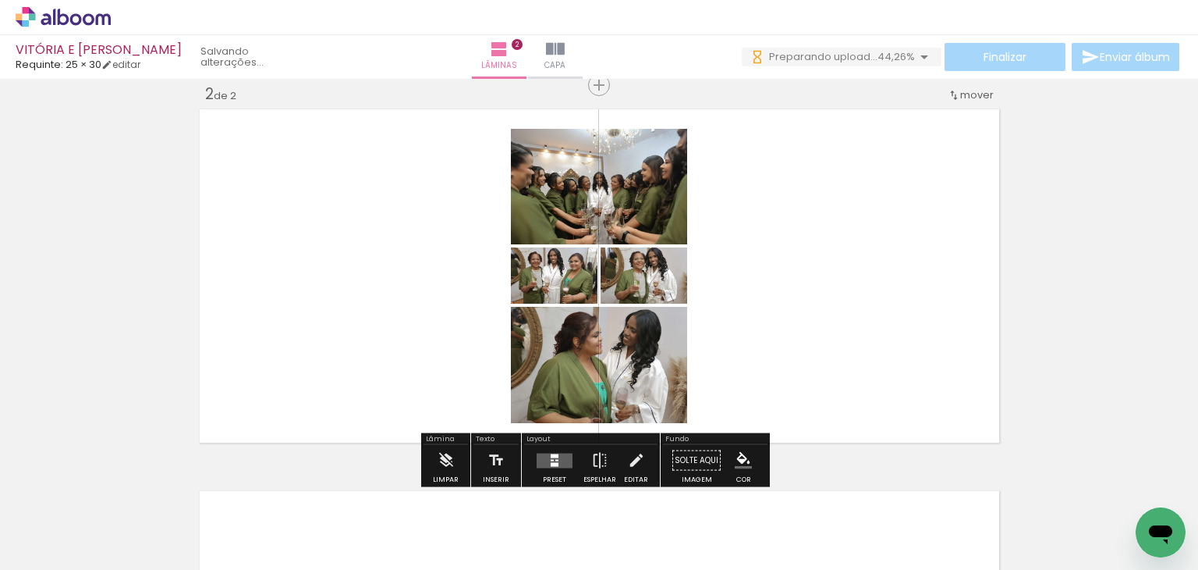
click at [555, 461] on quentale-layouter at bounding box center [555, 460] width 36 height 15
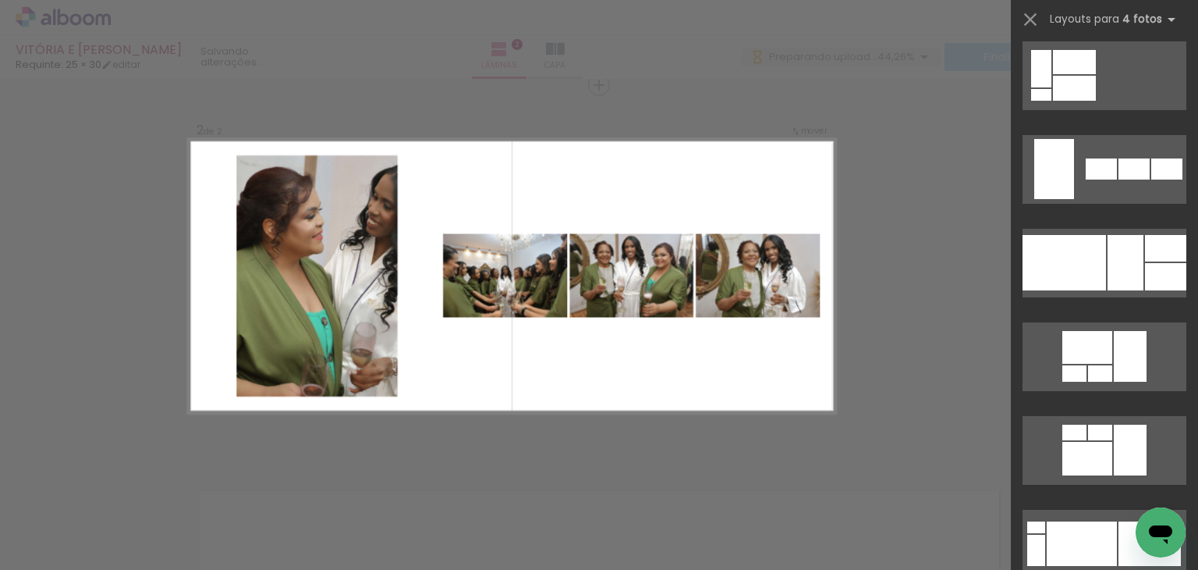
scroll to position [9206, 0]
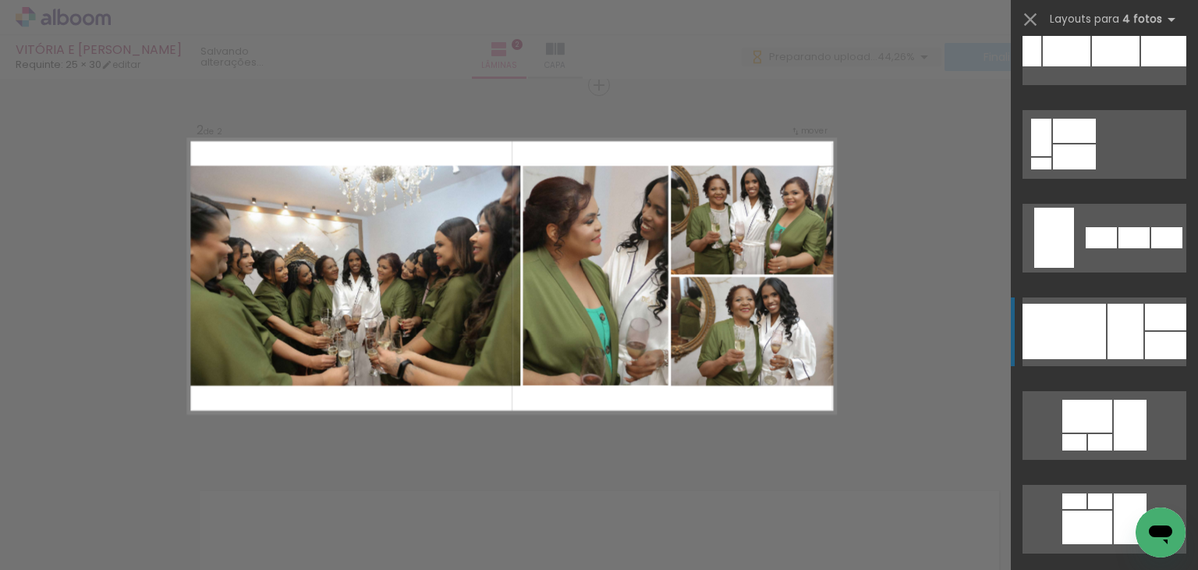
click at [1090, 325] on div at bounding box center [1064, 330] width 83 height 55
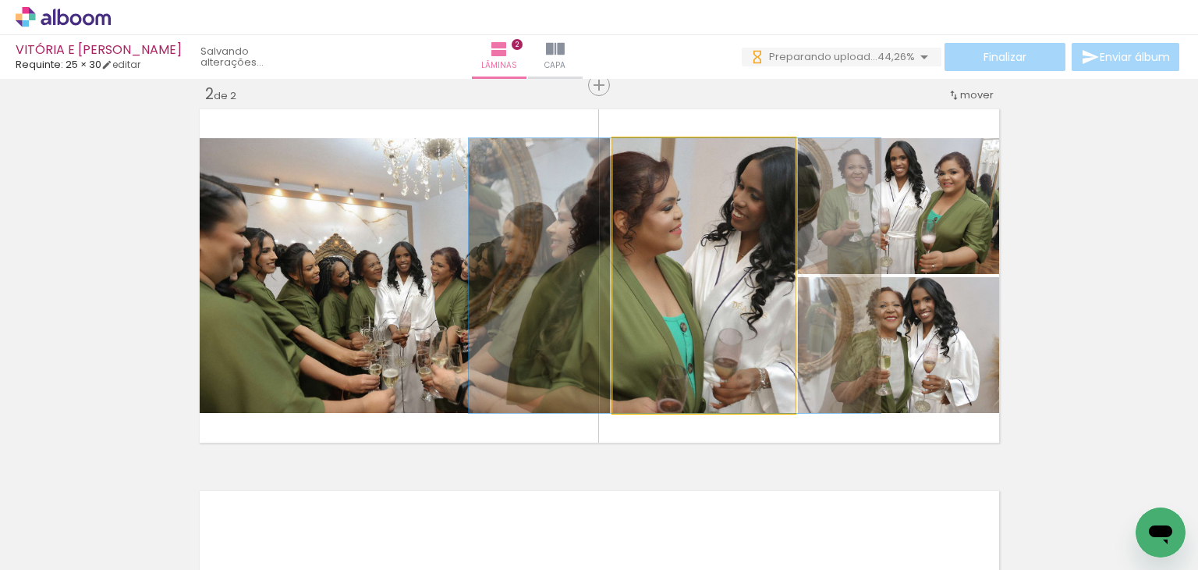
drag, startPoint x: 727, startPoint y: 317, endPoint x: 698, endPoint y: 306, distance: 30.9
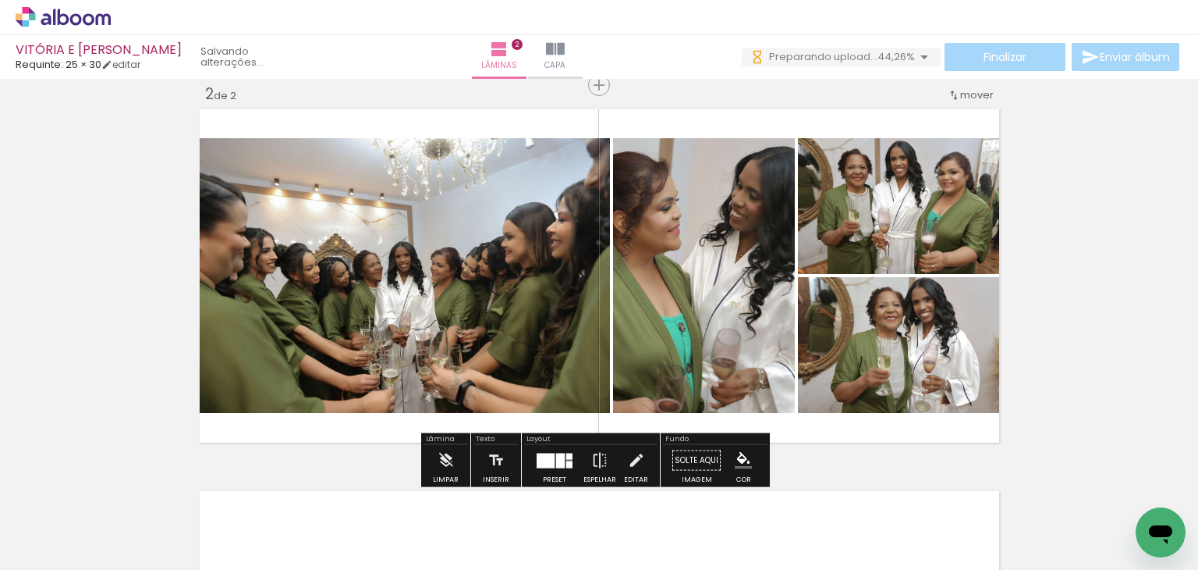
click at [1129, 247] on div "Inserir lâmina 1 de 2 Inserir lâmina 2 de 2" at bounding box center [599, 255] width 1198 height 1145
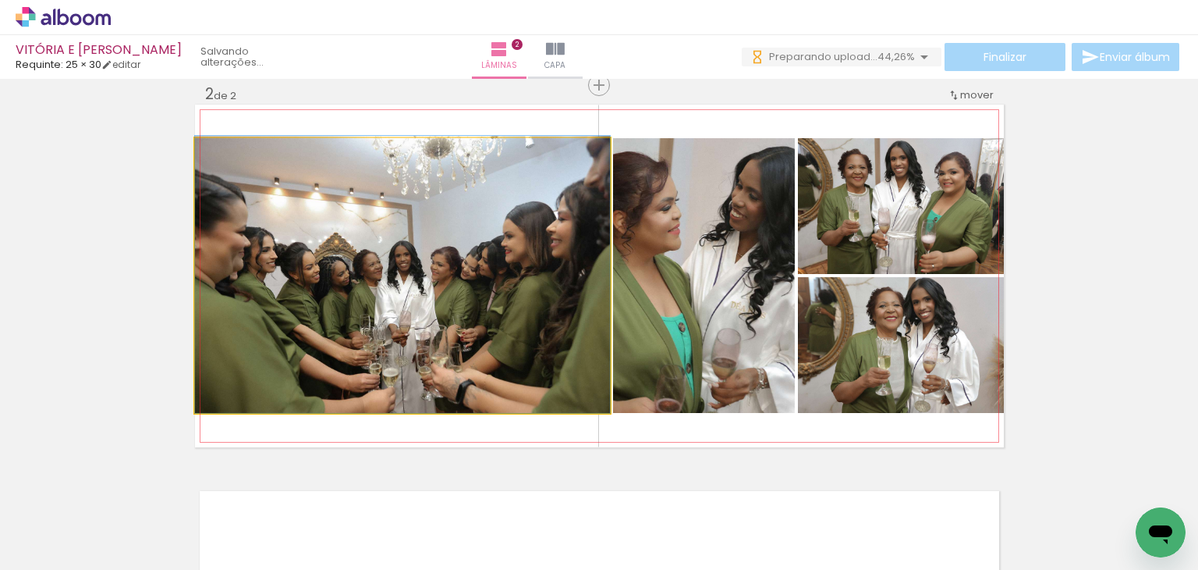
drag, startPoint x: 536, startPoint y: 316, endPoint x: 520, endPoint y: 311, distance: 16.3
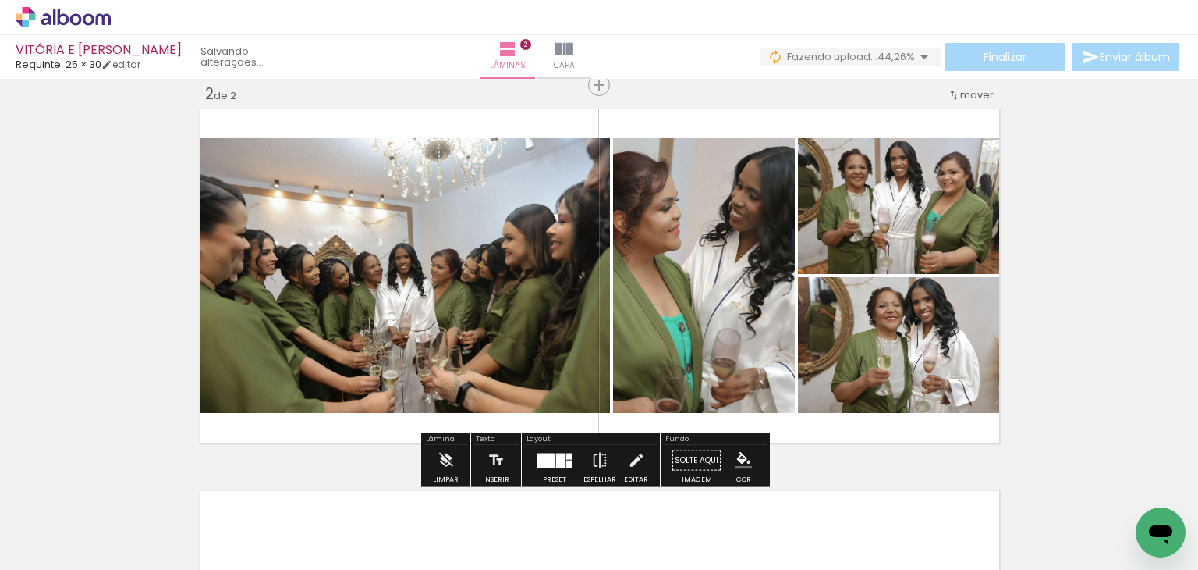
click at [1152, 281] on div "Inserir lâmina 1 de 2 Inserir lâmina 2 de 2" at bounding box center [599, 255] width 1198 height 1145
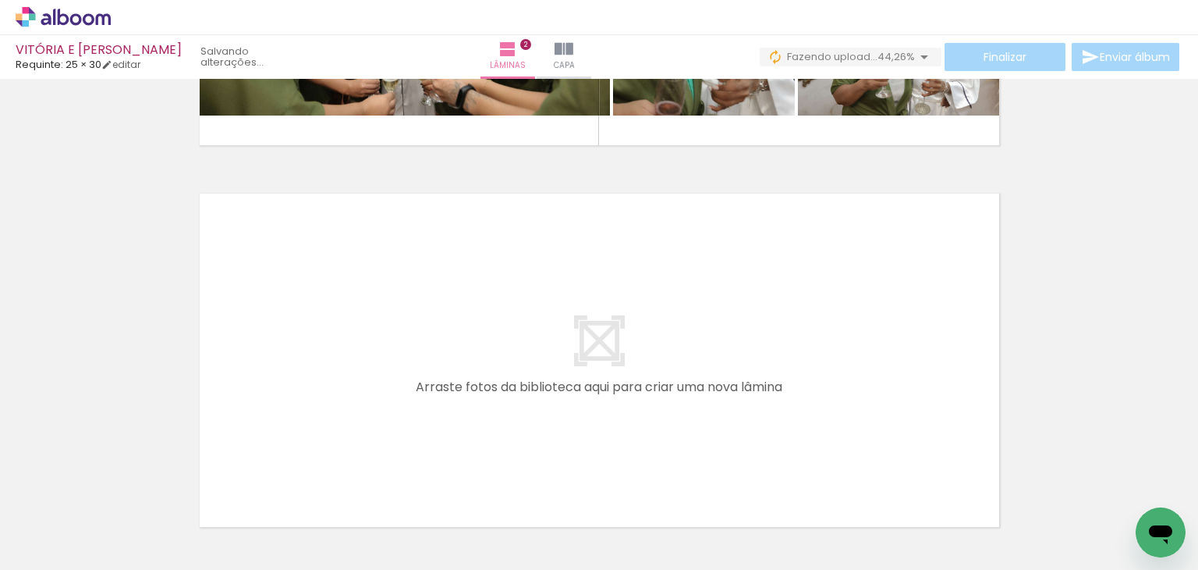
scroll to position [713, 0]
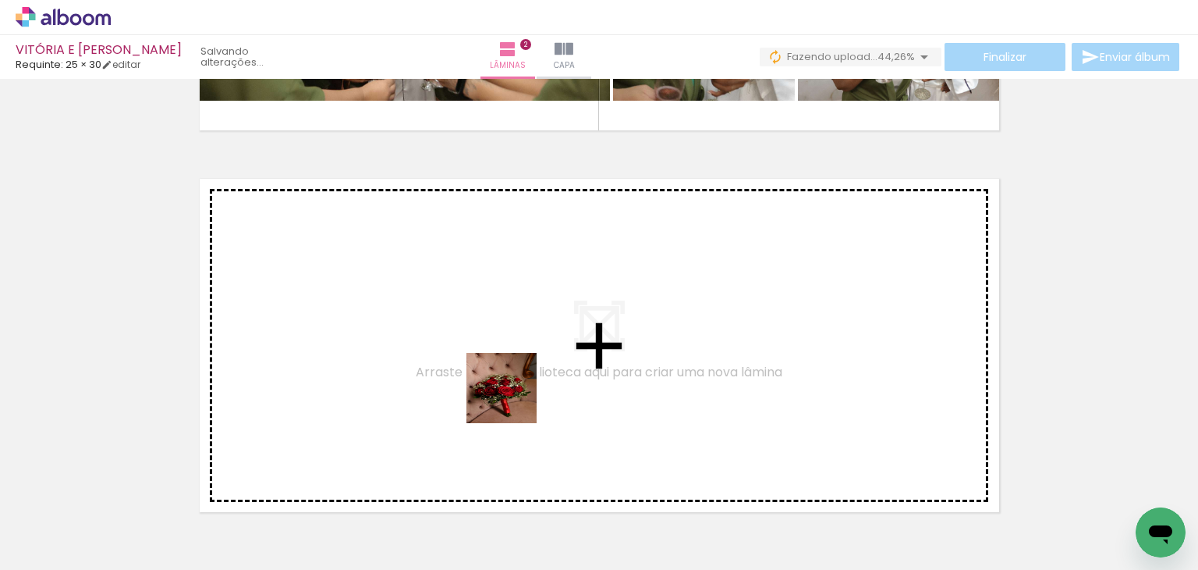
drag, startPoint x: 513, startPoint y: 399, endPoint x: 579, endPoint y: 485, distance: 108.0
click at [514, 378] on quentale-workspace at bounding box center [599, 285] width 1198 height 570
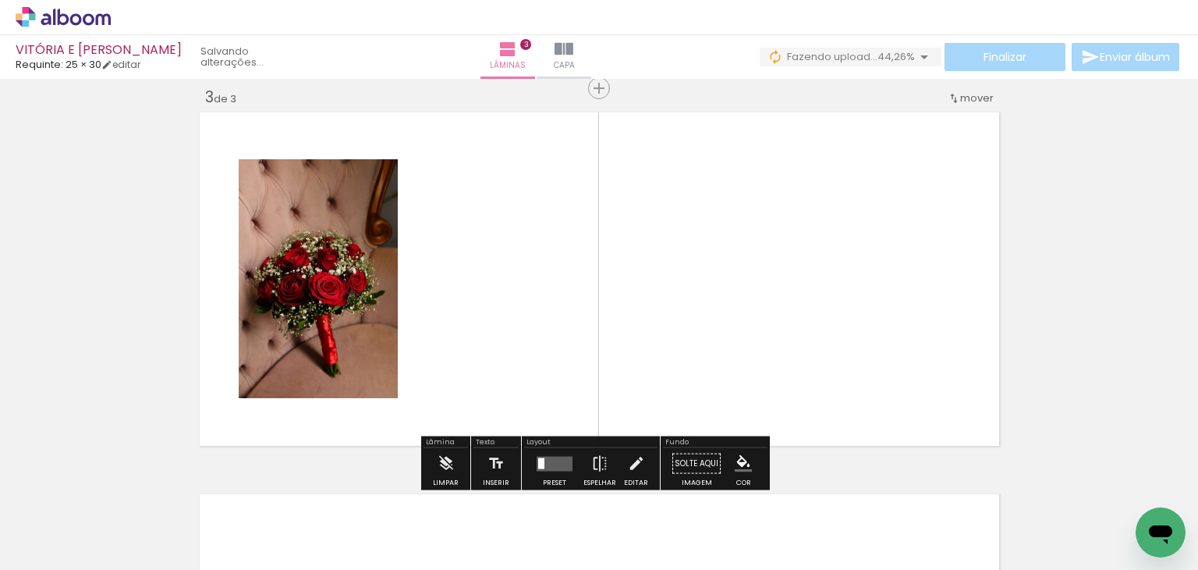
scroll to position [783, 0]
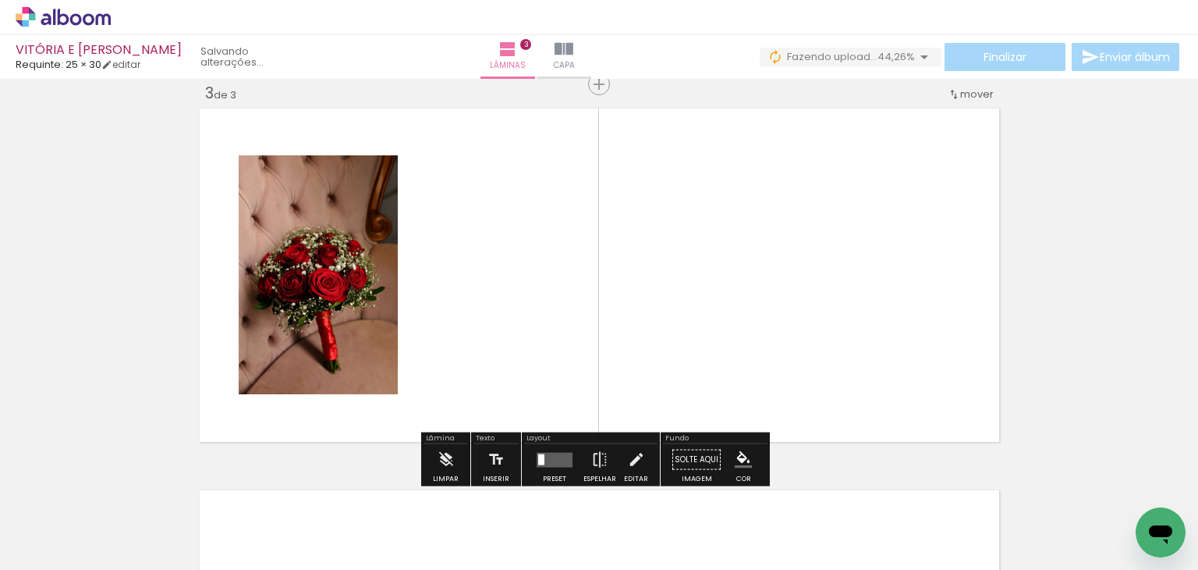
drag, startPoint x: 592, startPoint y: 529, endPoint x: 705, endPoint y: 472, distance: 126.7
click at [559, 367] on quentale-workspace at bounding box center [599, 285] width 1198 height 570
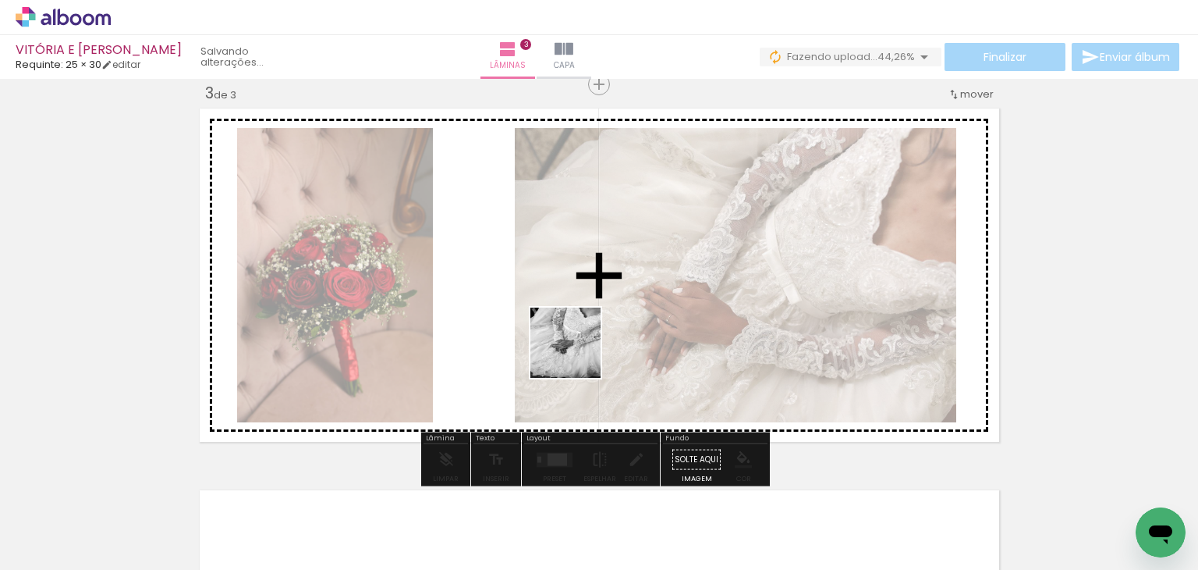
drag, startPoint x: 616, startPoint y: 395, endPoint x: 573, endPoint y: 348, distance: 63.5
click at [573, 348] on quentale-workspace at bounding box center [599, 285] width 1198 height 570
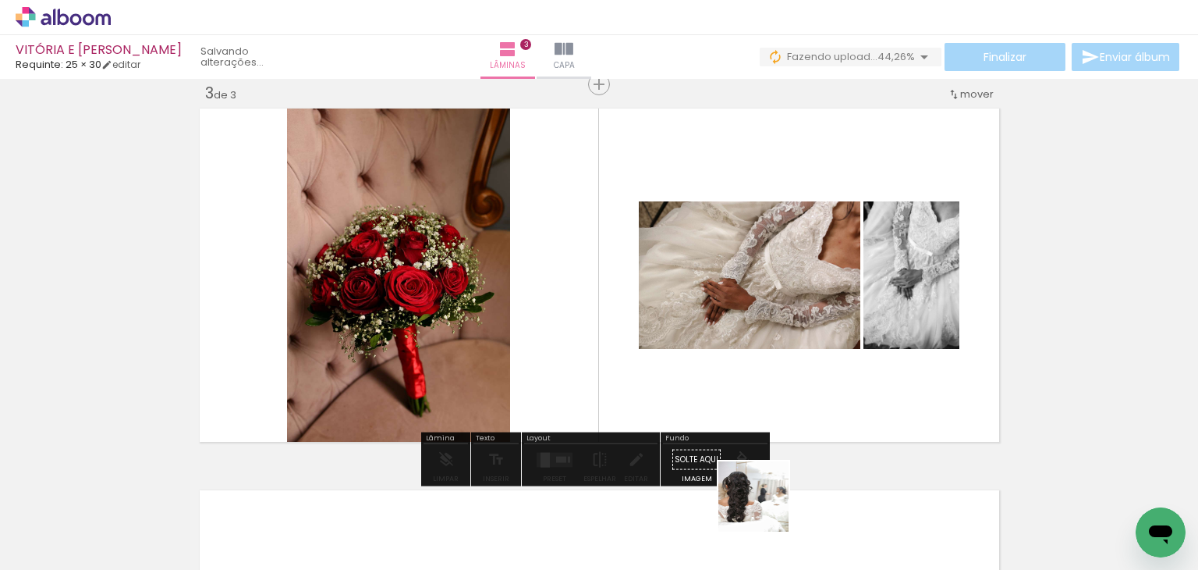
drag, startPoint x: 765, startPoint y: 508, endPoint x: 772, endPoint y: 456, distance: 52.7
click at [673, 385] on quentale-workspace at bounding box center [599, 285] width 1198 height 570
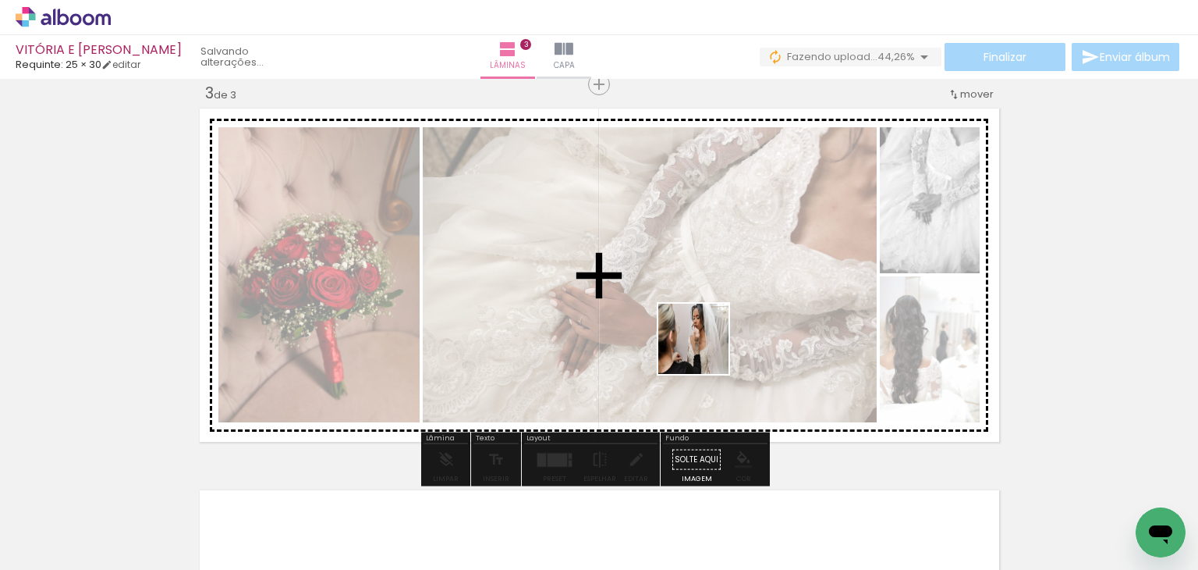
drag, startPoint x: 848, startPoint y: 525, endPoint x: 692, endPoint y: 339, distance: 243.1
click at [692, 339] on quentale-workspace at bounding box center [599, 285] width 1198 height 570
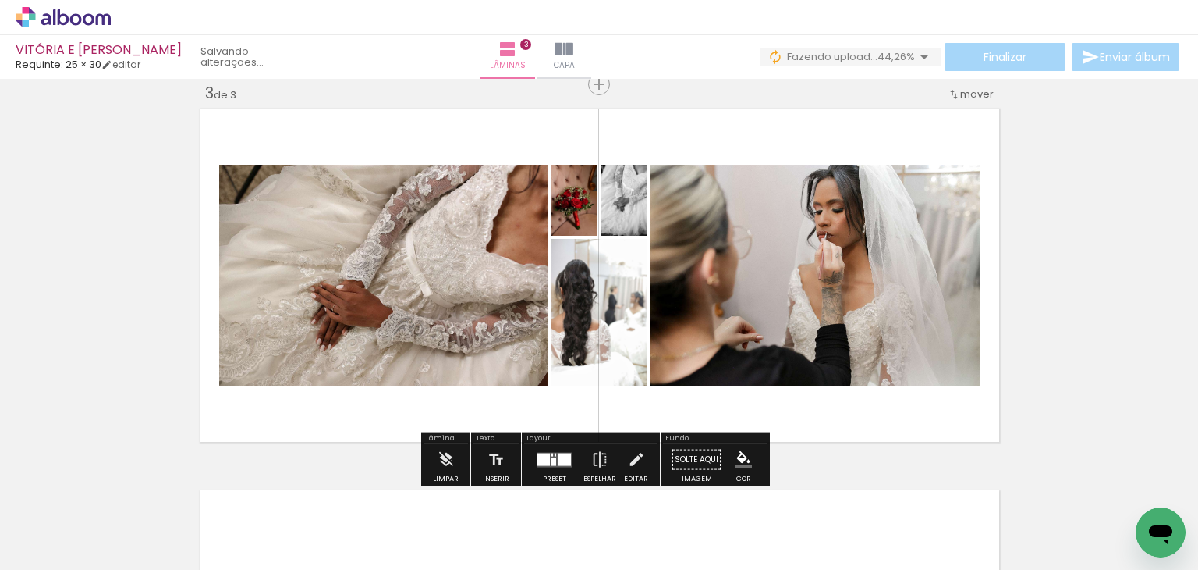
click at [559, 463] on div at bounding box center [564, 459] width 13 height 12
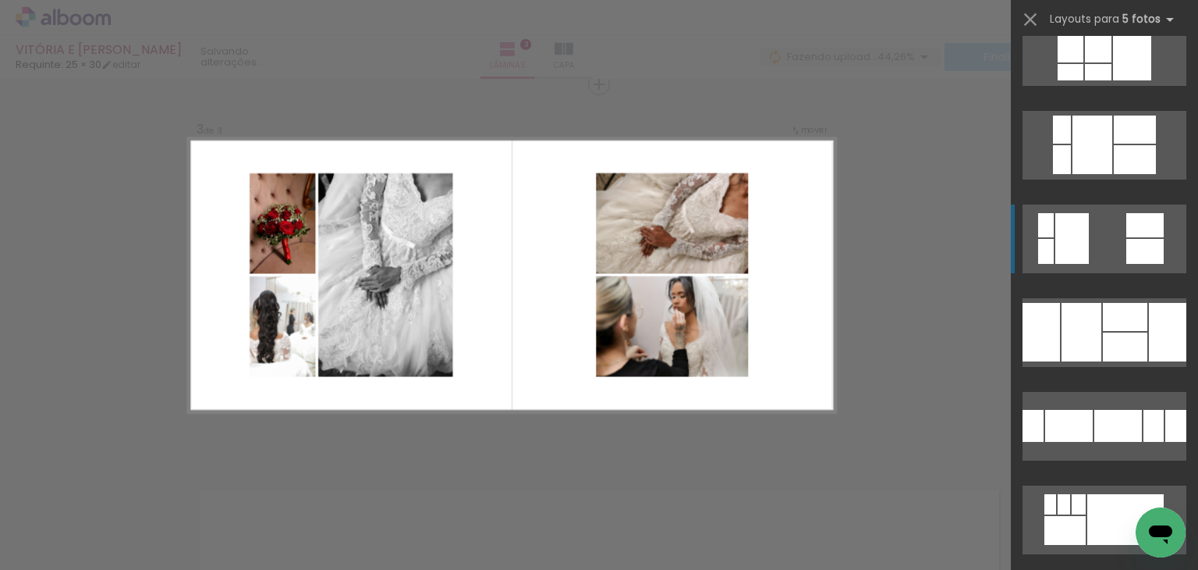
scroll to position [936, 0]
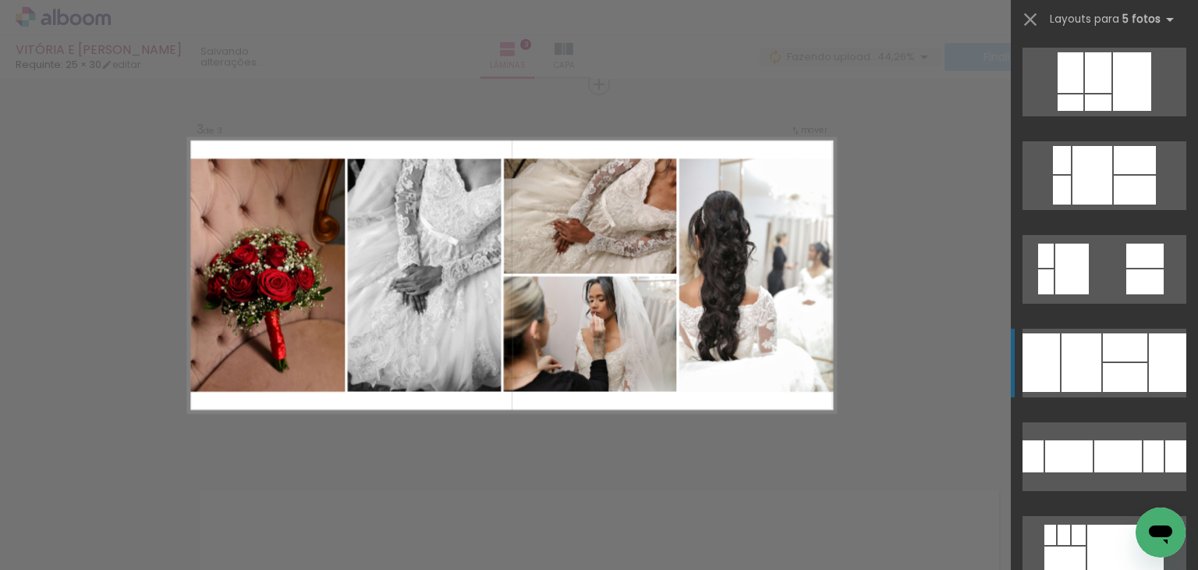
click at [1090, 354] on div at bounding box center [1082, 362] width 40 height 59
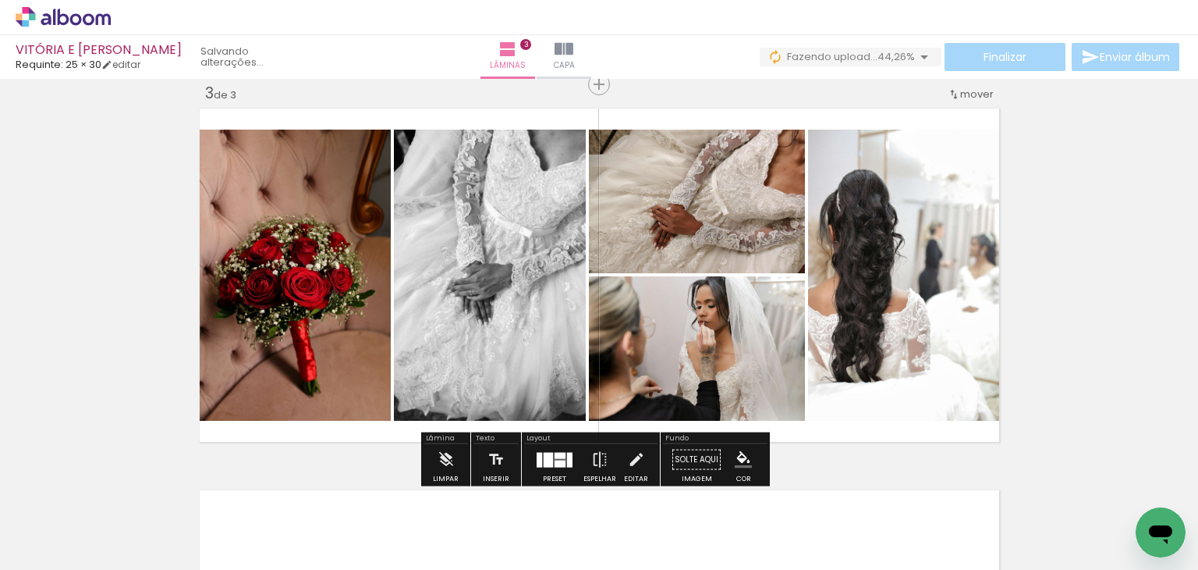
click at [0, 0] on slot "P&B" at bounding box center [0, 0] width 0 height 0
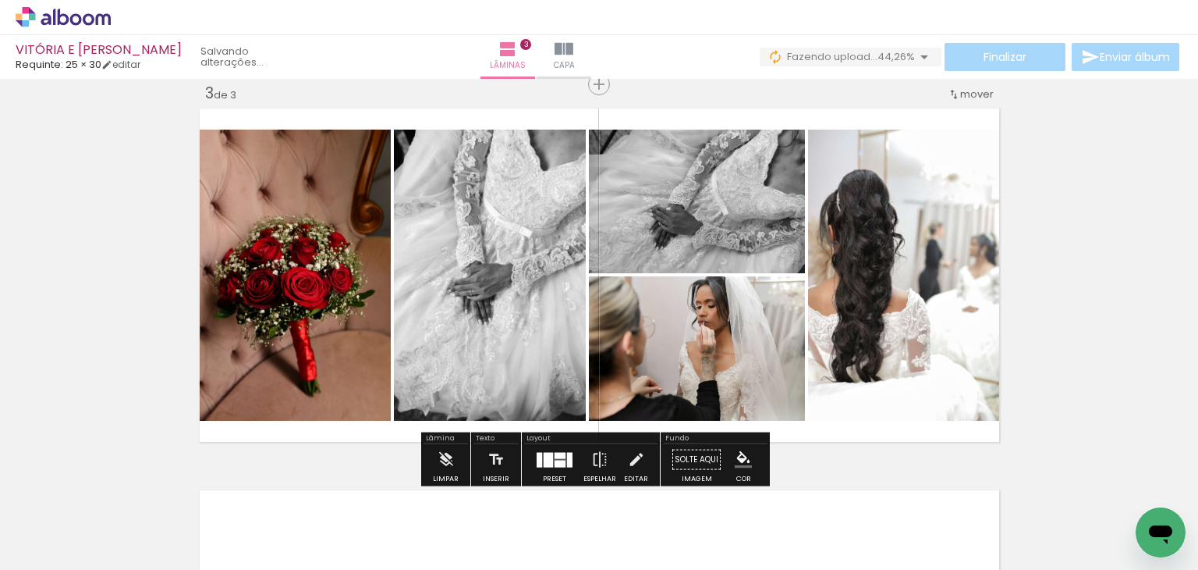
click at [0, 0] on slot "P&B" at bounding box center [0, 0] width 0 height 0
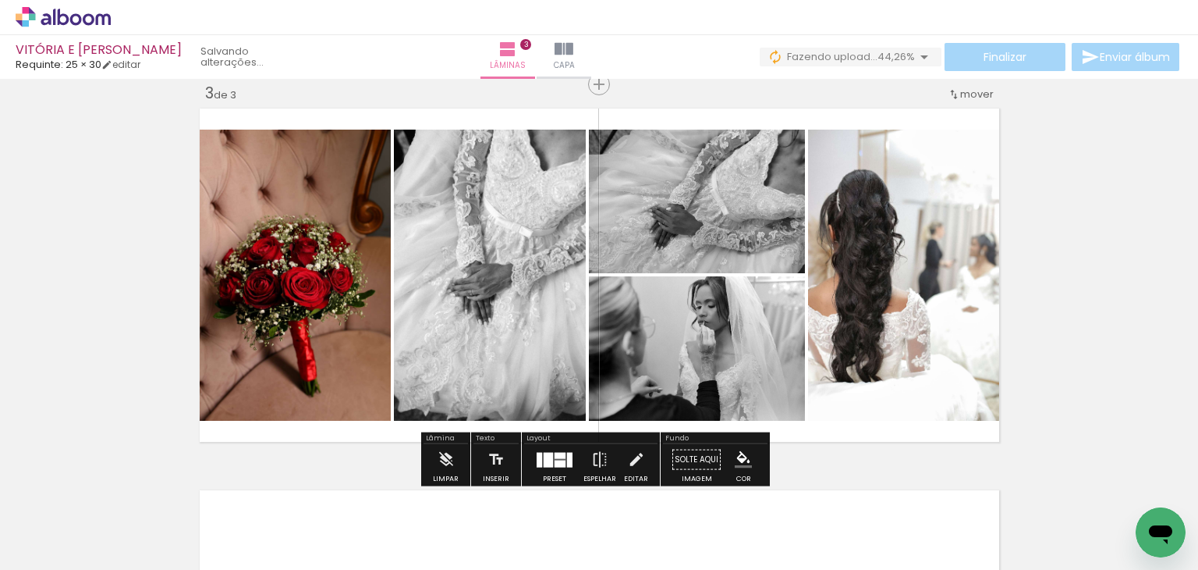
click at [0, 0] on slot "P&B" at bounding box center [0, 0] width 0 height 0
click at [1119, 218] on div "Inserir lâmina 1 de 3 Inserir lâmina 2 de 3 Inserir lâmina 3 de 3" at bounding box center [599, 64] width 1198 height 1527
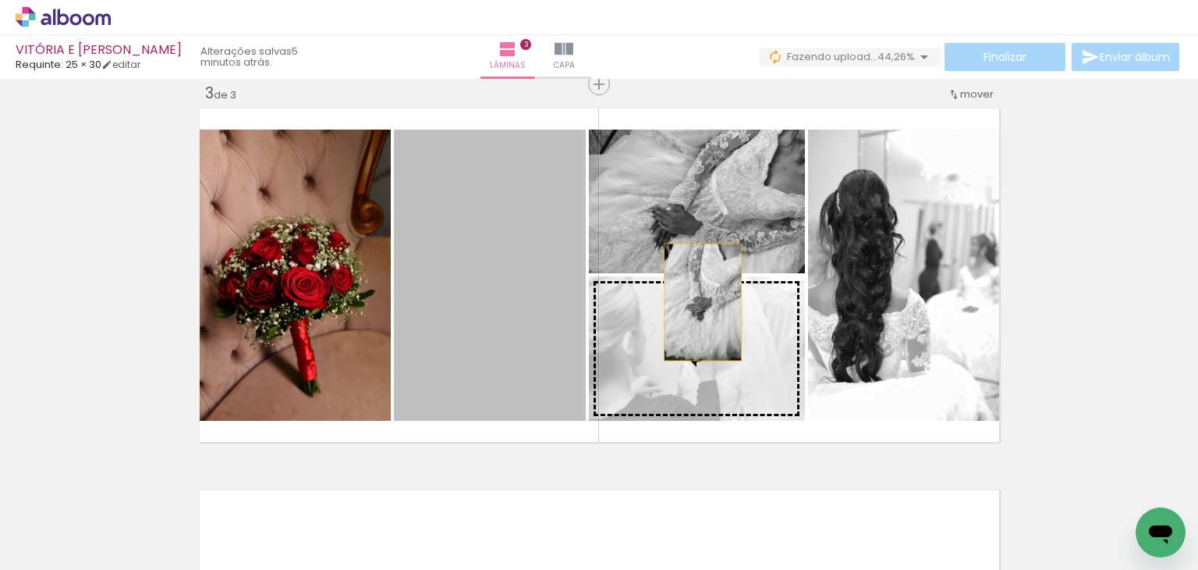
drag, startPoint x: 499, startPoint y: 302, endPoint x: 1005, endPoint y: 297, distance: 505.6
click at [1005, 297] on div "Inserir lâmina 1 de 3 Inserir lâmina 2 de 3 Inserir lâmina 3 de 3" at bounding box center [599, 64] width 1198 height 1527
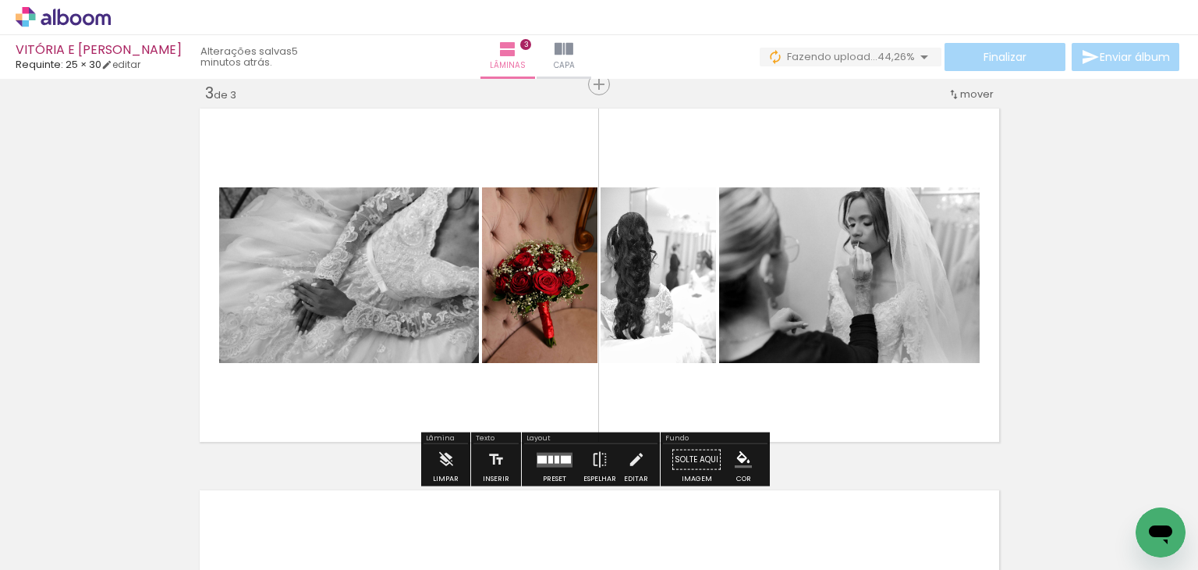
click at [555, 460] on div at bounding box center [557, 459] width 5 height 8
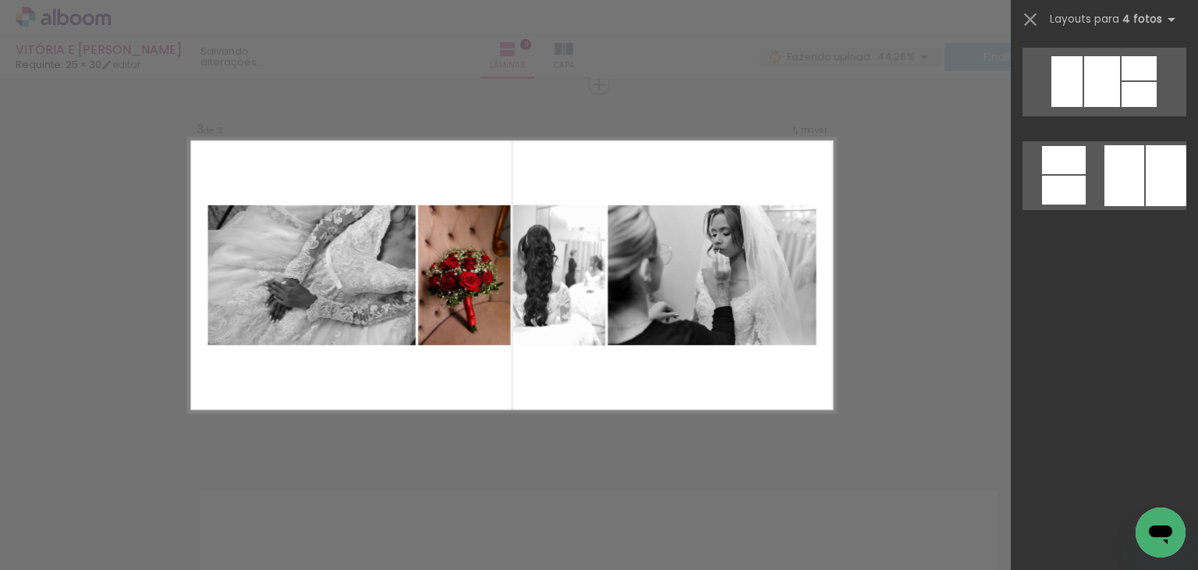
scroll to position [0, 0]
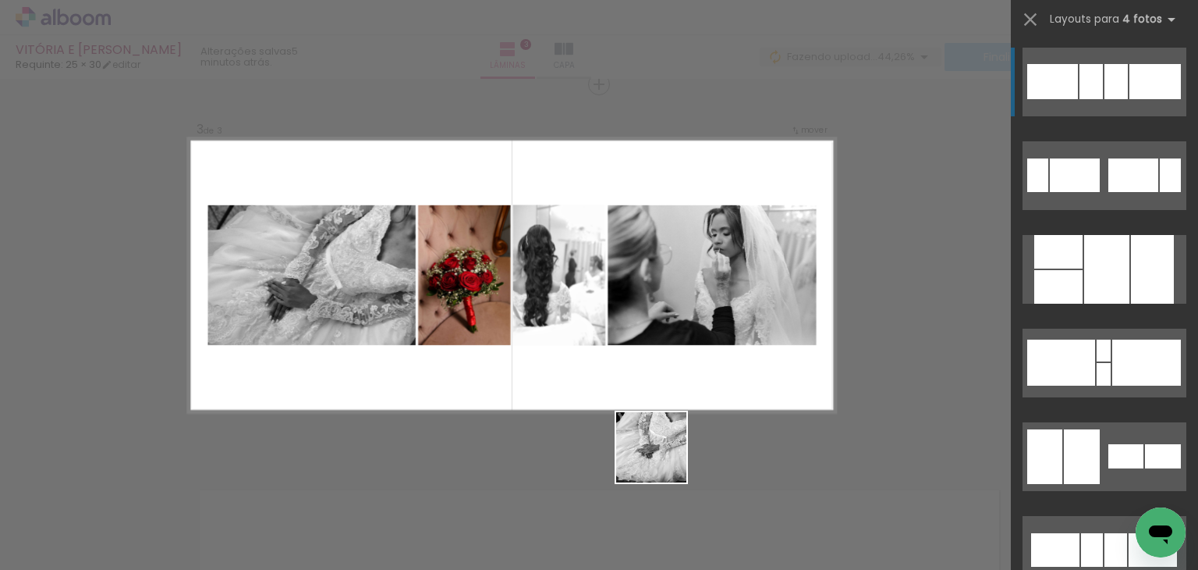
drag, startPoint x: 673, startPoint y: 517, endPoint x: 627, endPoint y: 347, distance: 176.2
click at [627, 347] on quentale-workspace at bounding box center [599, 285] width 1198 height 570
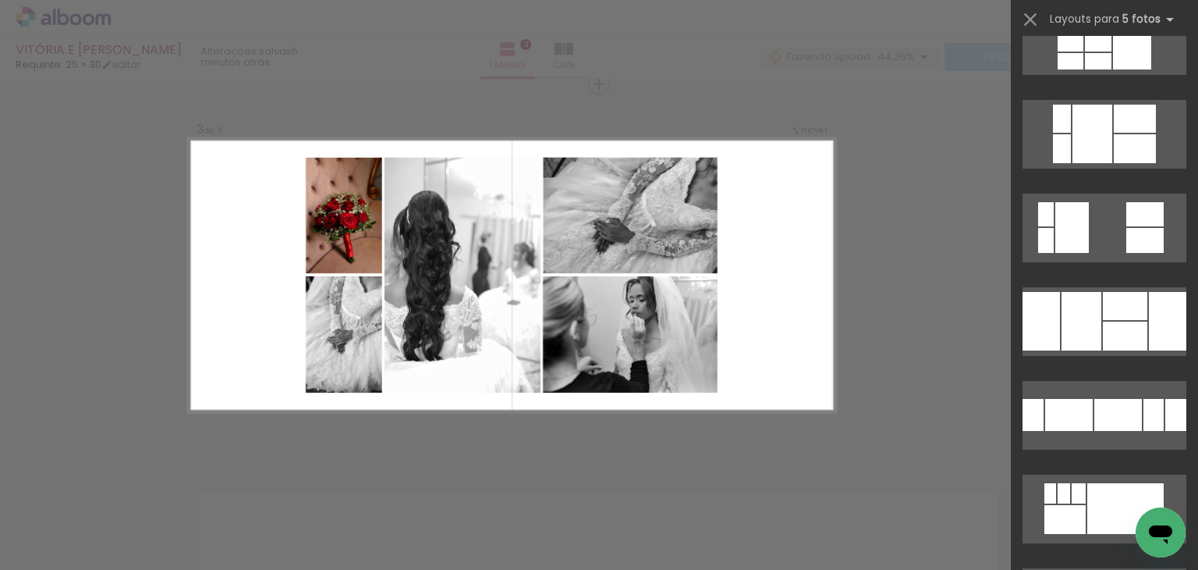
scroll to position [1014, 0]
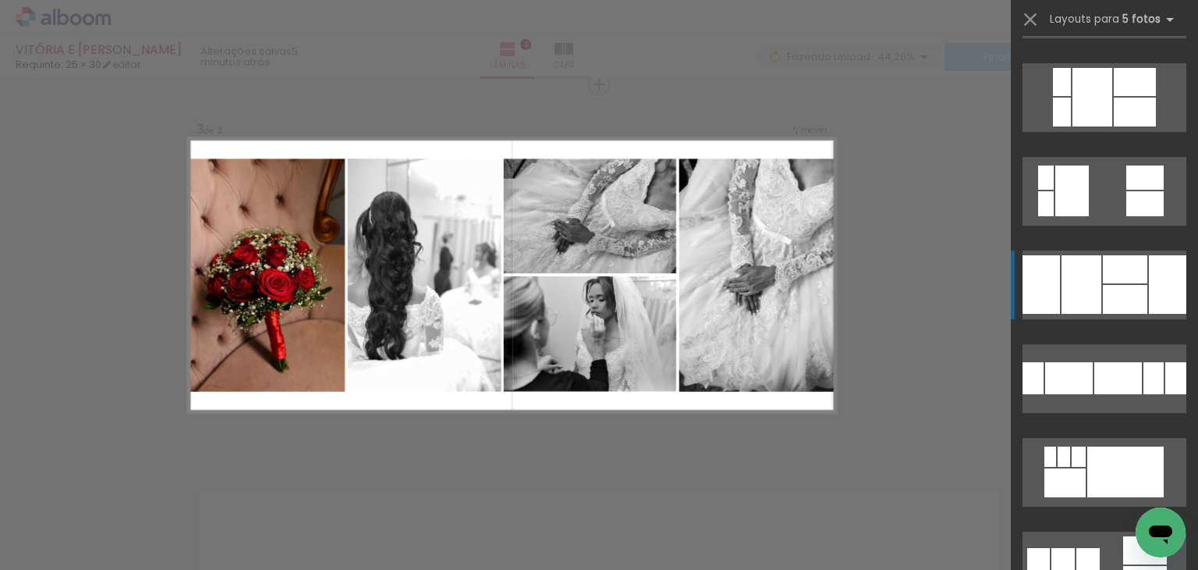
click at [1108, 285] on div at bounding box center [1125, 299] width 44 height 29
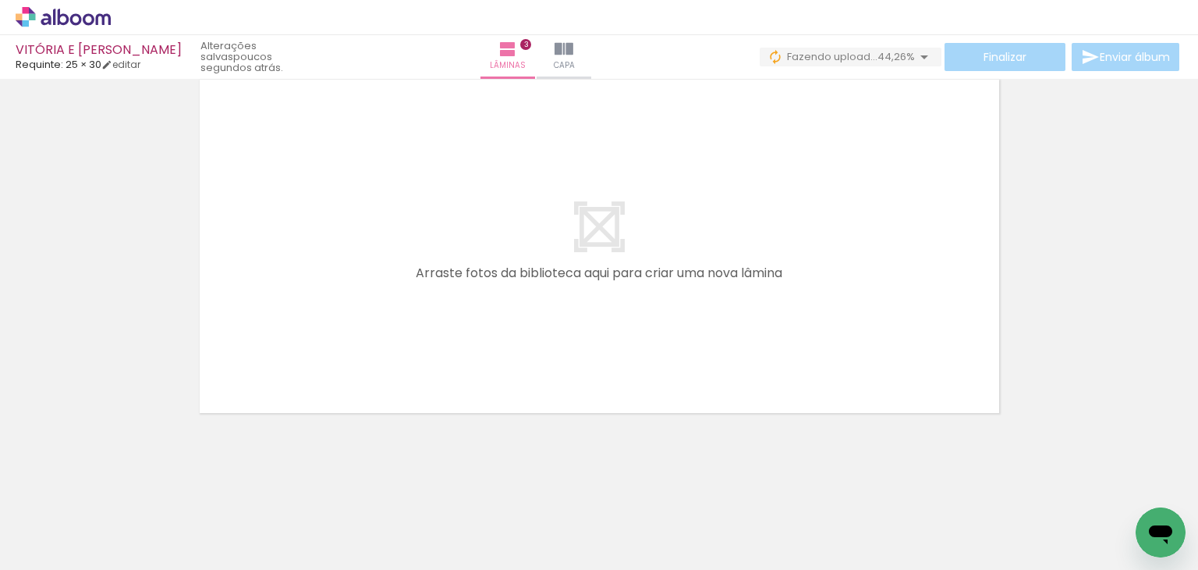
scroll to position [0, 664]
drag, startPoint x: 288, startPoint y: 513, endPoint x: 392, endPoint y: 390, distance: 161.1
click at [410, 281] on quentale-workspace at bounding box center [599, 285] width 1198 height 570
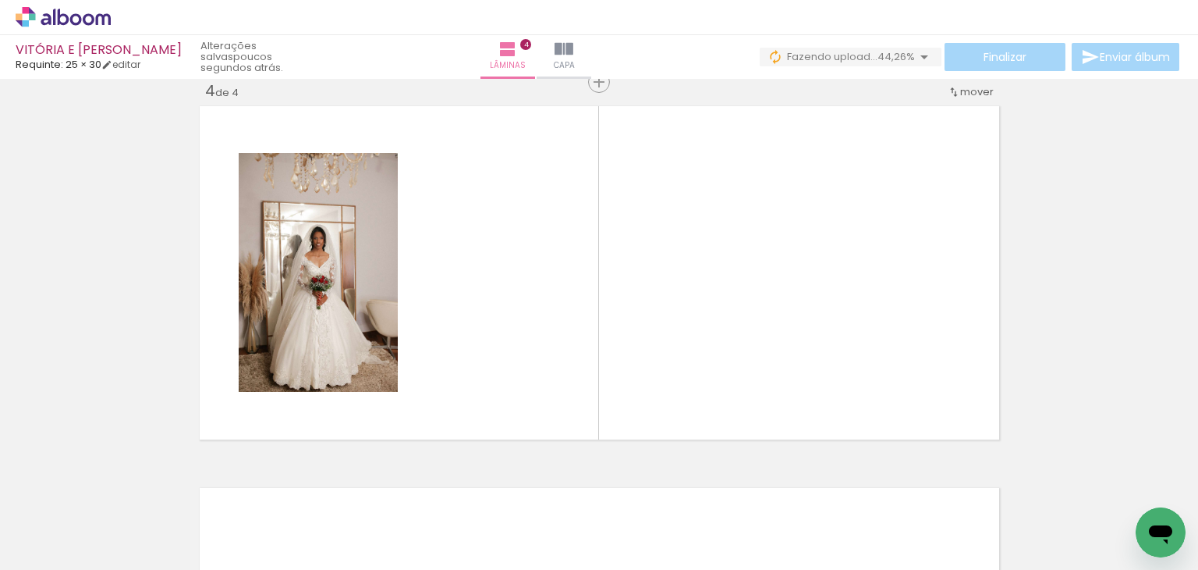
scroll to position [1164, 0]
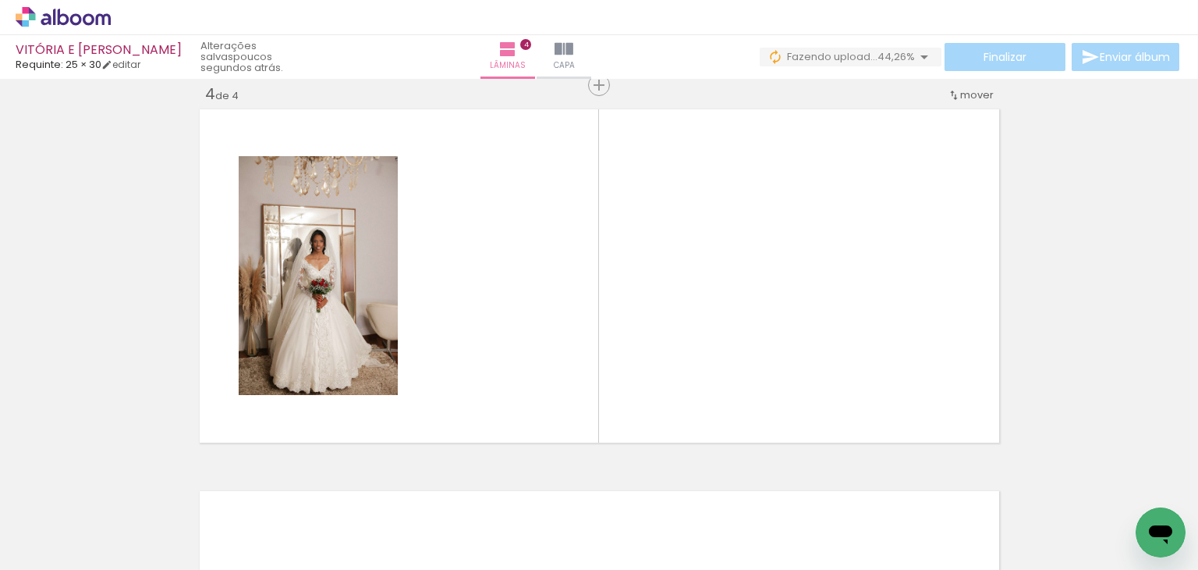
drag, startPoint x: 381, startPoint y: 516, endPoint x: 468, endPoint y: 325, distance: 210.2
click at [468, 325] on quentale-workspace at bounding box center [599, 285] width 1198 height 570
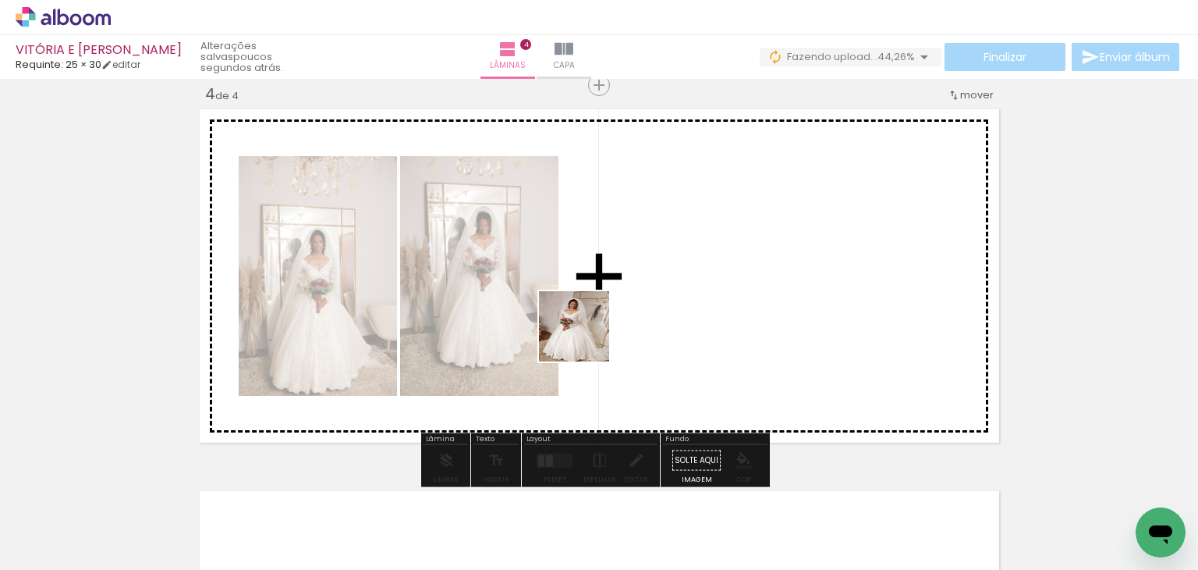
drag, startPoint x: 586, startPoint y: 338, endPoint x: 609, endPoint y: 310, distance: 36.1
click at [609, 310] on quentale-workspace at bounding box center [599, 285] width 1198 height 570
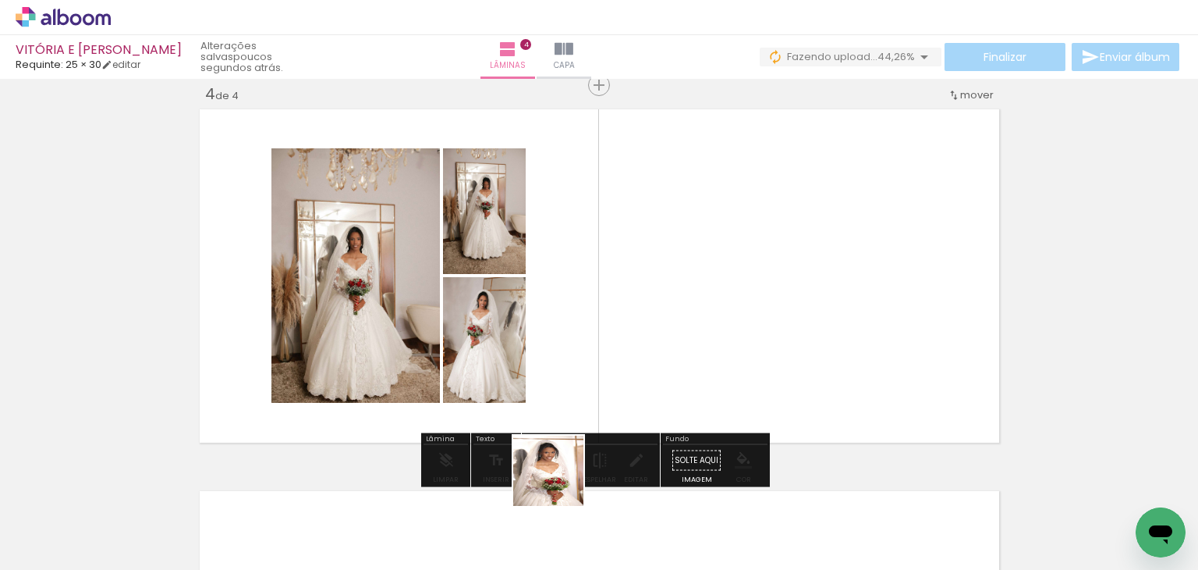
drag, startPoint x: 553, startPoint y: 532, endPoint x: 668, endPoint y: 288, distance: 269.8
click at [668, 288] on quentale-workspace at bounding box center [599, 285] width 1198 height 570
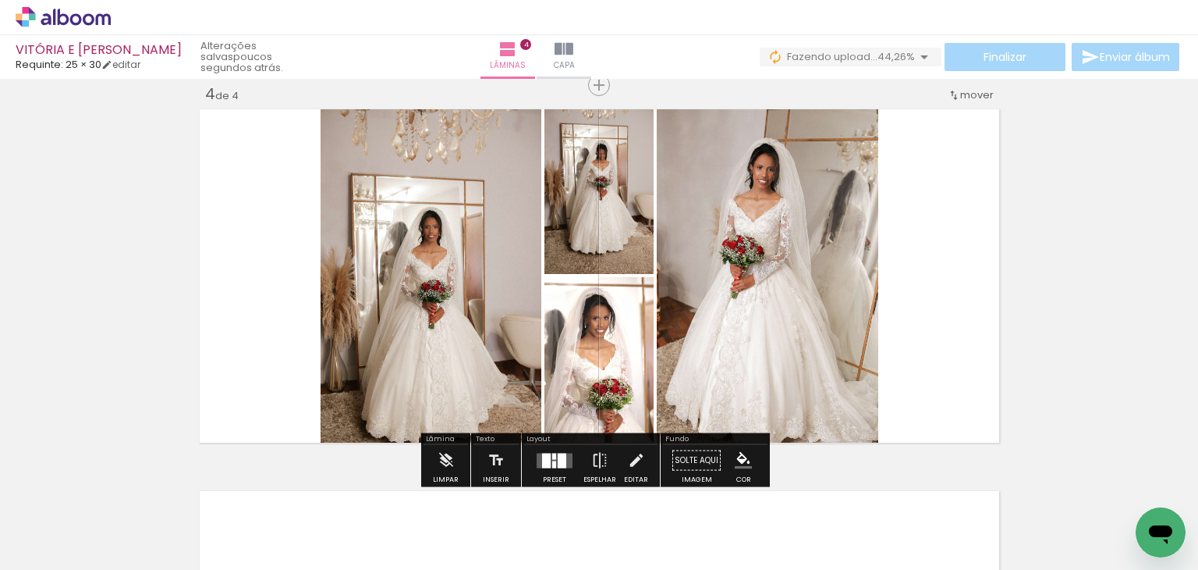
click at [564, 456] on quentale-layouter at bounding box center [555, 460] width 36 height 15
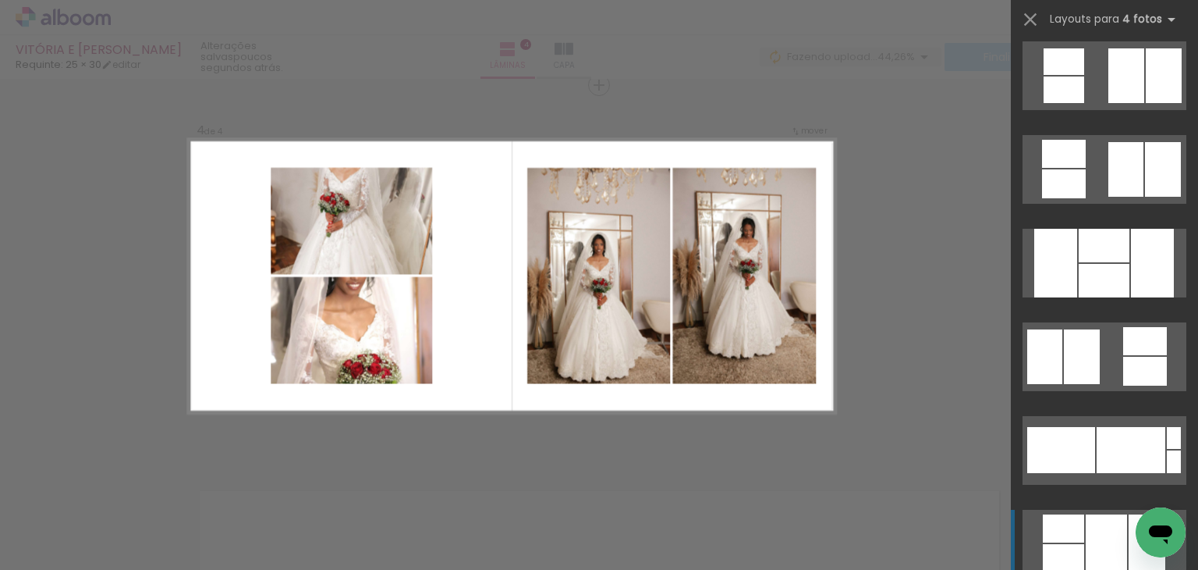
scroll to position [13653, 0]
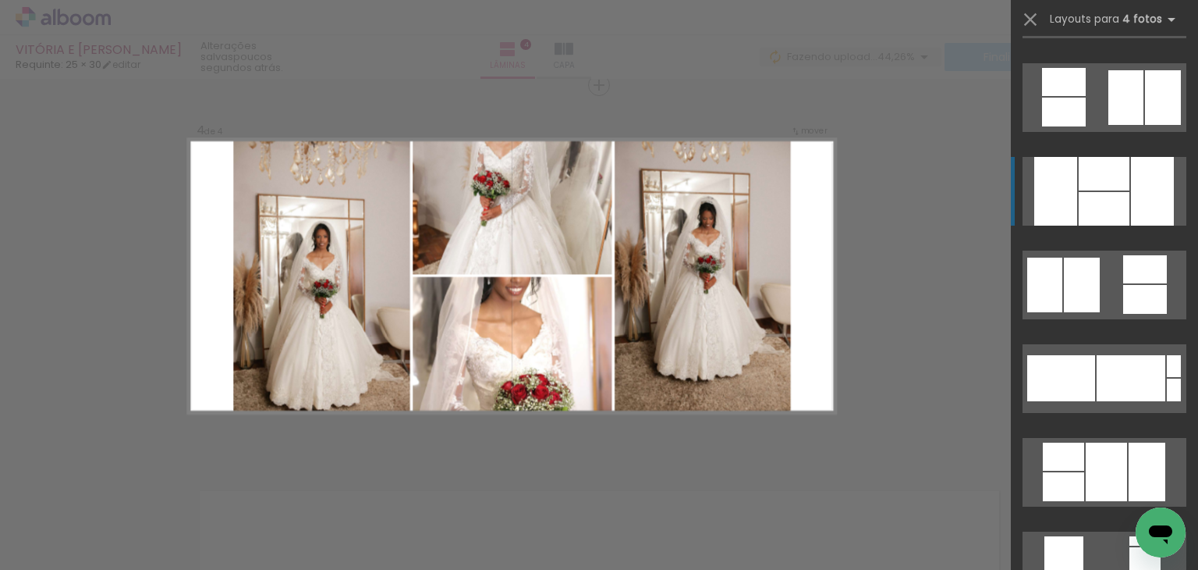
click at [1081, 196] on div at bounding box center [1104, 209] width 51 height 34
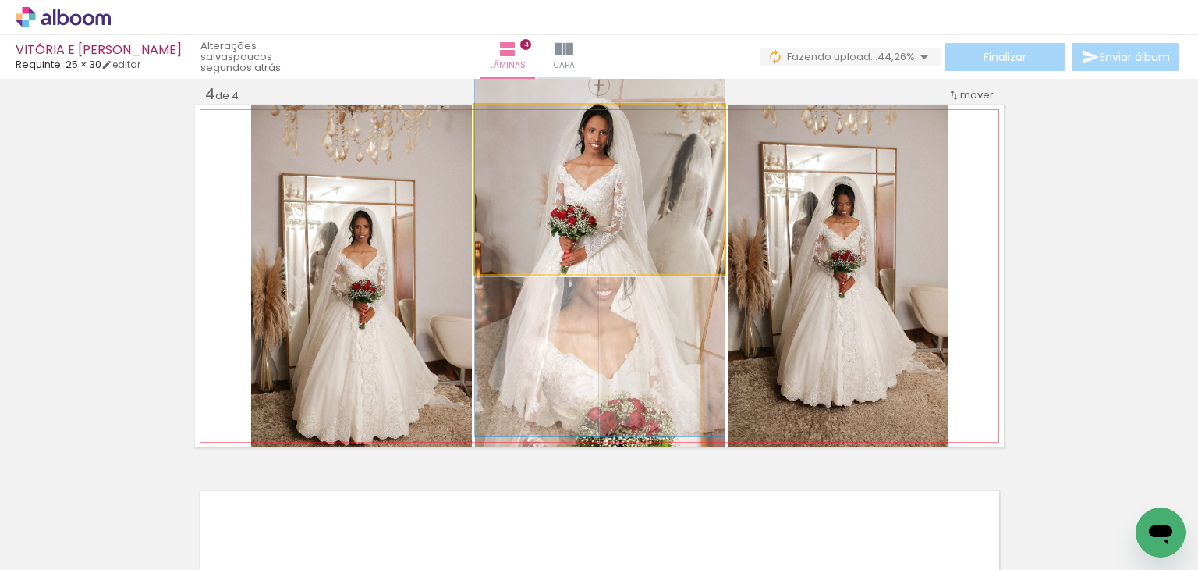
drag, startPoint x: 644, startPoint y: 201, endPoint x: 646, endPoint y: 261, distance: 60.1
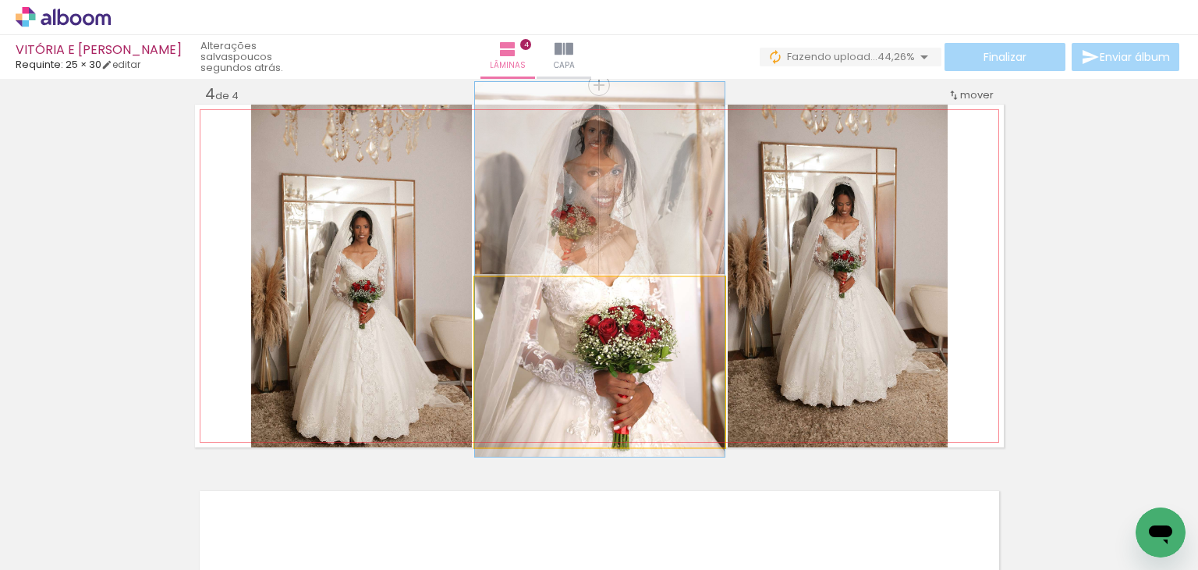
drag, startPoint x: 638, startPoint y: 372, endPoint x: 630, endPoint y: 279, distance: 93.9
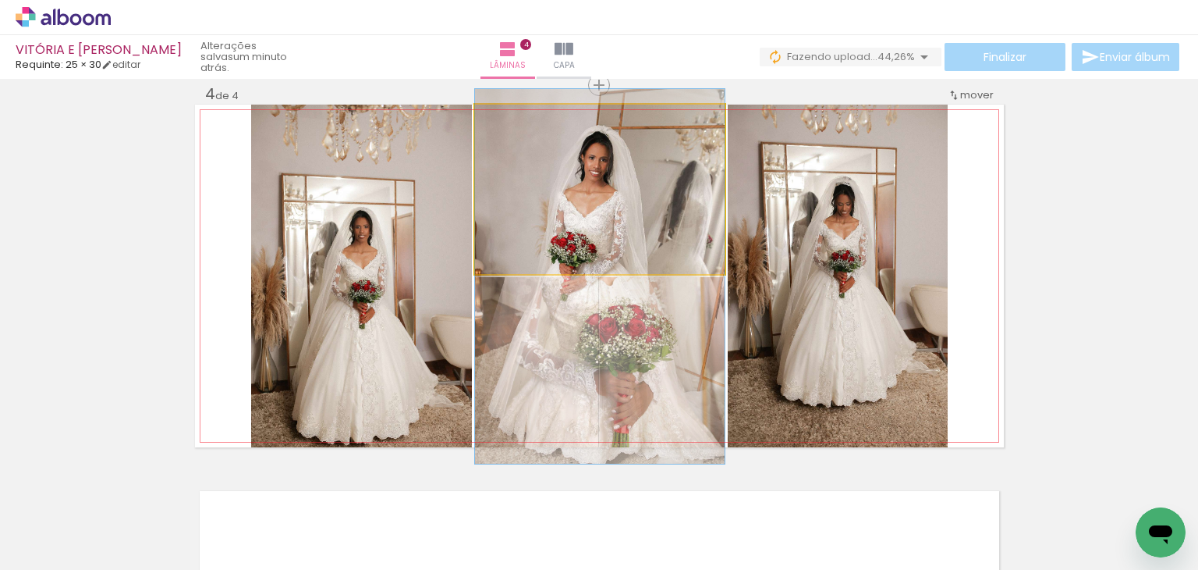
drag, startPoint x: 655, startPoint y: 208, endPoint x: 655, endPoint y: 217, distance: 8.6
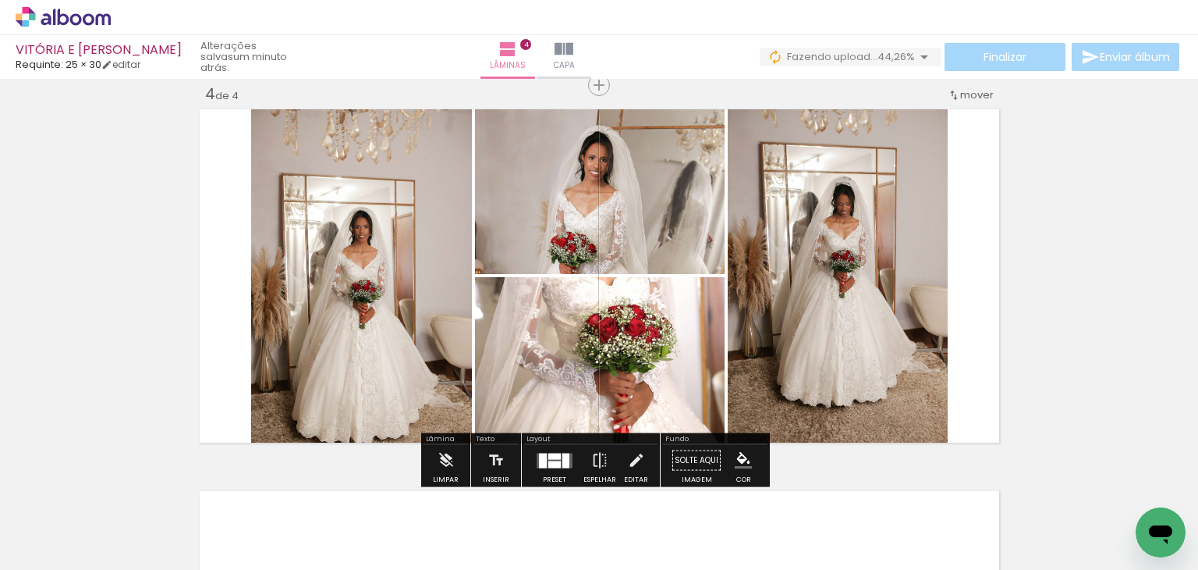
drag, startPoint x: 307, startPoint y: 258, endPoint x: 247, endPoint y: 260, distance: 60.1
click at [0, 0] on slot at bounding box center [0, 0] width 0 height 0
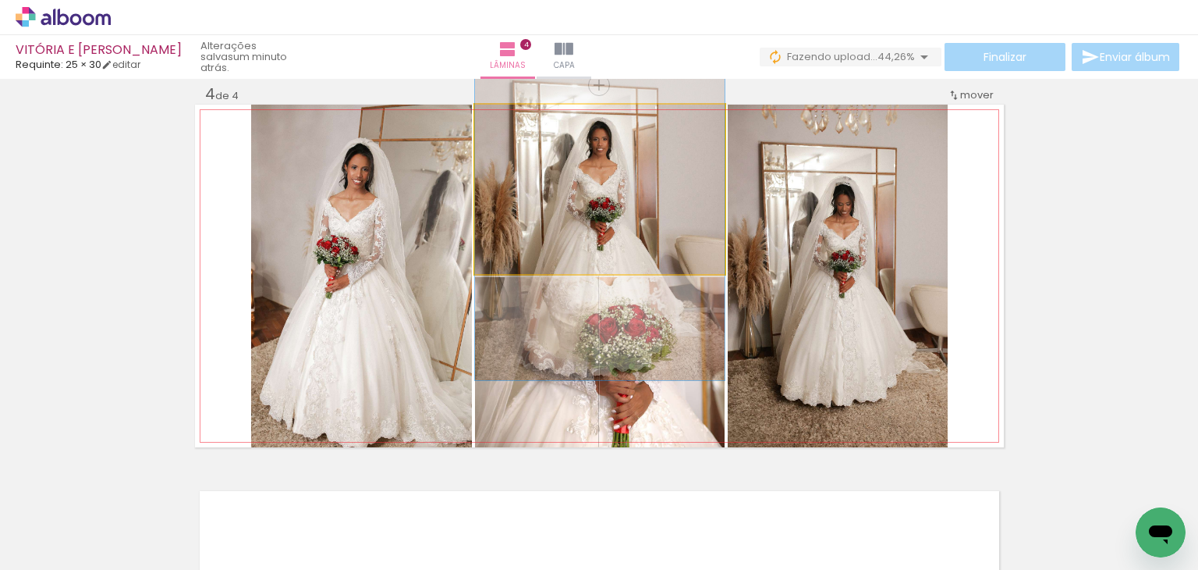
drag, startPoint x: 645, startPoint y: 208, endPoint x: 649, endPoint y: 216, distance: 8.7
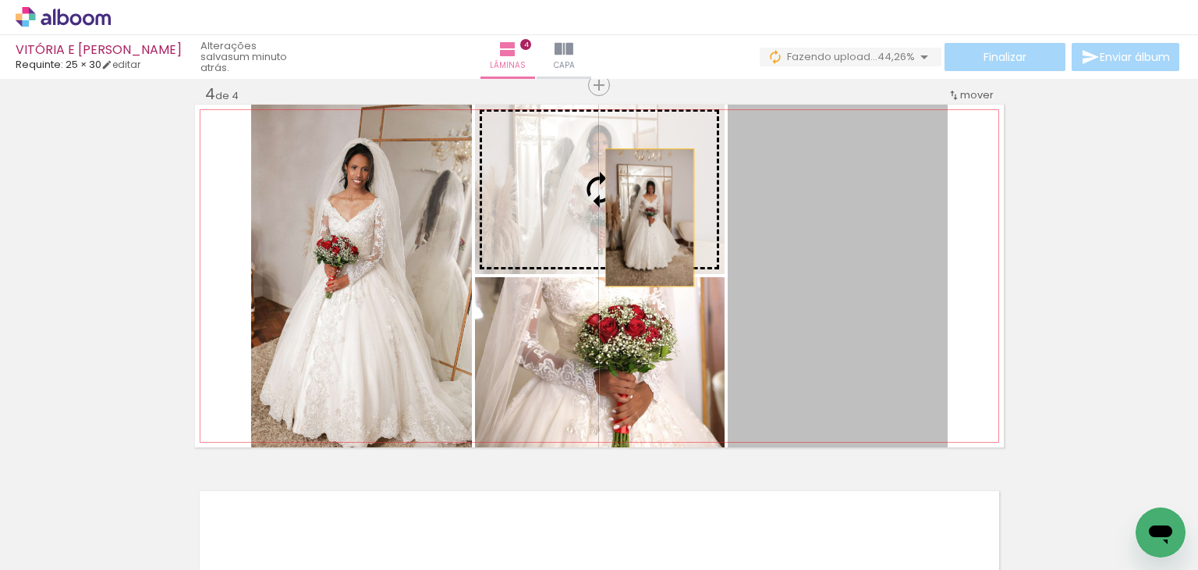
drag, startPoint x: 825, startPoint y: 277, endPoint x: 615, endPoint y: 216, distance: 218.5
click at [0, 0] on slot at bounding box center [0, 0] width 0 height 0
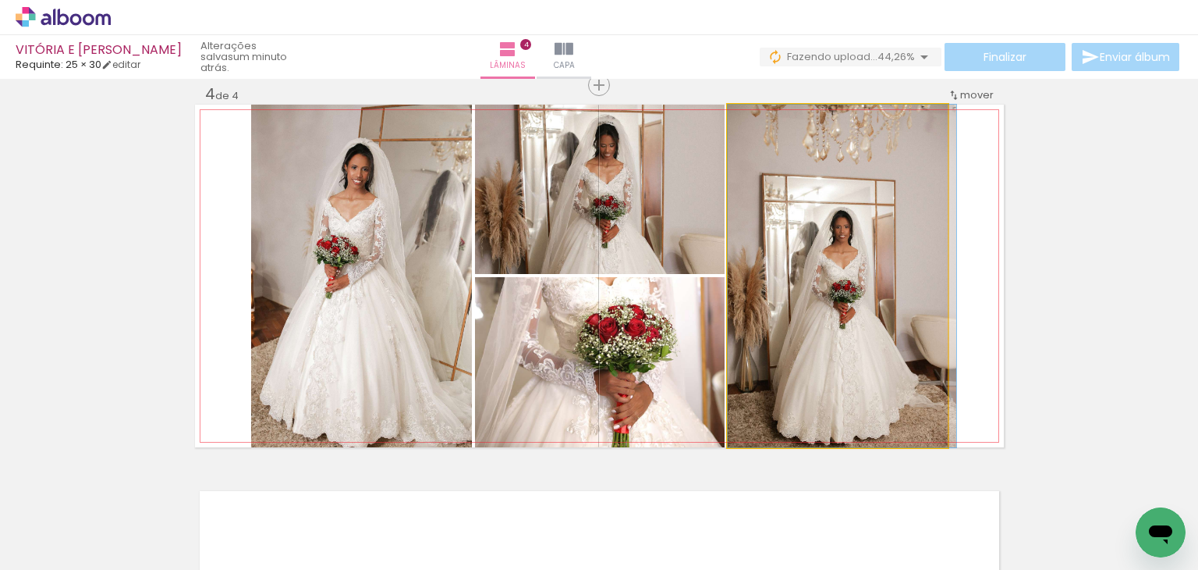
drag, startPoint x: 833, startPoint y: 313, endPoint x: 852, endPoint y: 279, distance: 39.1
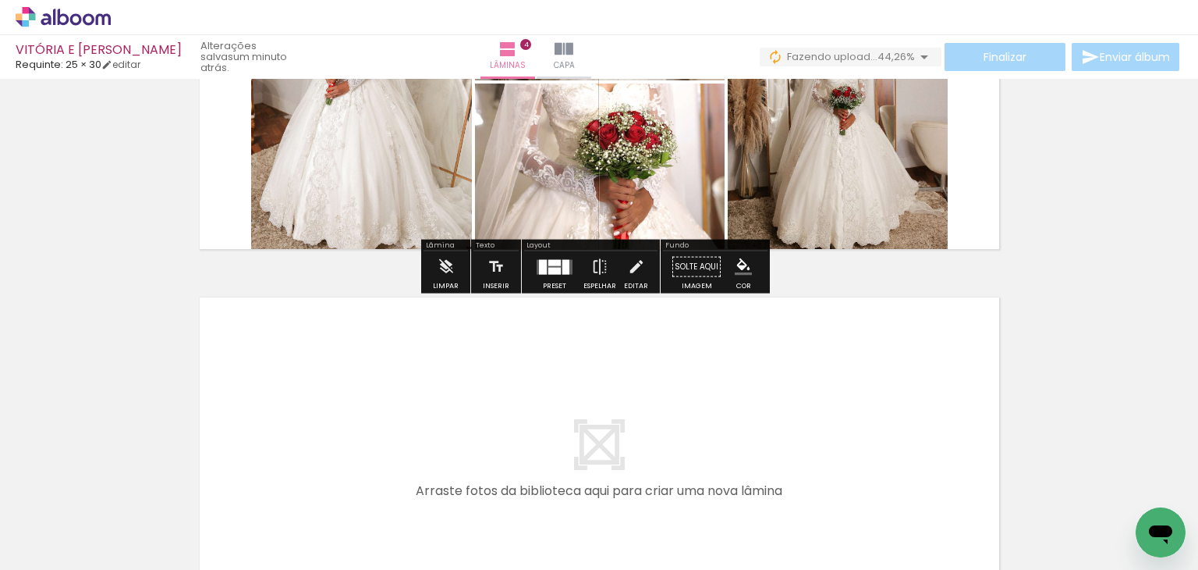
scroll to position [1398, 0]
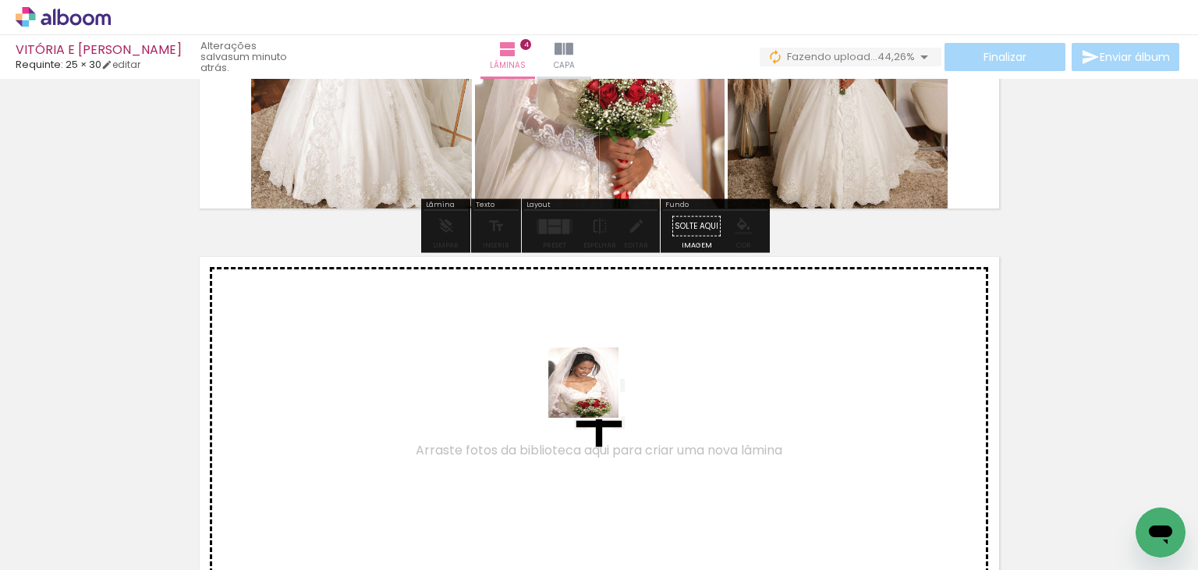
drag, startPoint x: 620, startPoint y: 506, endPoint x: 593, endPoint y: 385, distance: 124.0
click at [593, 385] on quentale-workspace at bounding box center [599, 285] width 1198 height 570
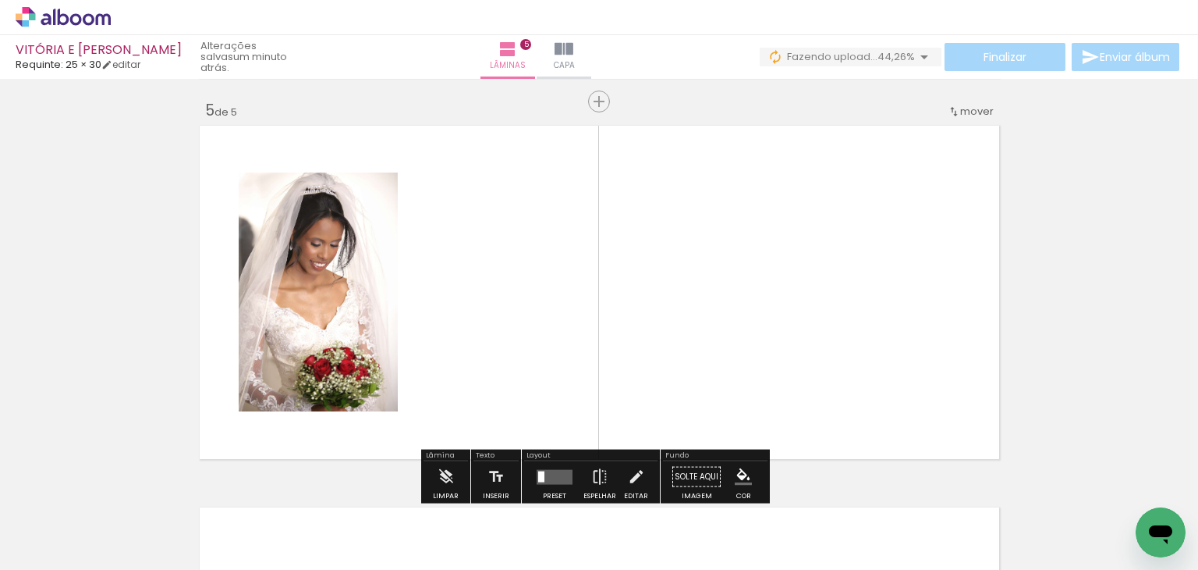
scroll to position [1546, 0]
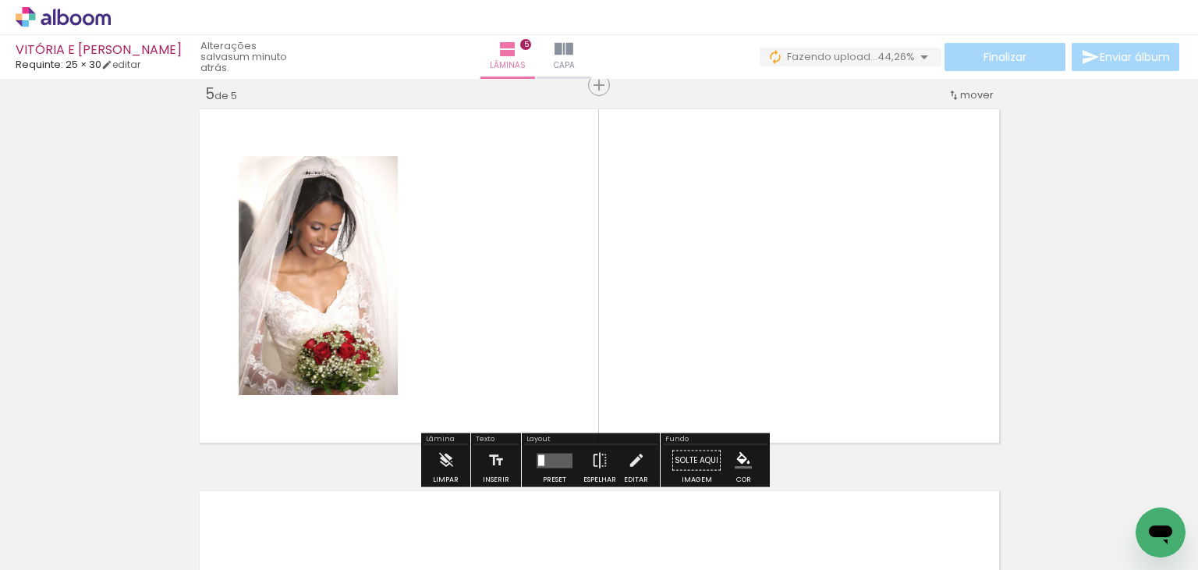
drag, startPoint x: 693, startPoint y: 387, endPoint x: 800, endPoint y: 475, distance: 139.2
click at [693, 385] on quentale-workspace at bounding box center [599, 285] width 1198 height 570
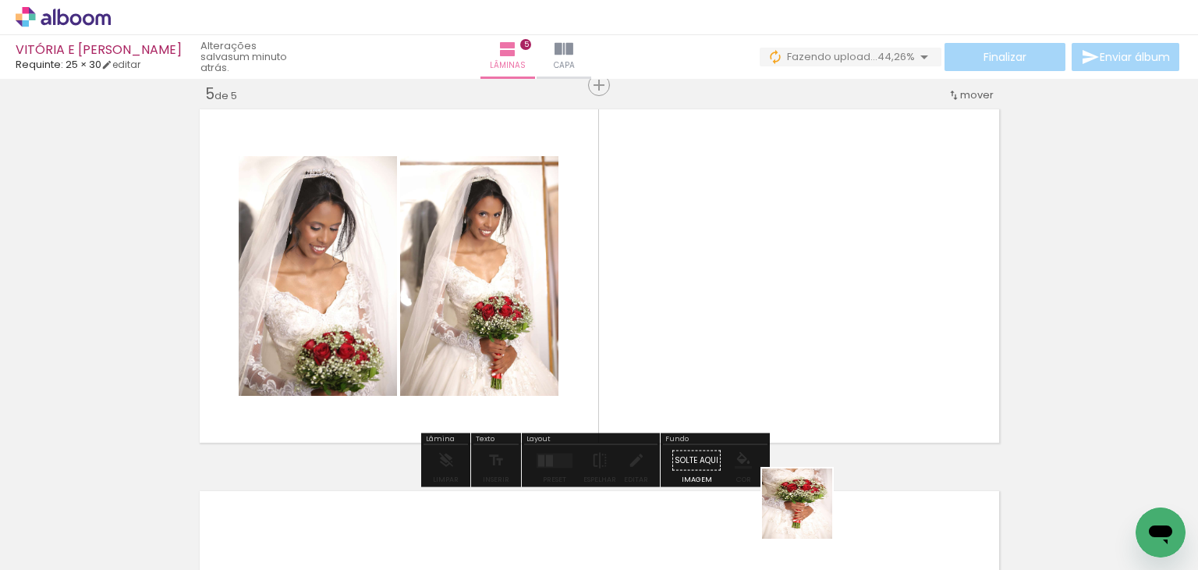
drag, startPoint x: 809, startPoint y: 515, endPoint x: 980, endPoint y: 494, distance: 172.2
click at [777, 362] on quentale-workspace at bounding box center [599, 285] width 1198 height 570
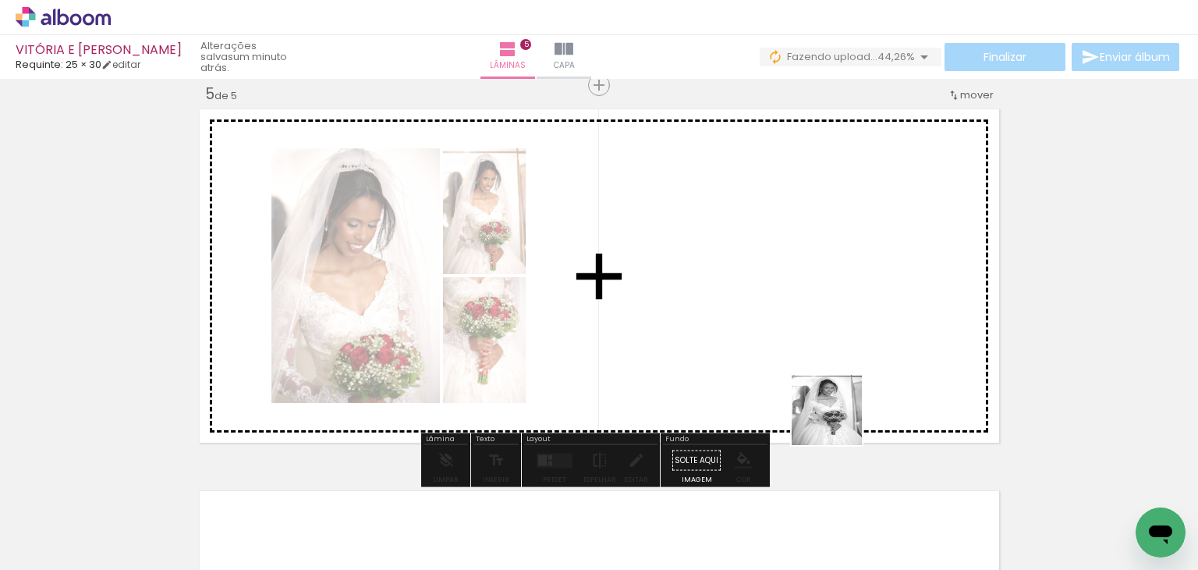
drag, startPoint x: 839, startPoint y: 421, endPoint x: 786, endPoint y: 360, distance: 80.2
click at [791, 369] on quentale-workspace at bounding box center [599, 285] width 1198 height 570
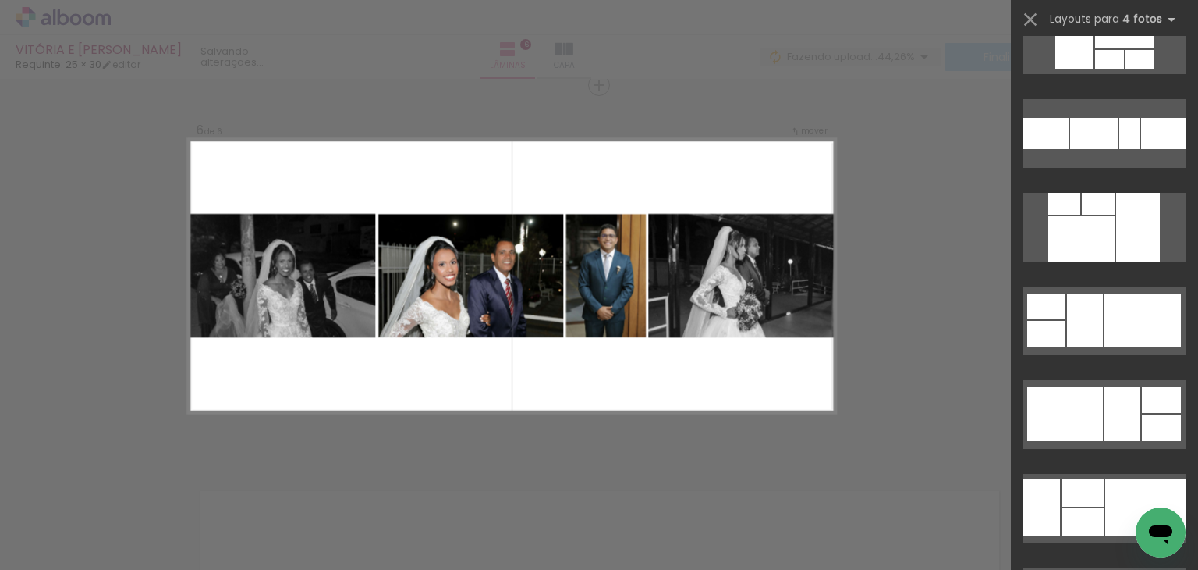
scroll to position [3667, 0]
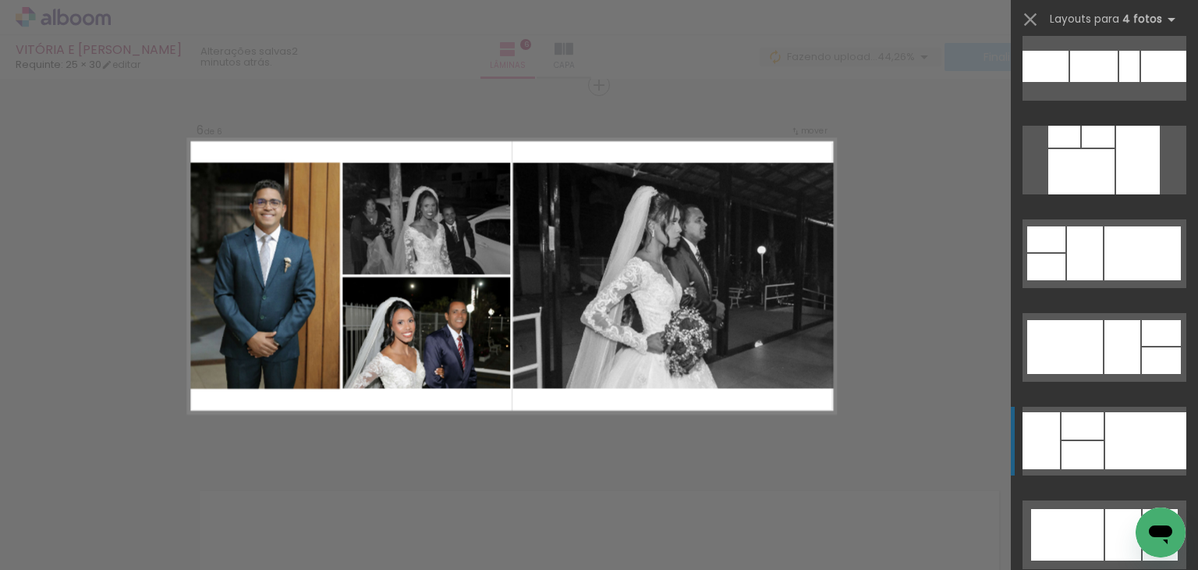
click at [1106, 450] on div at bounding box center [1146, 440] width 81 height 57
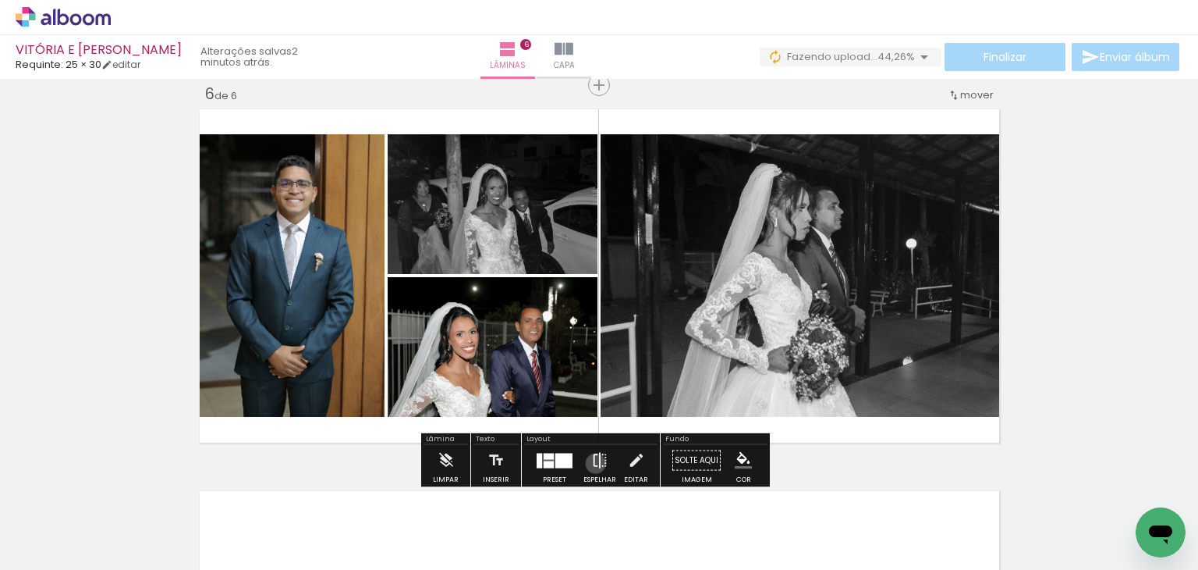
click at [592, 463] on iron-icon at bounding box center [599, 460] width 17 height 31
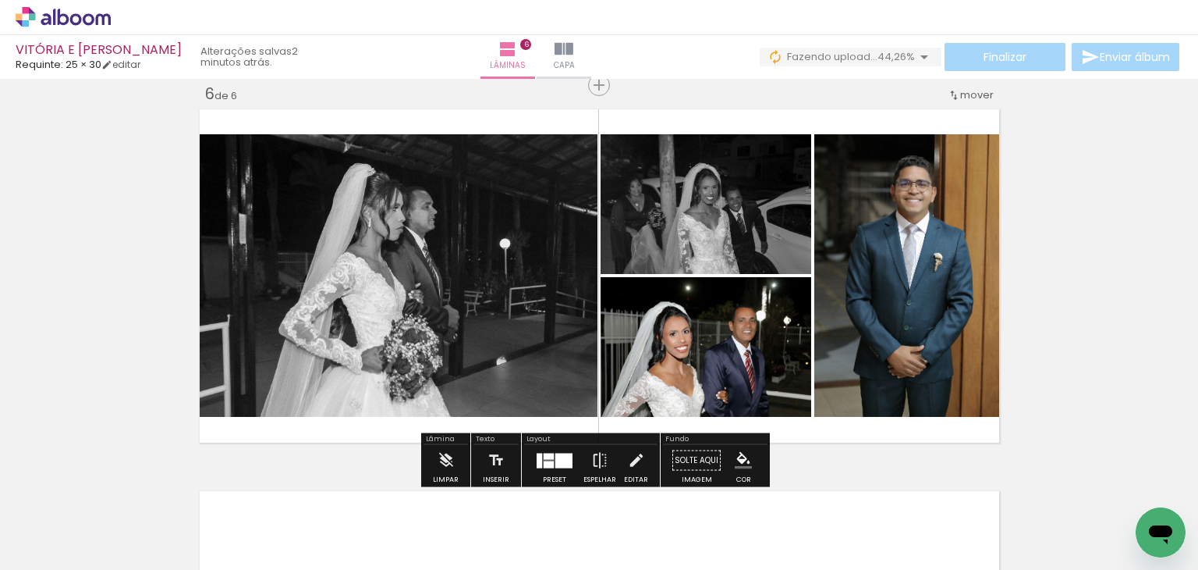
click at [0, 0] on slot "P&B" at bounding box center [0, 0] width 0 height 0
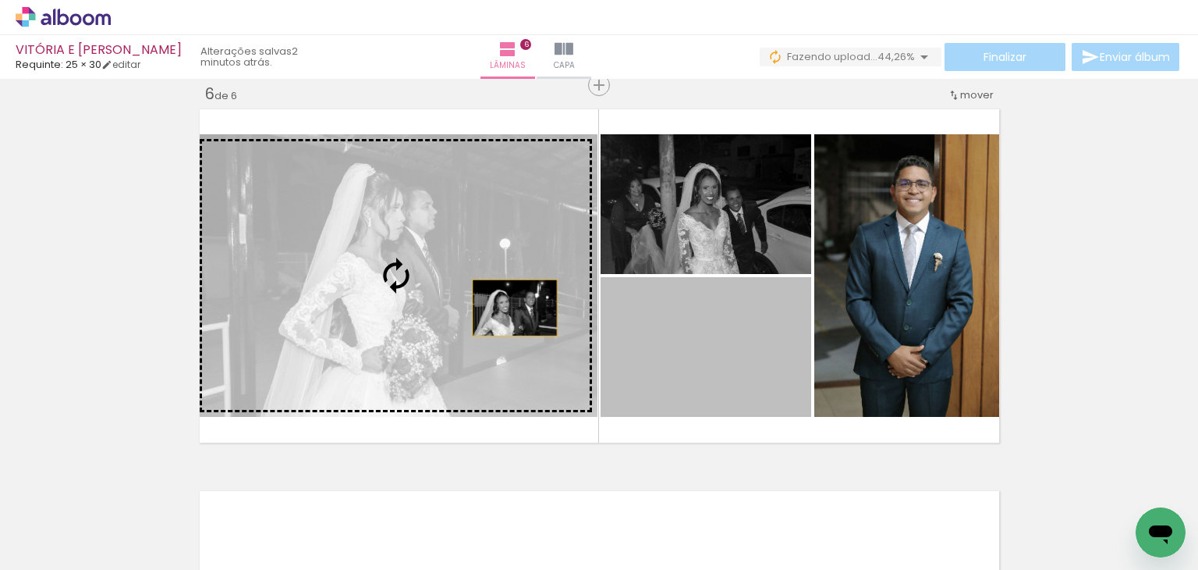
drag, startPoint x: 552, startPoint y: 319, endPoint x: 430, endPoint y: 292, distance: 125.5
click at [0, 0] on slot at bounding box center [0, 0] width 0 height 0
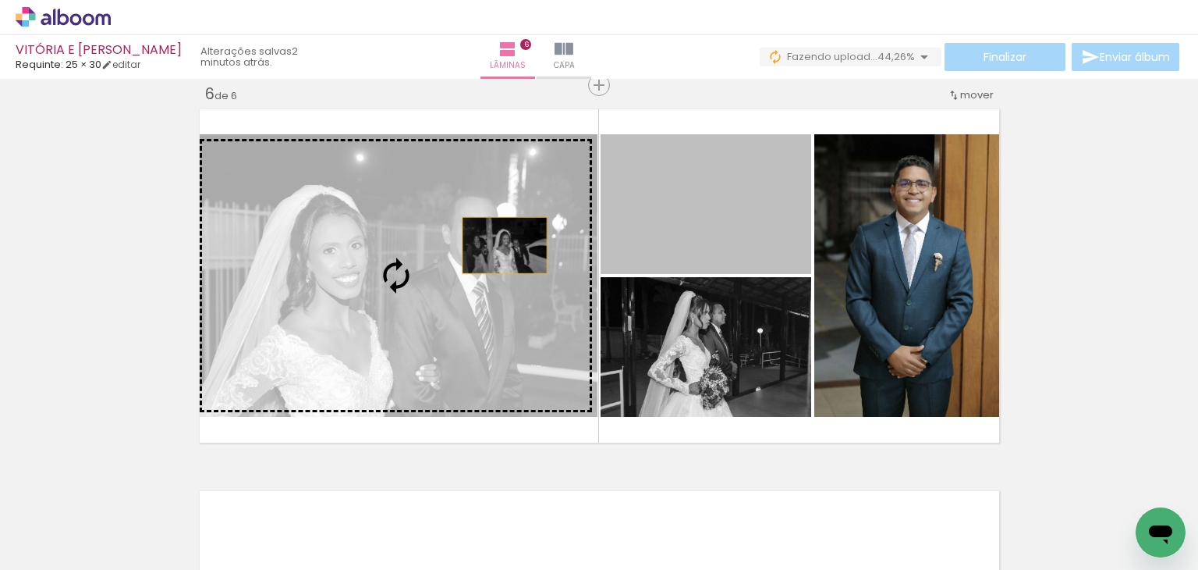
drag, startPoint x: 660, startPoint y: 244, endPoint x: 348, endPoint y: 272, distance: 313.3
click at [0, 0] on slot at bounding box center [0, 0] width 0 height 0
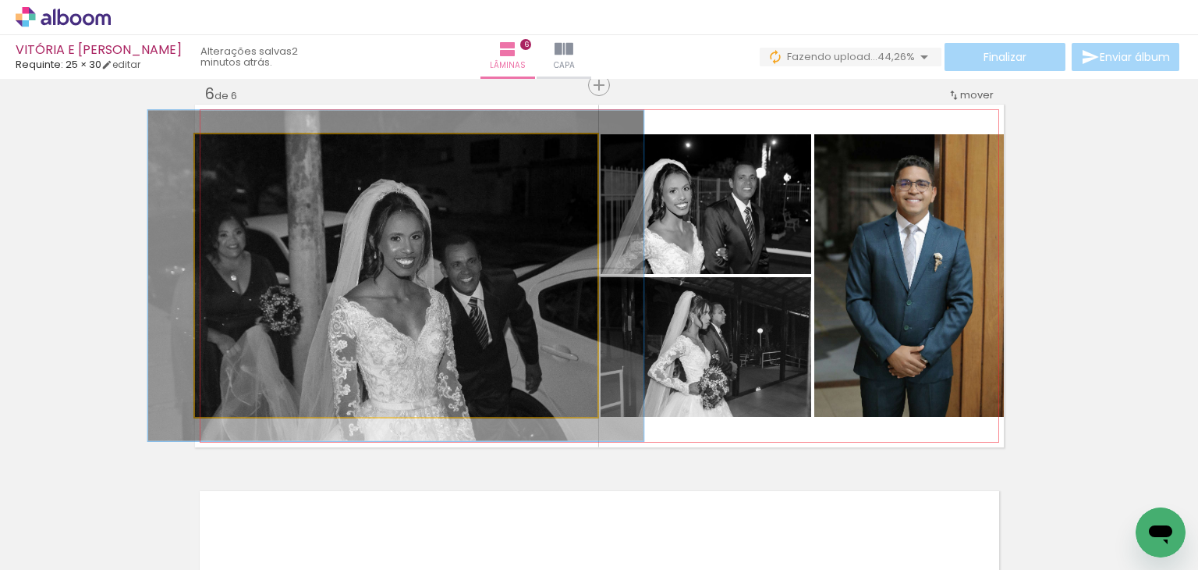
drag, startPoint x: 228, startPoint y: 149, endPoint x: 243, endPoint y: 157, distance: 17.4
type paper-slider "125"
click at [242, 151] on div at bounding box center [241, 151] width 14 height 14
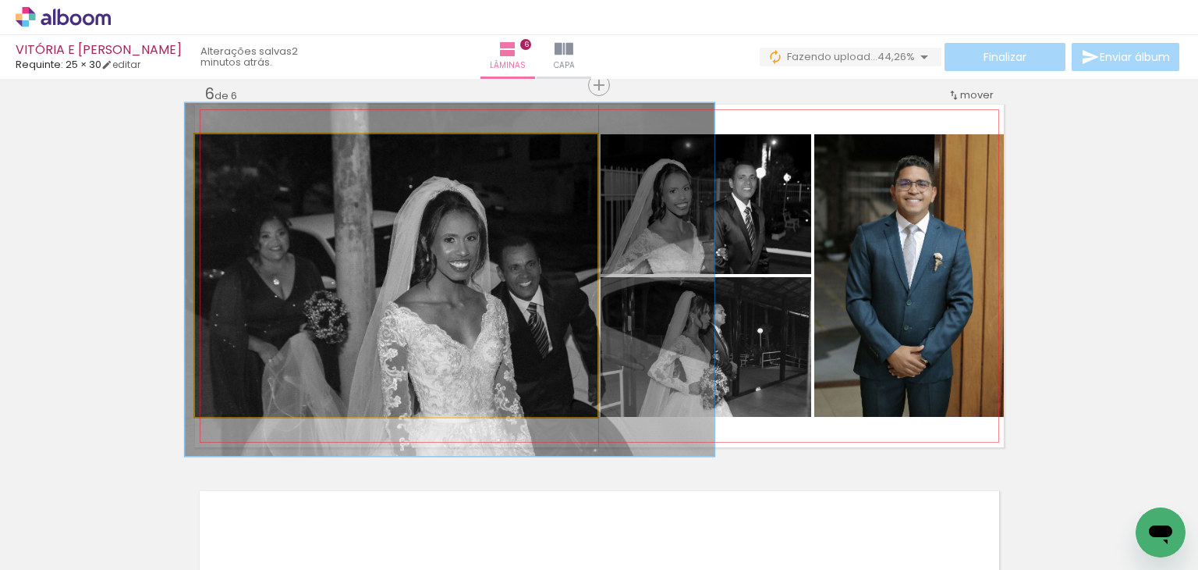
drag, startPoint x: 357, startPoint y: 291, endPoint x: 411, endPoint y: 295, distance: 54.0
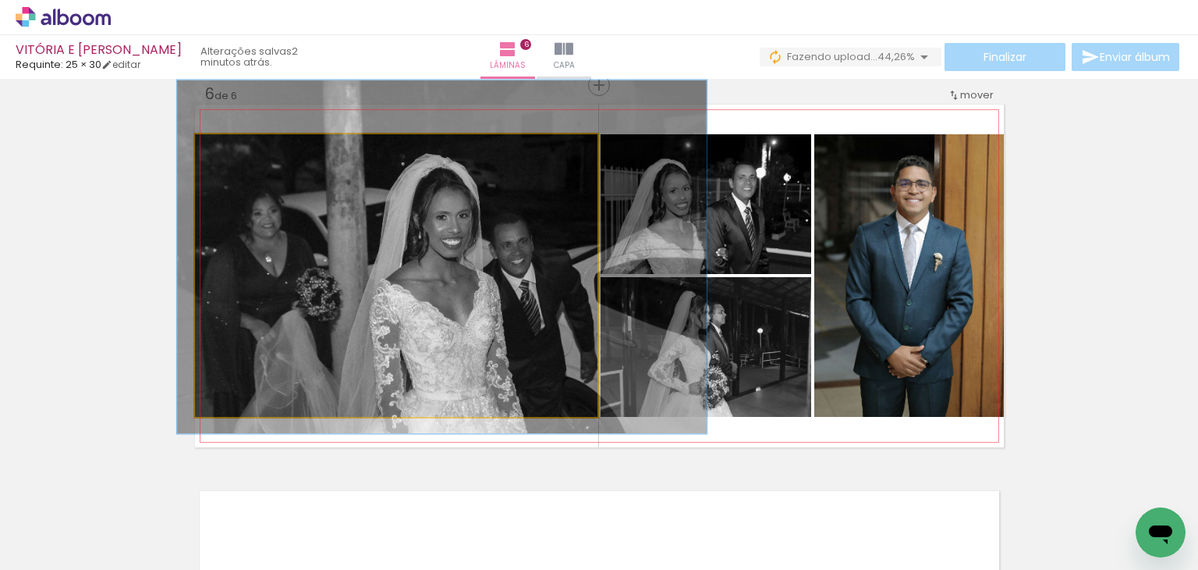
drag, startPoint x: 433, startPoint y: 294, endPoint x: 425, endPoint y: 269, distance: 26.2
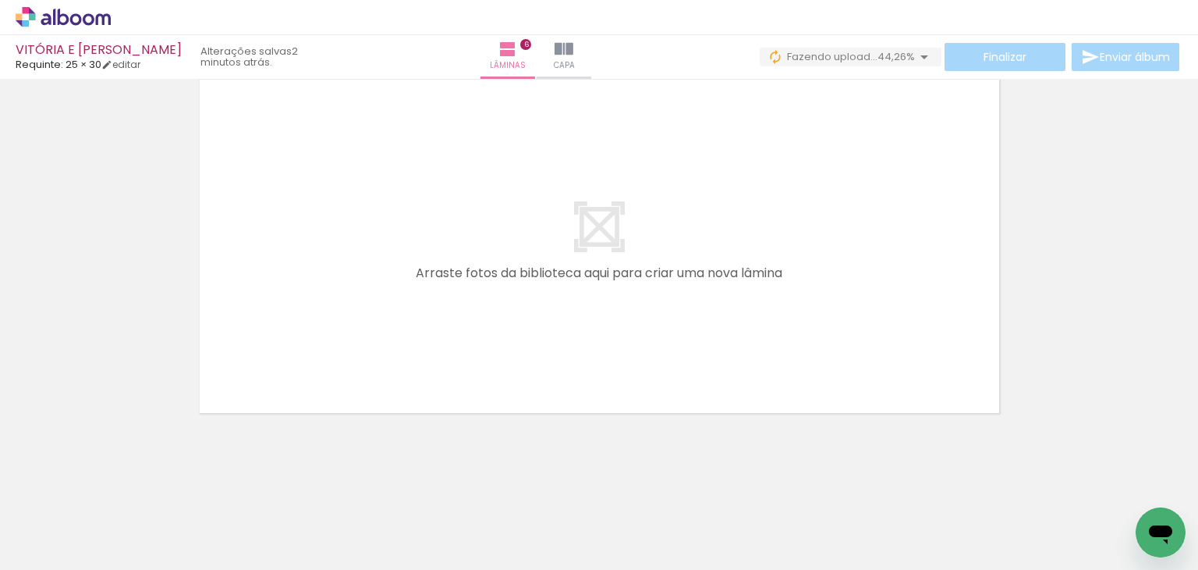
scroll to position [0, 1610]
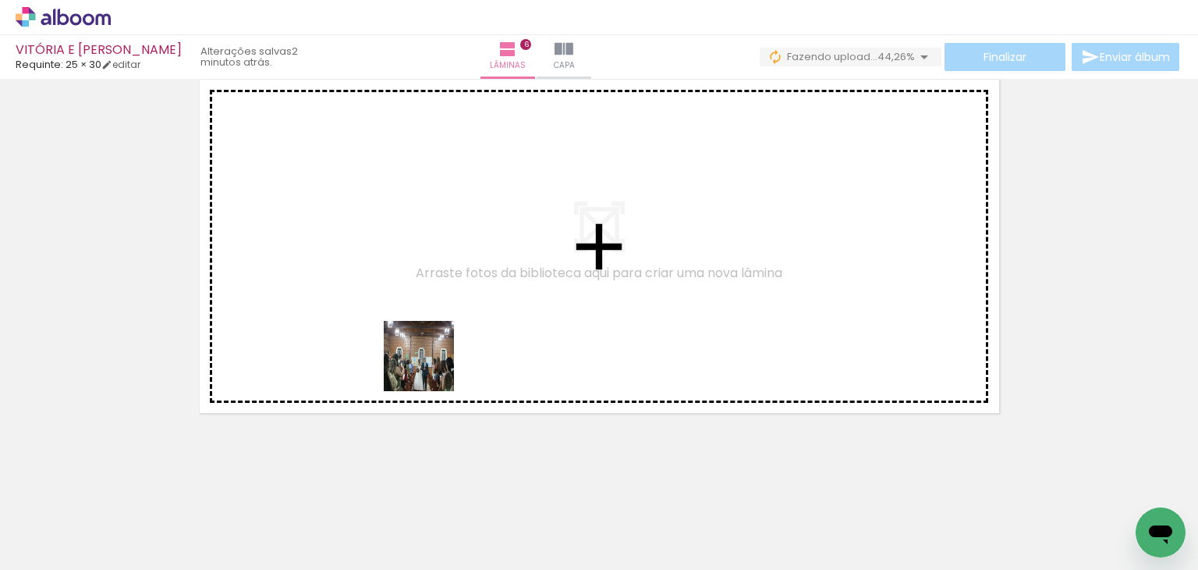
drag, startPoint x: 399, startPoint y: 525, endPoint x: 440, endPoint y: 318, distance: 211.5
click at [440, 318] on quentale-workspace at bounding box center [599, 285] width 1198 height 570
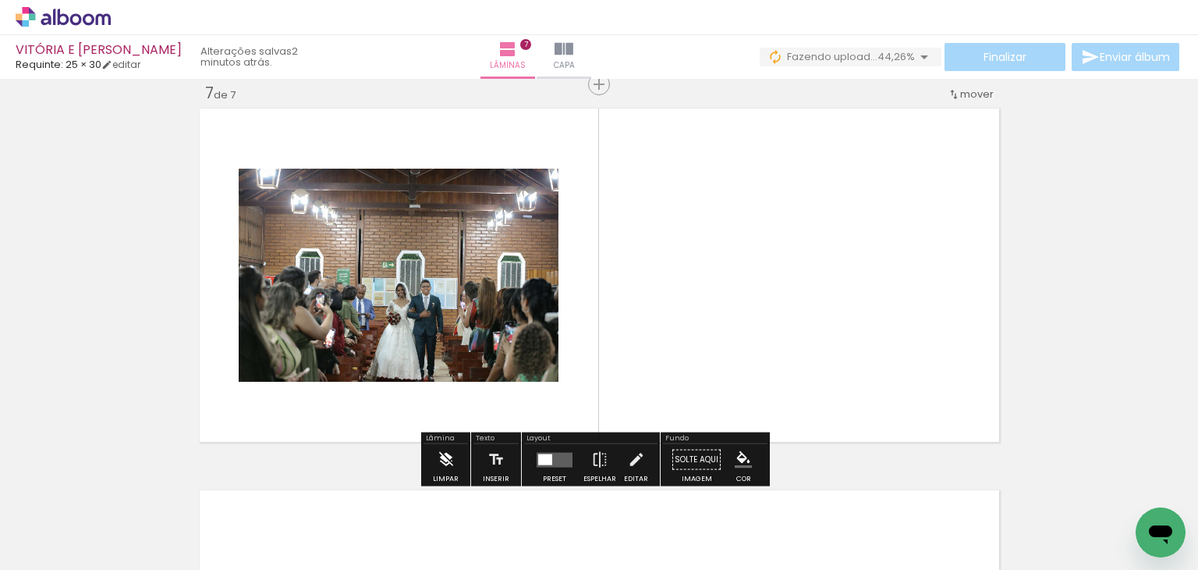
scroll to position [2309, 0]
drag, startPoint x: 481, startPoint y: 479, endPoint x: 564, endPoint y: 496, distance: 85.2
click at [593, 333] on quentale-workspace at bounding box center [599, 285] width 1198 height 570
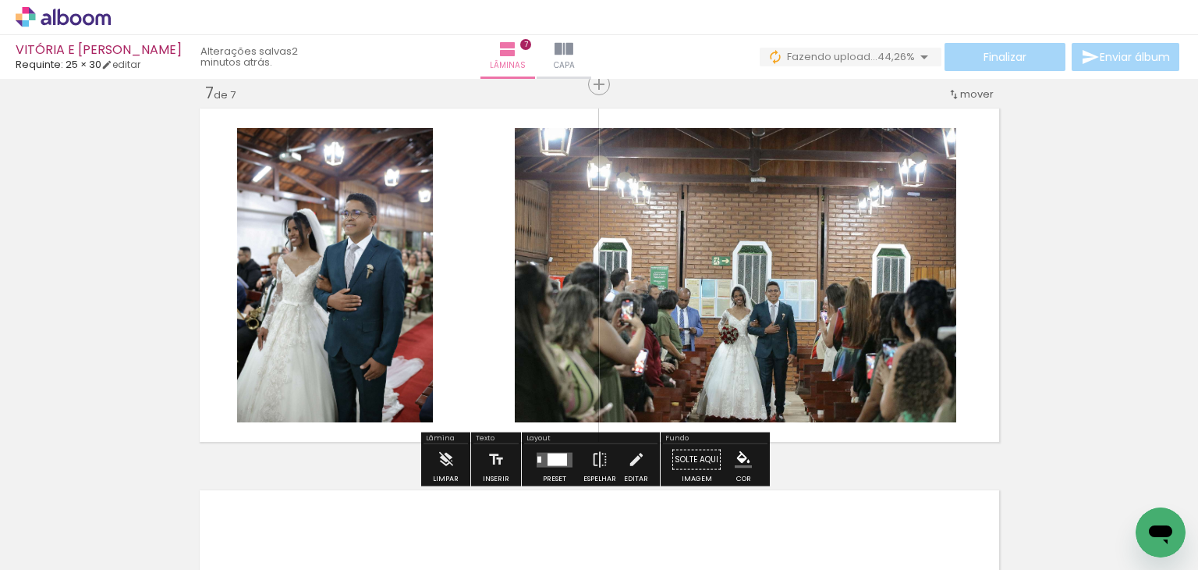
drag, startPoint x: 560, startPoint y: 530, endPoint x: 527, endPoint y: 320, distance: 212.4
click at [527, 320] on quentale-workspace at bounding box center [599, 285] width 1198 height 570
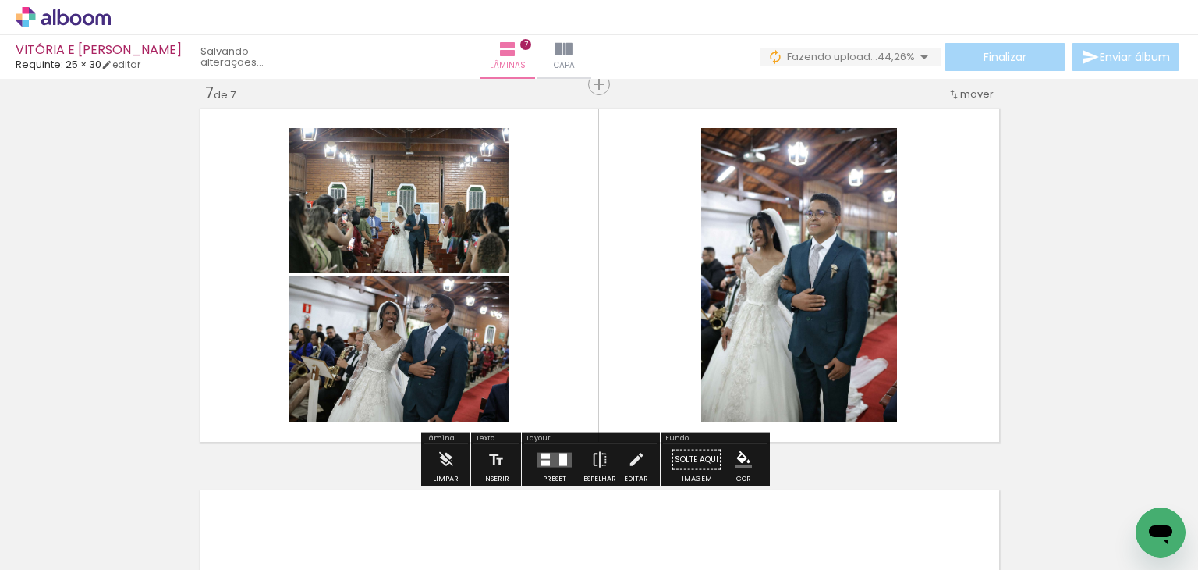
click at [546, 456] on div at bounding box center [545, 455] width 9 height 5
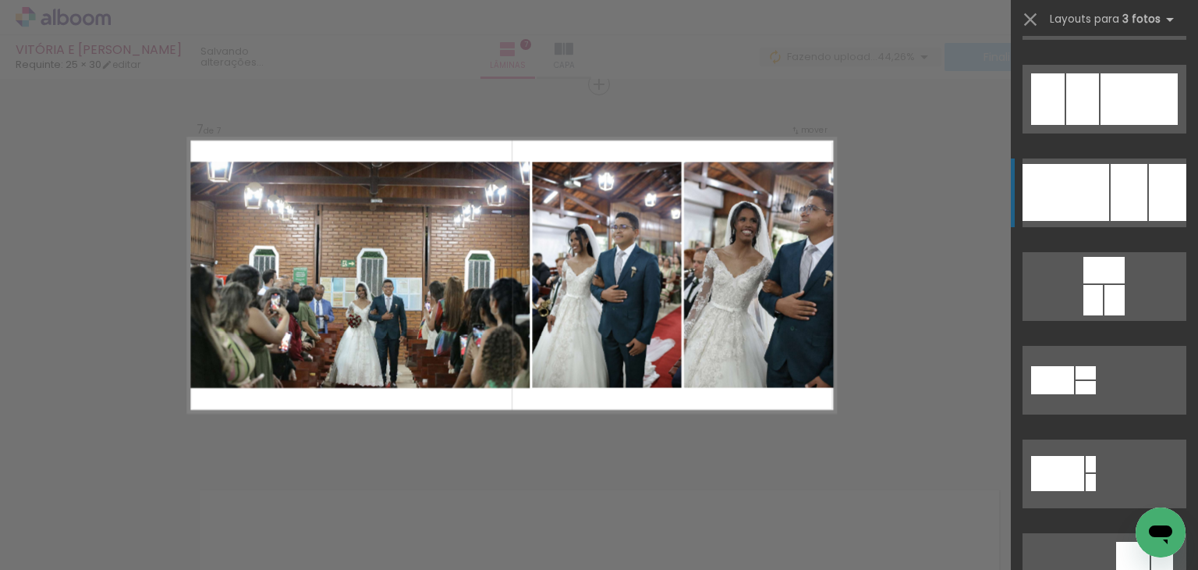
scroll to position [4213, 0]
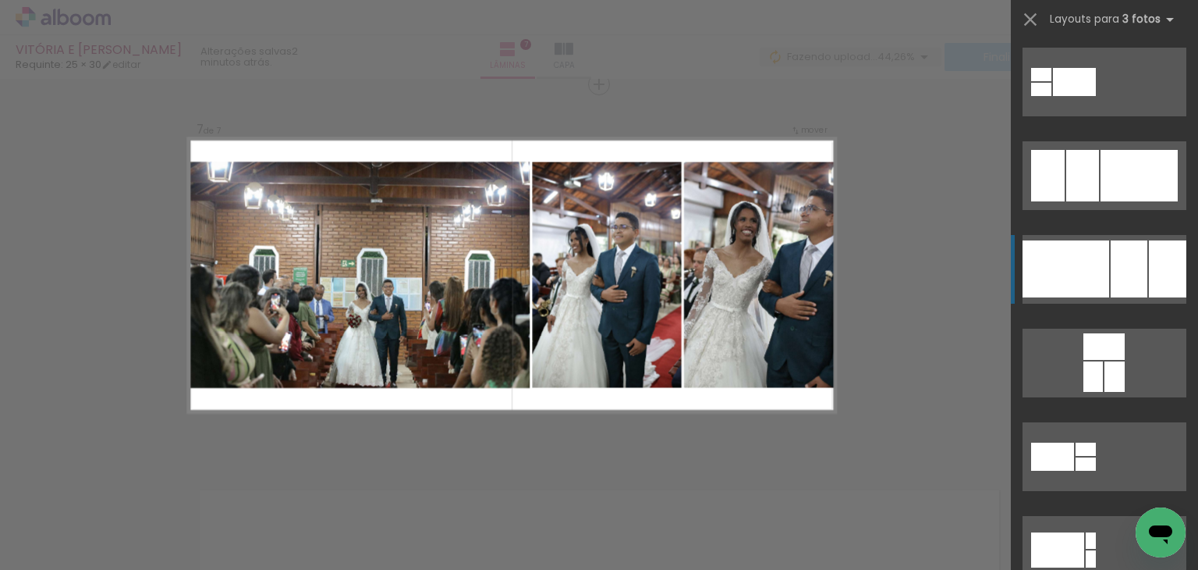
click at [1111, 267] on div at bounding box center [1129, 268] width 37 height 57
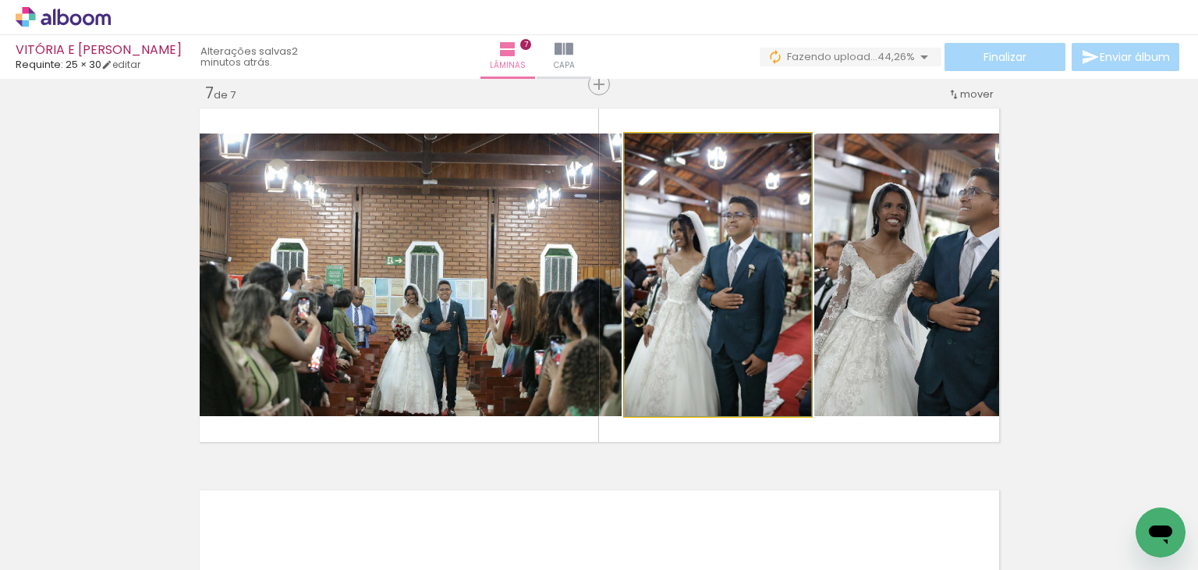
click at [746, 309] on quentale-photo at bounding box center [718, 274] width 186 height 282
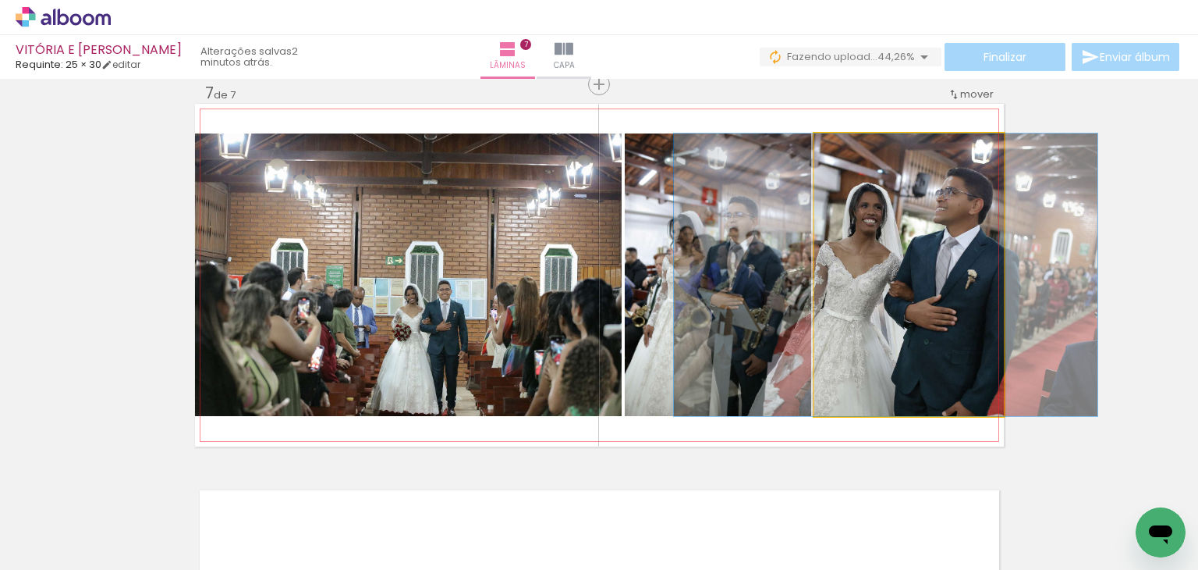
drag, startPoint x: 936, startPoint y: 311, endPoint x: 913, endPoint y: 306, distance: 23.9
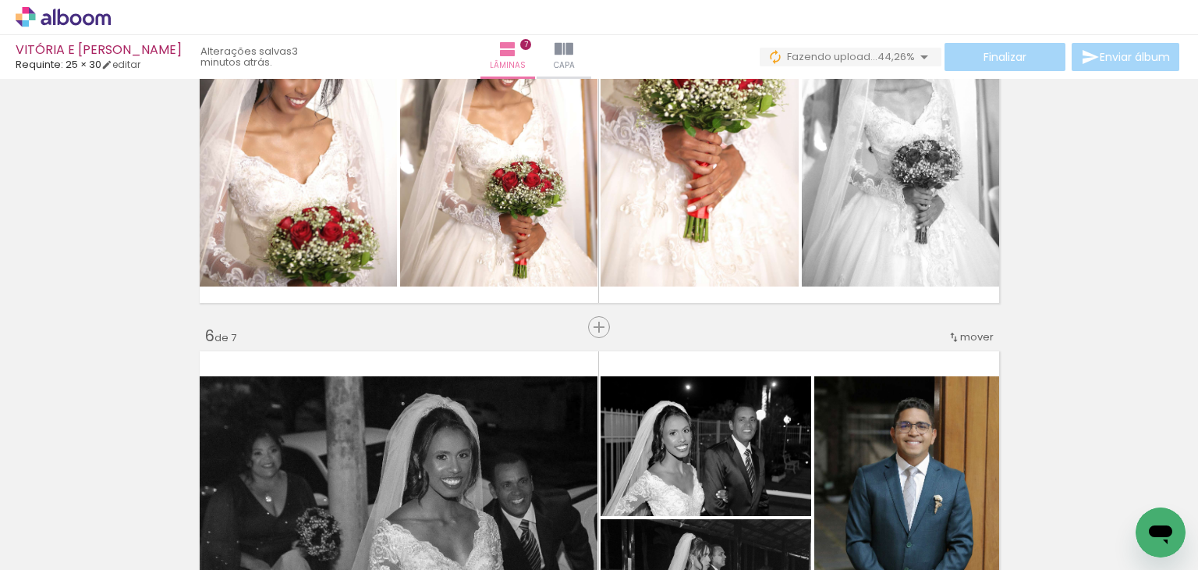
scroll to position [1217, 0]
